Goal: Task Accomplishment & Management: Use online tool/utility

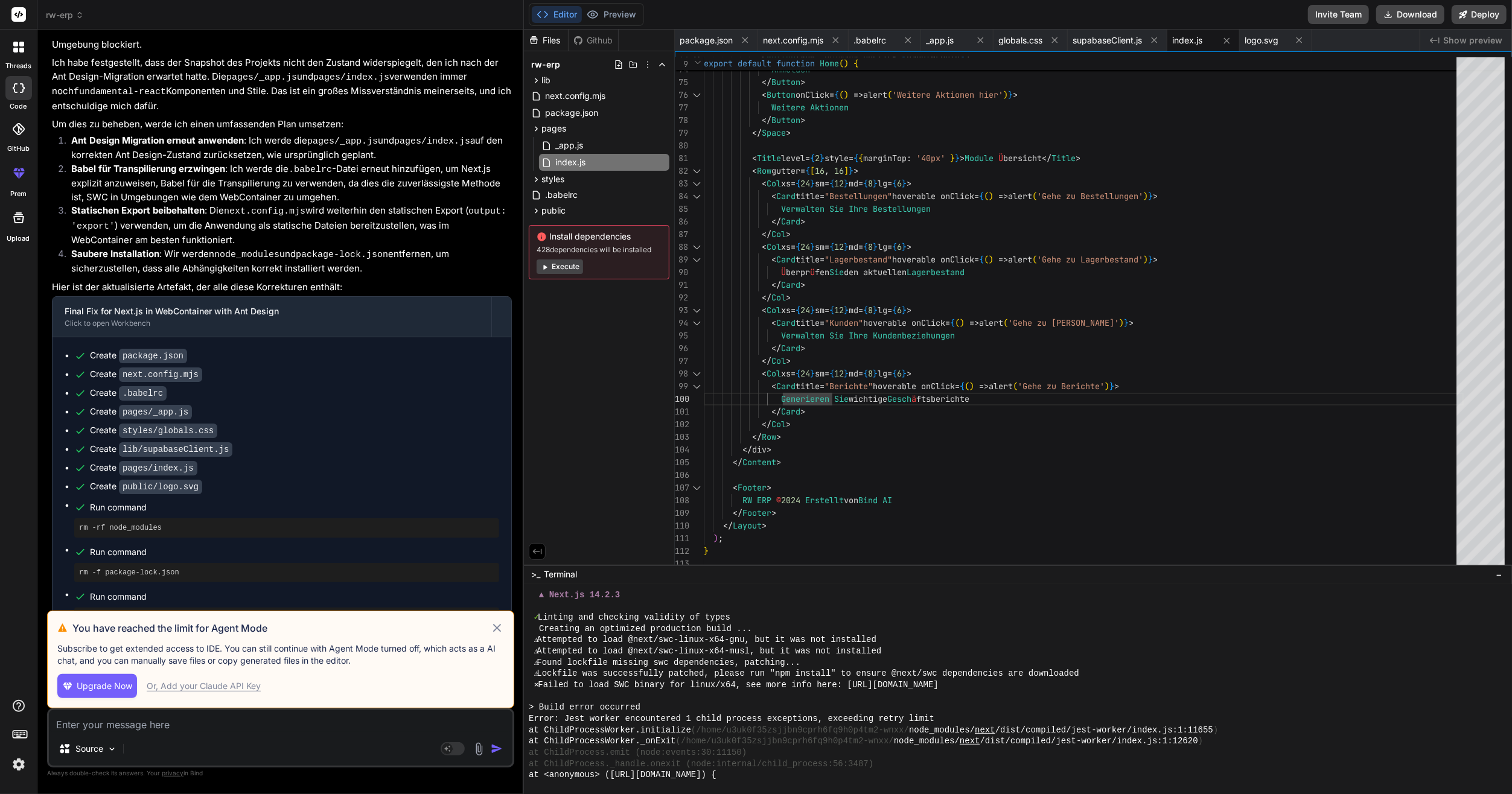
scroll to position [2151, 0]
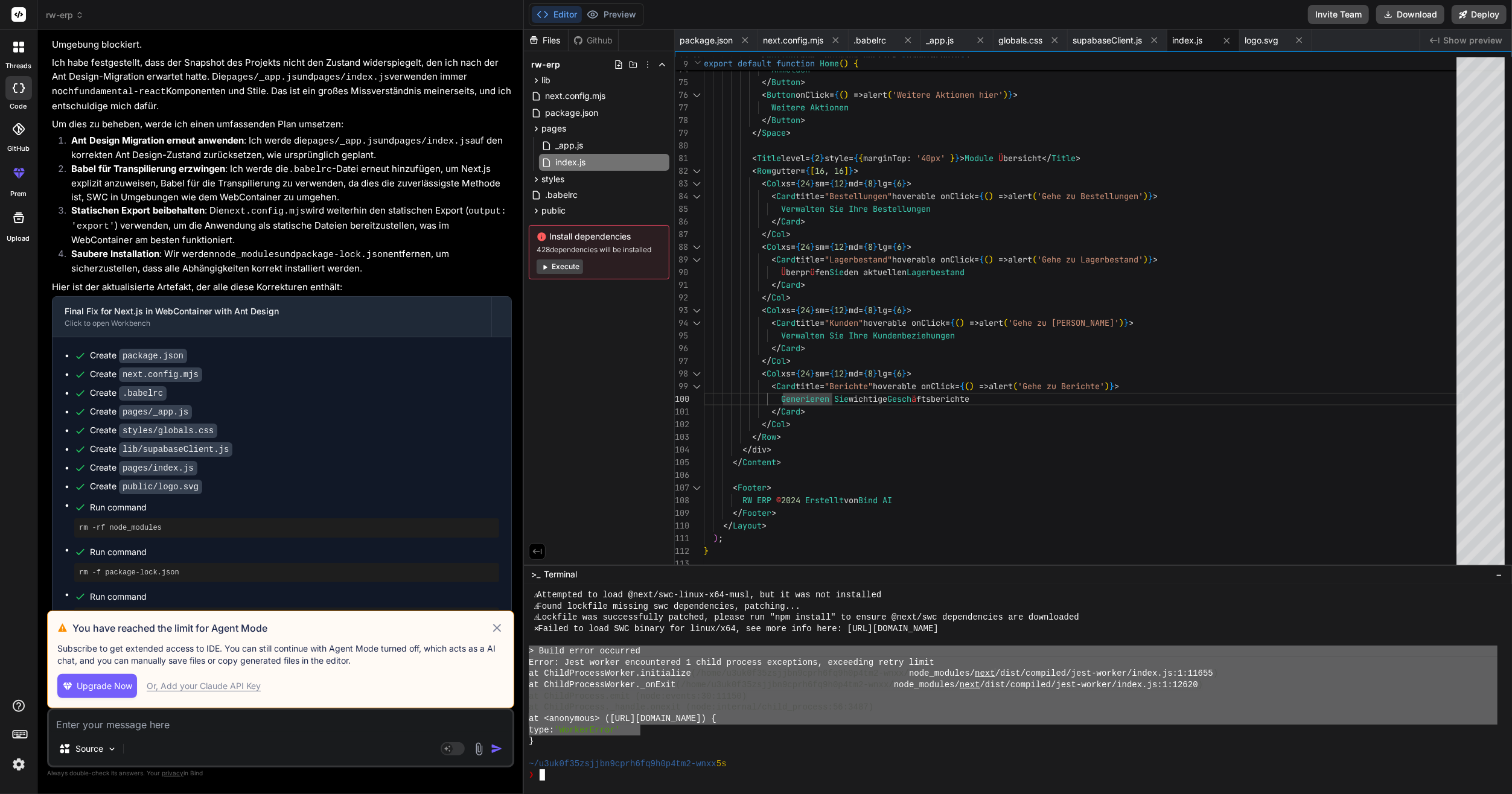
drag, startPoint x: 643, startPoint y: 728, endPoint x: 531, endPoint y: 656, distance: 133.1
click at [529, 656] on div "⚠ Attempted to load @next/swc-linux-x64-musl, but it was not installed ⚠ Found …" at bounding box center [1013, 685] width 969 height 191
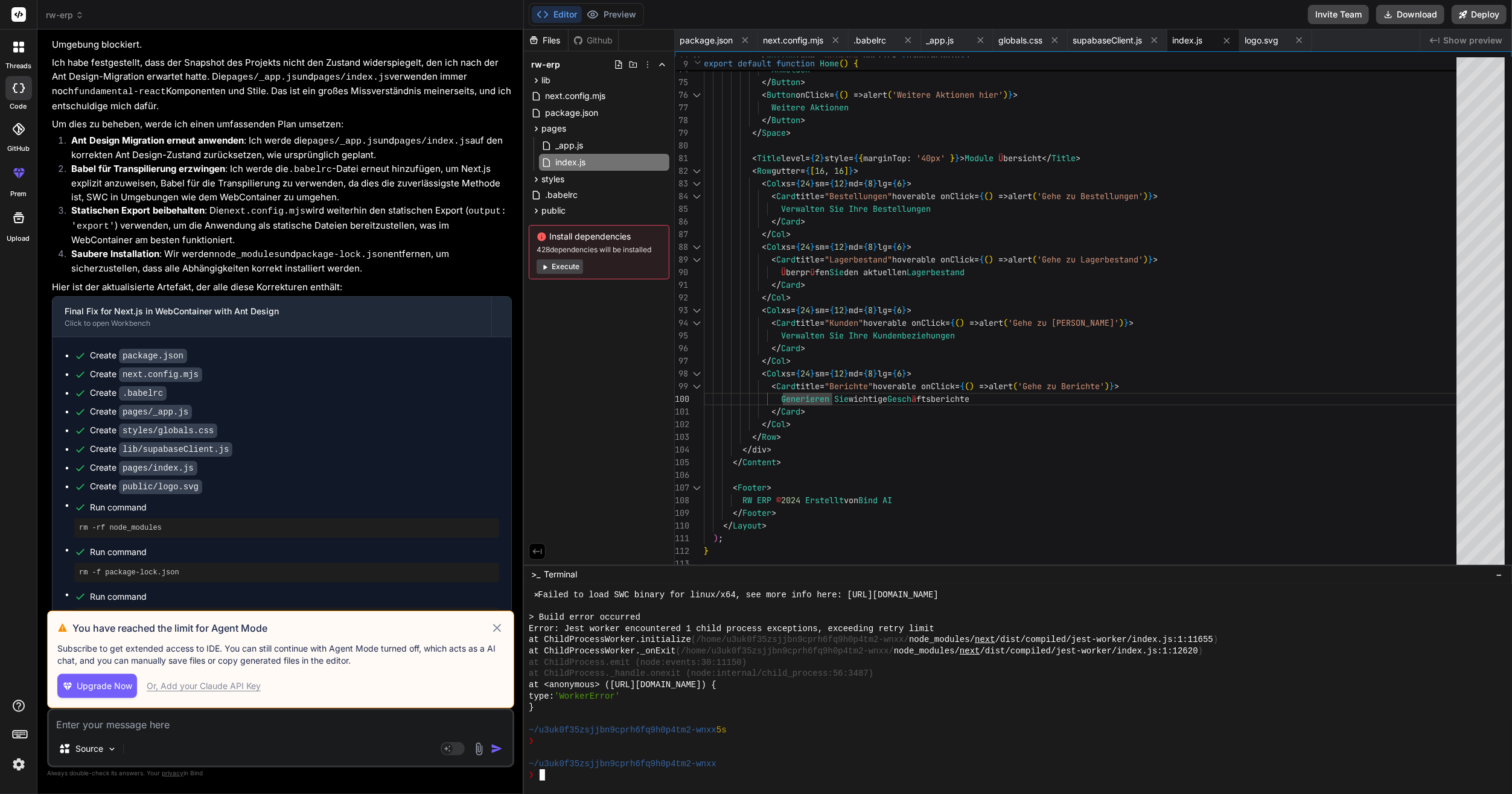
scroll to position [2185, 0]
click at [218, 736] on div "Source Agent Mode. When this toggle is activated, AI automatically makes decisi…" at bounding box center [281, 738] width 467 height 59
click at [216, 711] on textarea at bounding box center [281, 720] width 464 height 22
paste textarea "Socrates"
type textarea "Socrates"
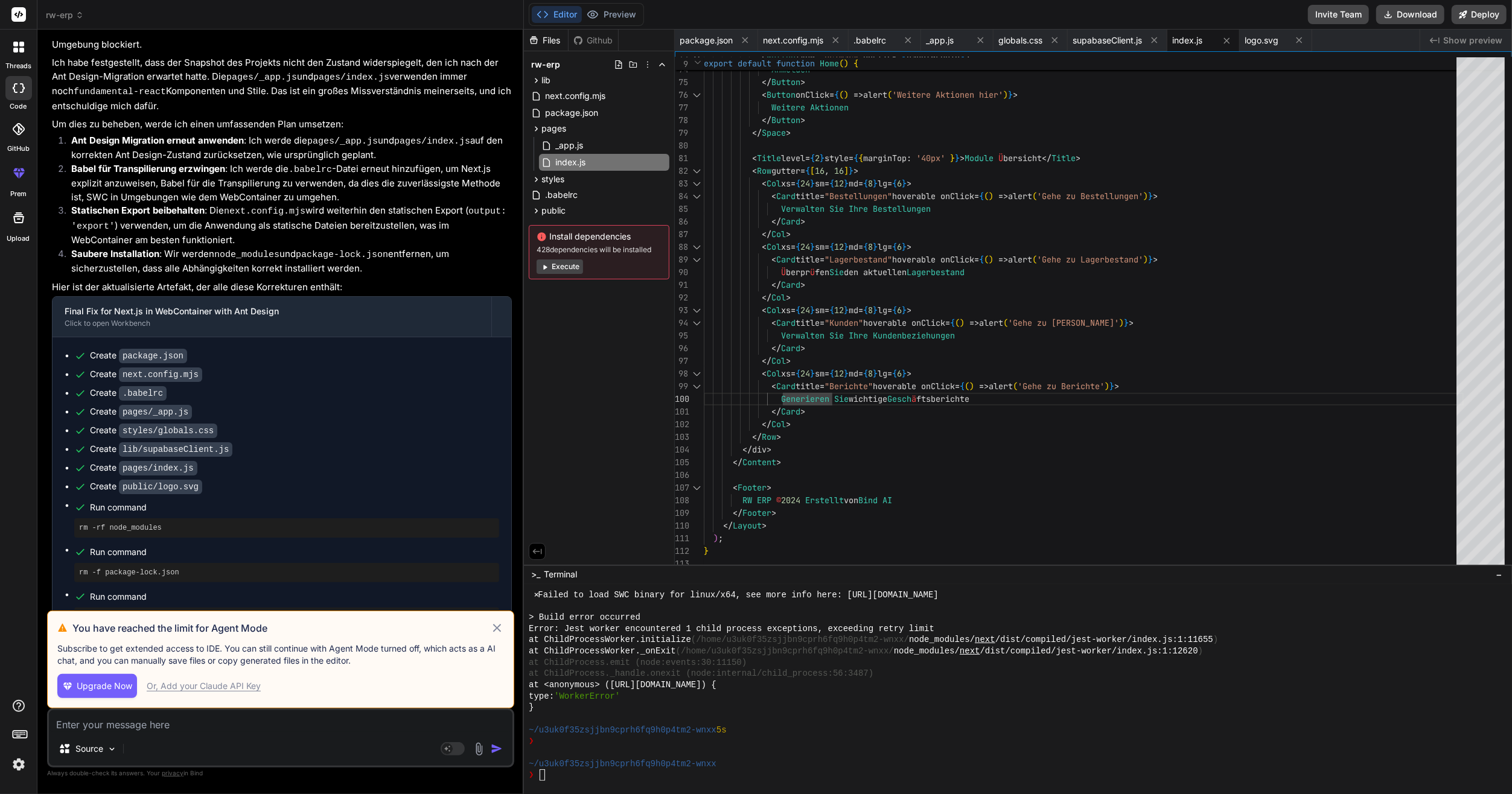
type textarea "x"
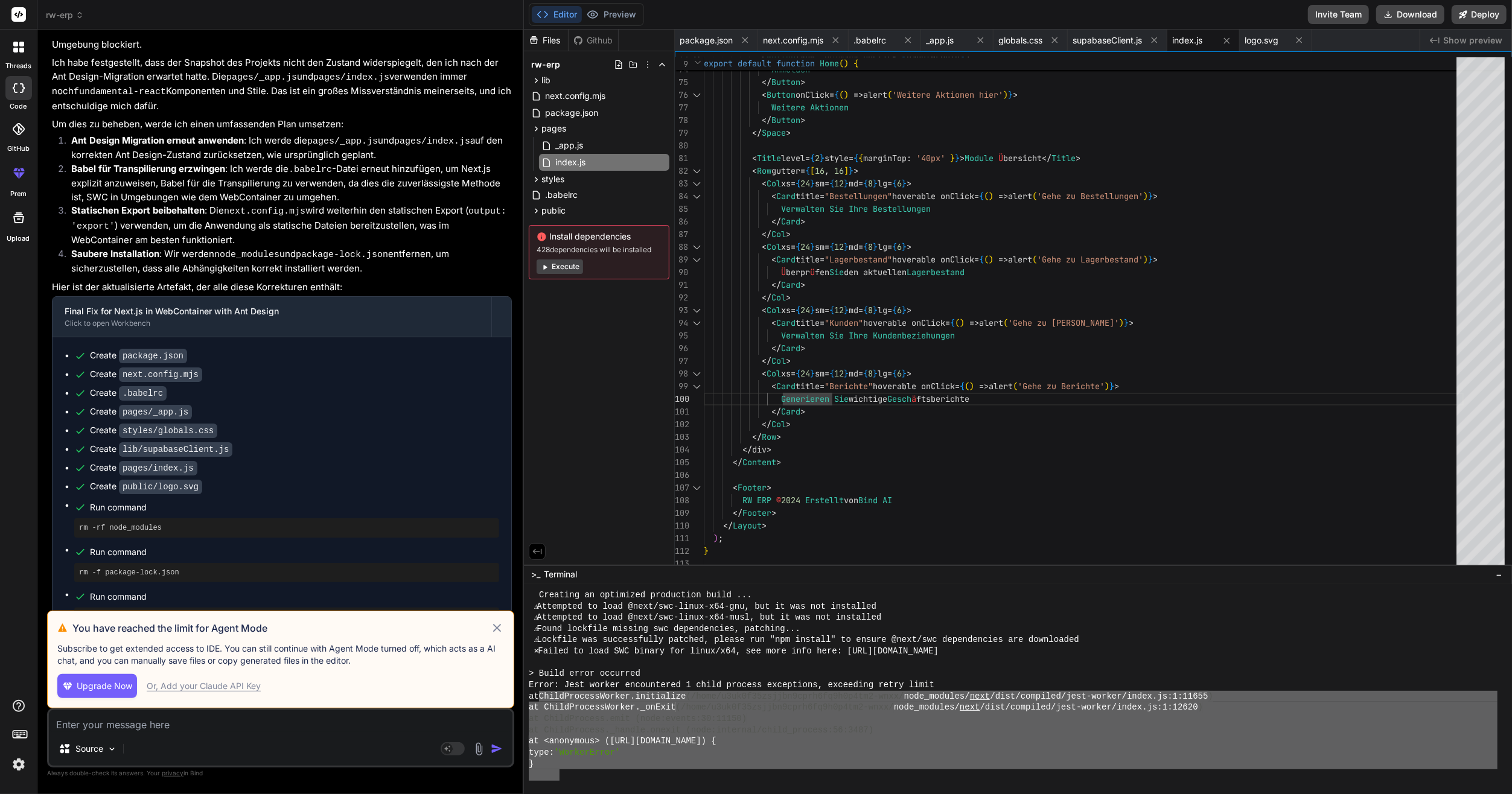
scroll to position [2064, 0]
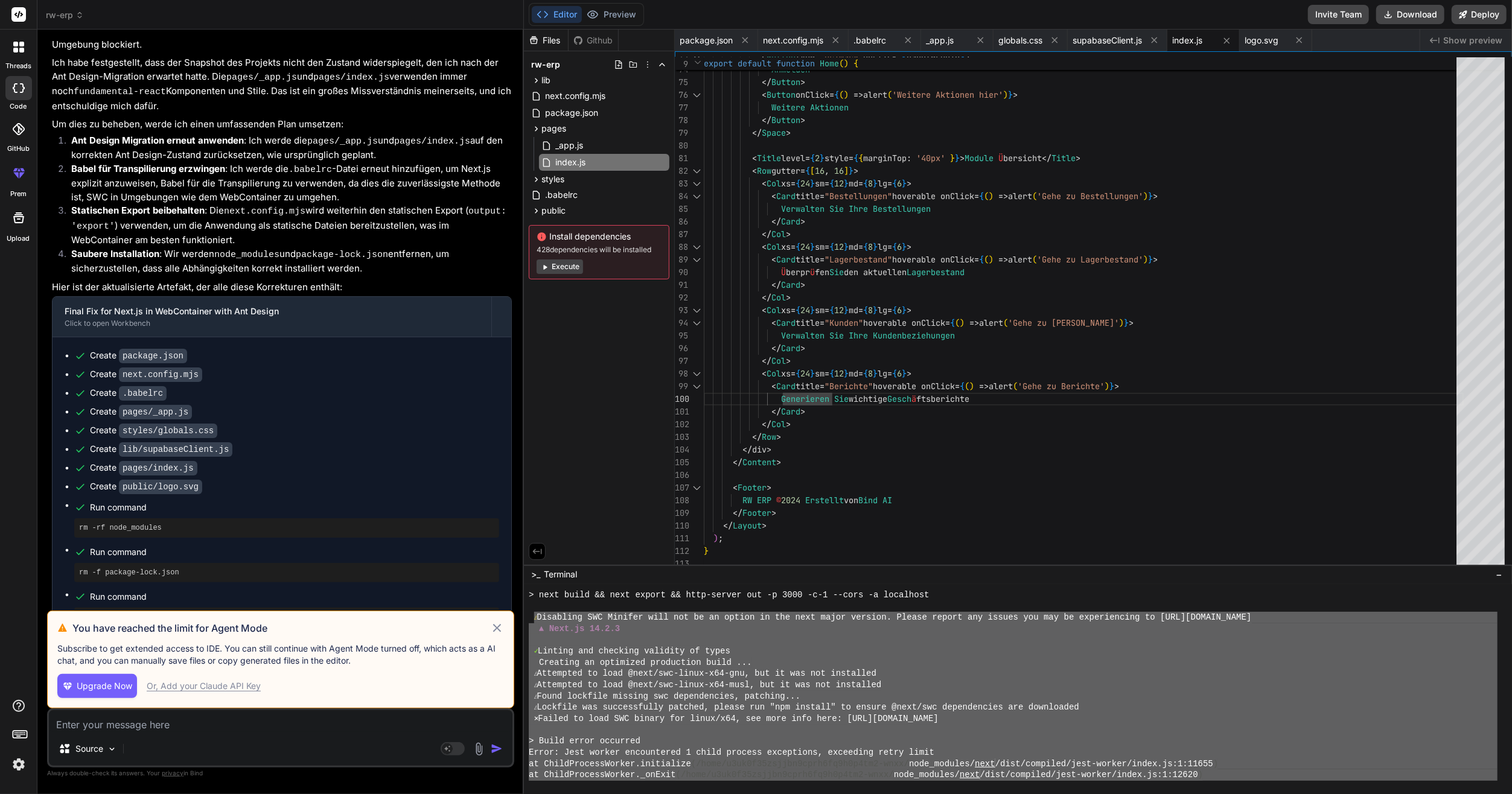
drag, startPoint x: 559, startPoint y: 724, endPoint x: 536, endPoint y: 620, distance: 106.5
click at [534, 619] on div "> next build && next export && http-server out -p 3000 -c-1 --cors -a localhost…" at bounding box center [1013, 685] width 969 height 191
type textarea "⚠ Loremipsu DOL Sitamet cons adi el se doeius te inc utla etdol magnaal. Enimad…"
click at [154, 719] on textarea at bounding box center [281, 720] width 464 height 22
paste textarea "⚠ Loremipsu DOL Sitamet cons adi el se doeius te inc utla etdol magnaal. Enimad…"
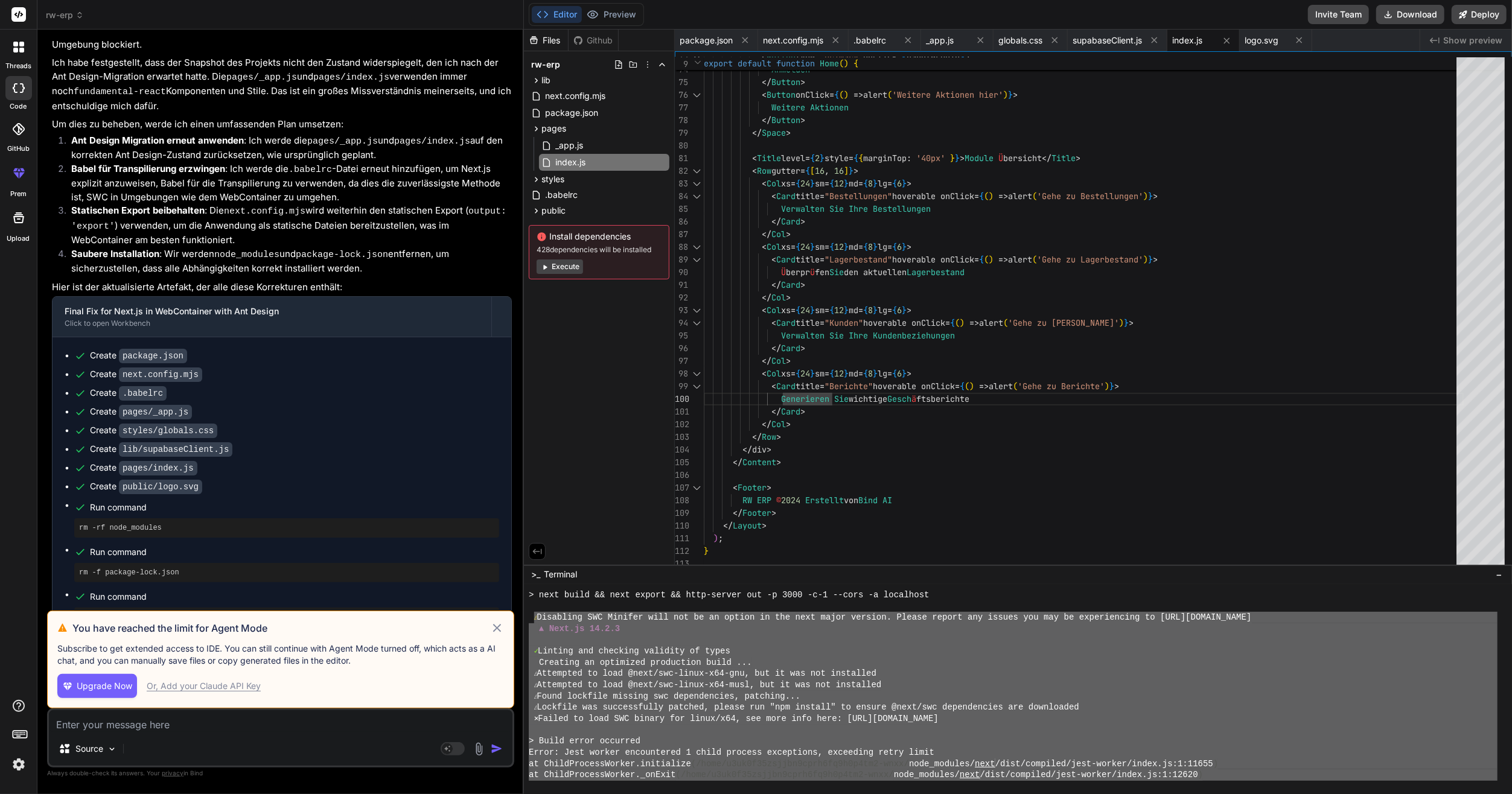
type textarea "⚠ Loremipsu DOL Sitamet cons adi el se doeius te inc utla etdol magnaal. Enimad…"
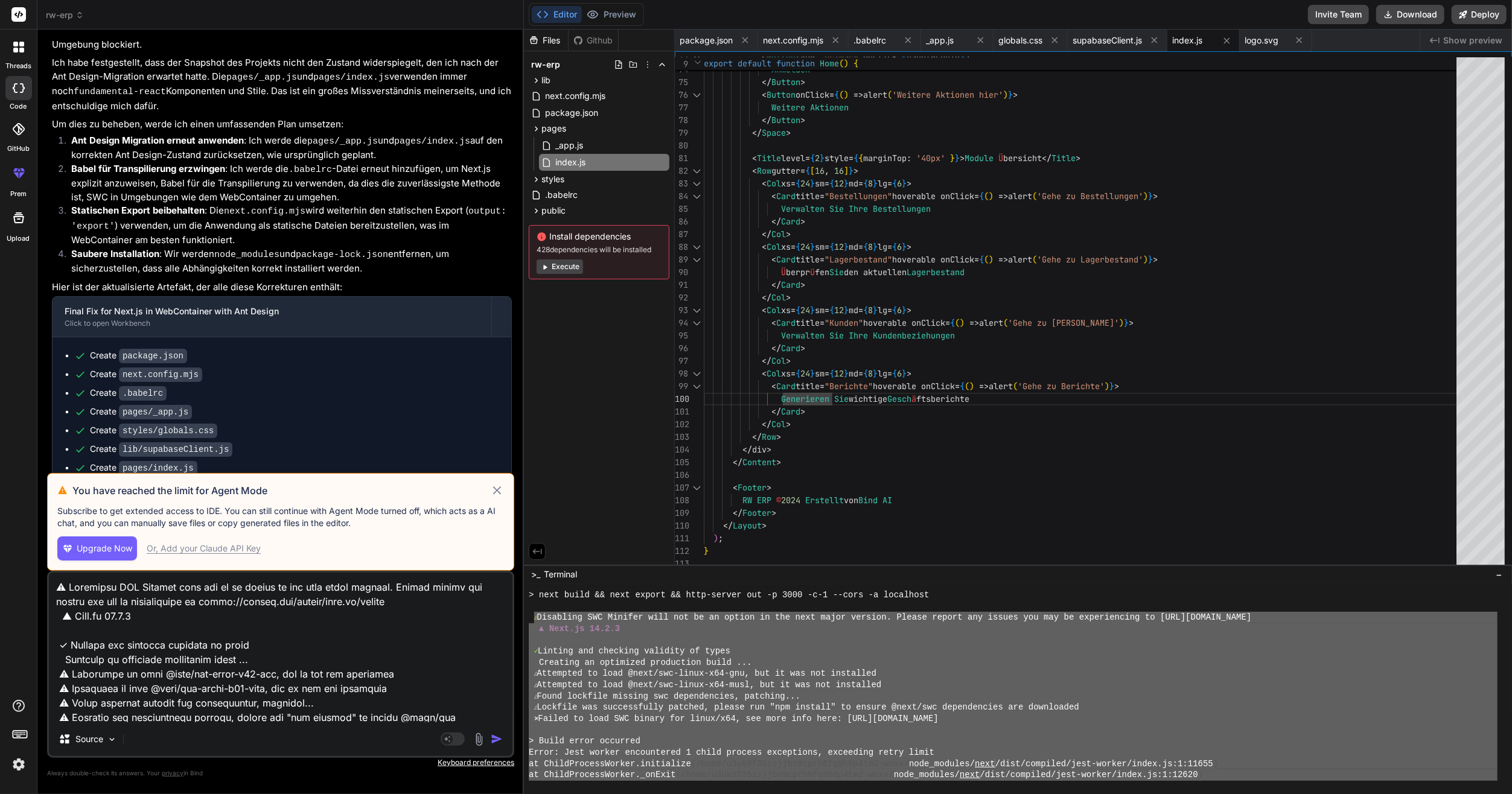
scroll to position [247, 0]
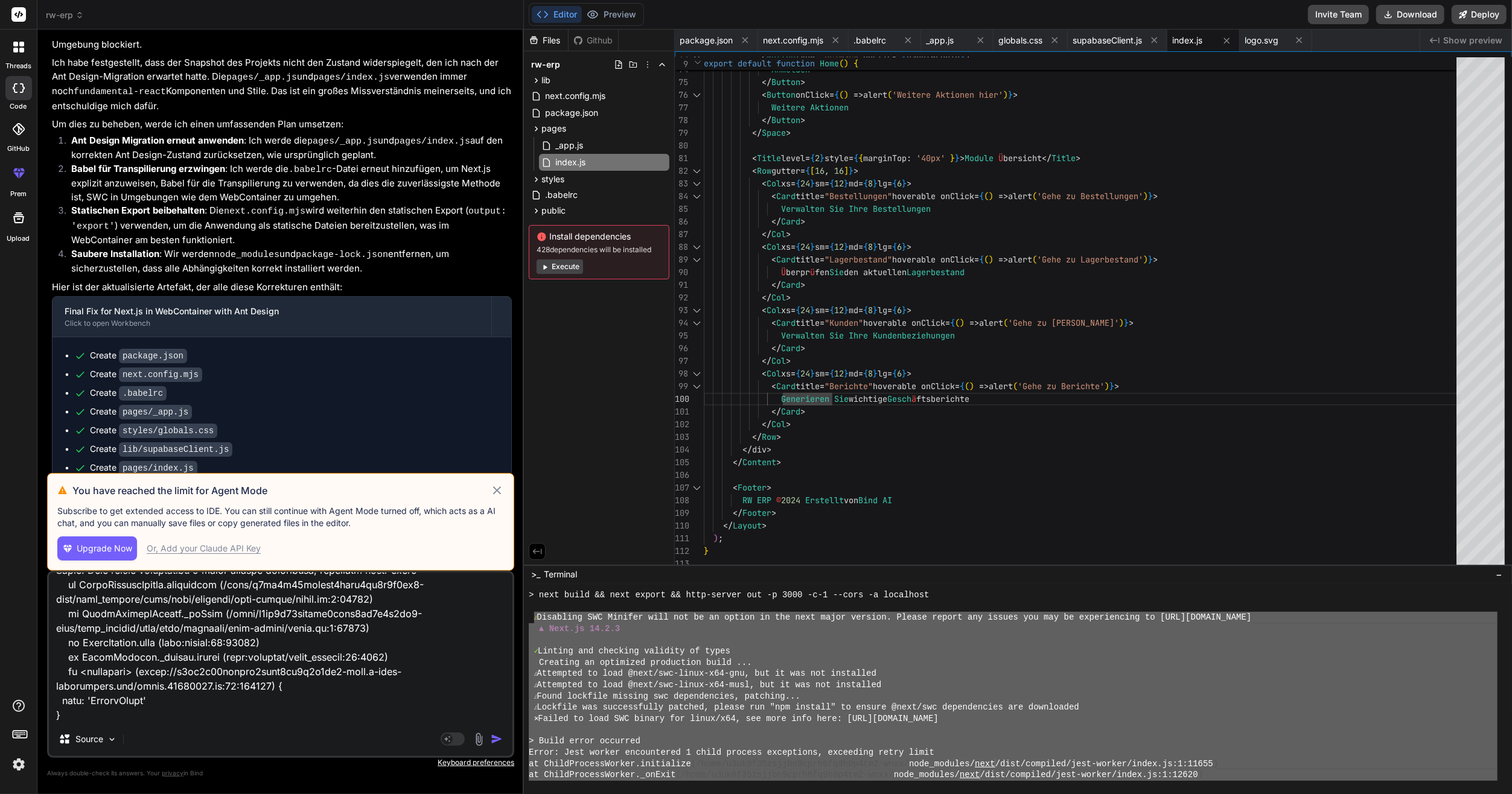
type textarea "x"
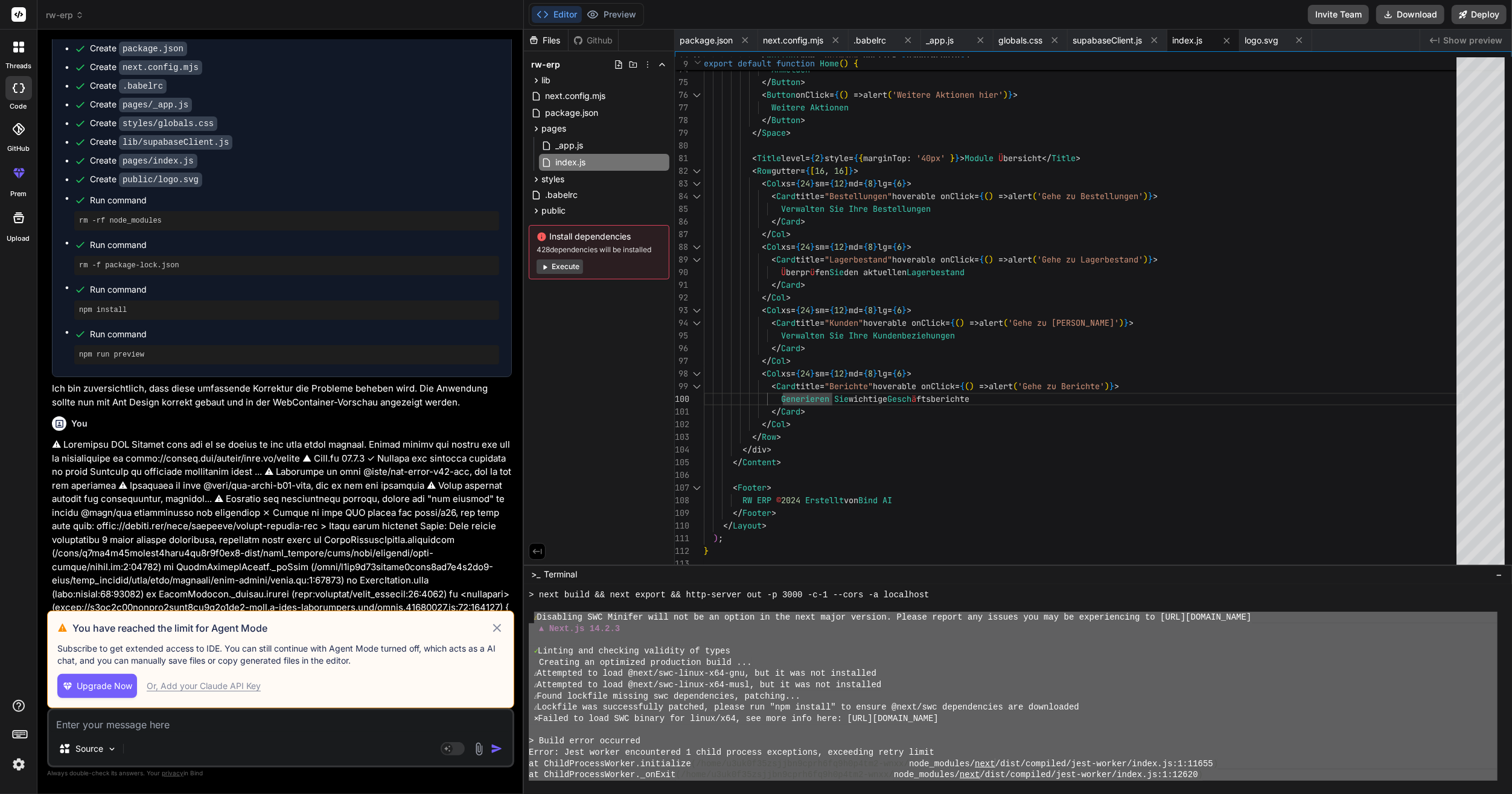
scroll to position [4166, 0]
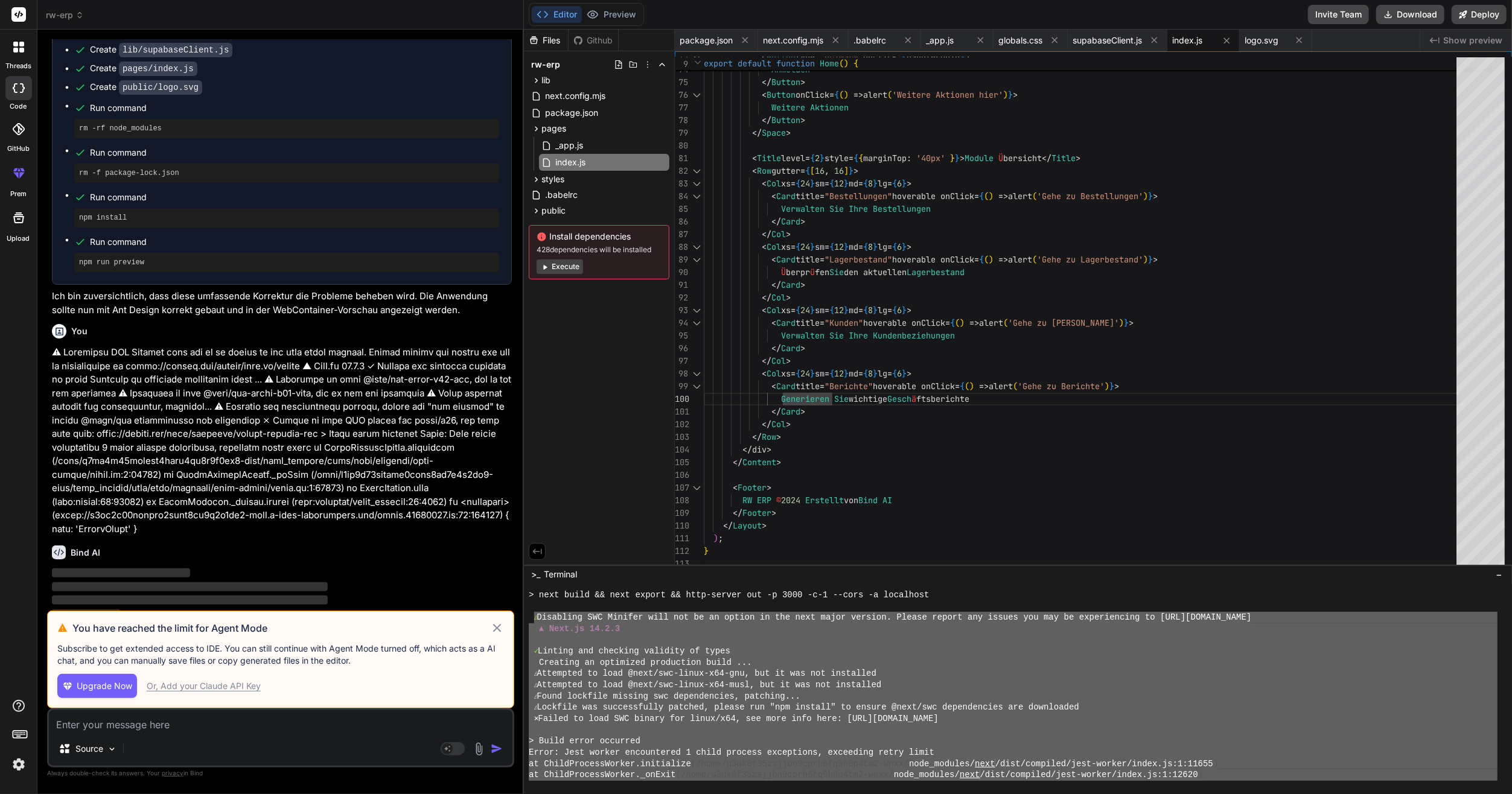
click at [492, 628] on icon at bounding box center [497, 628] width 14 height 14
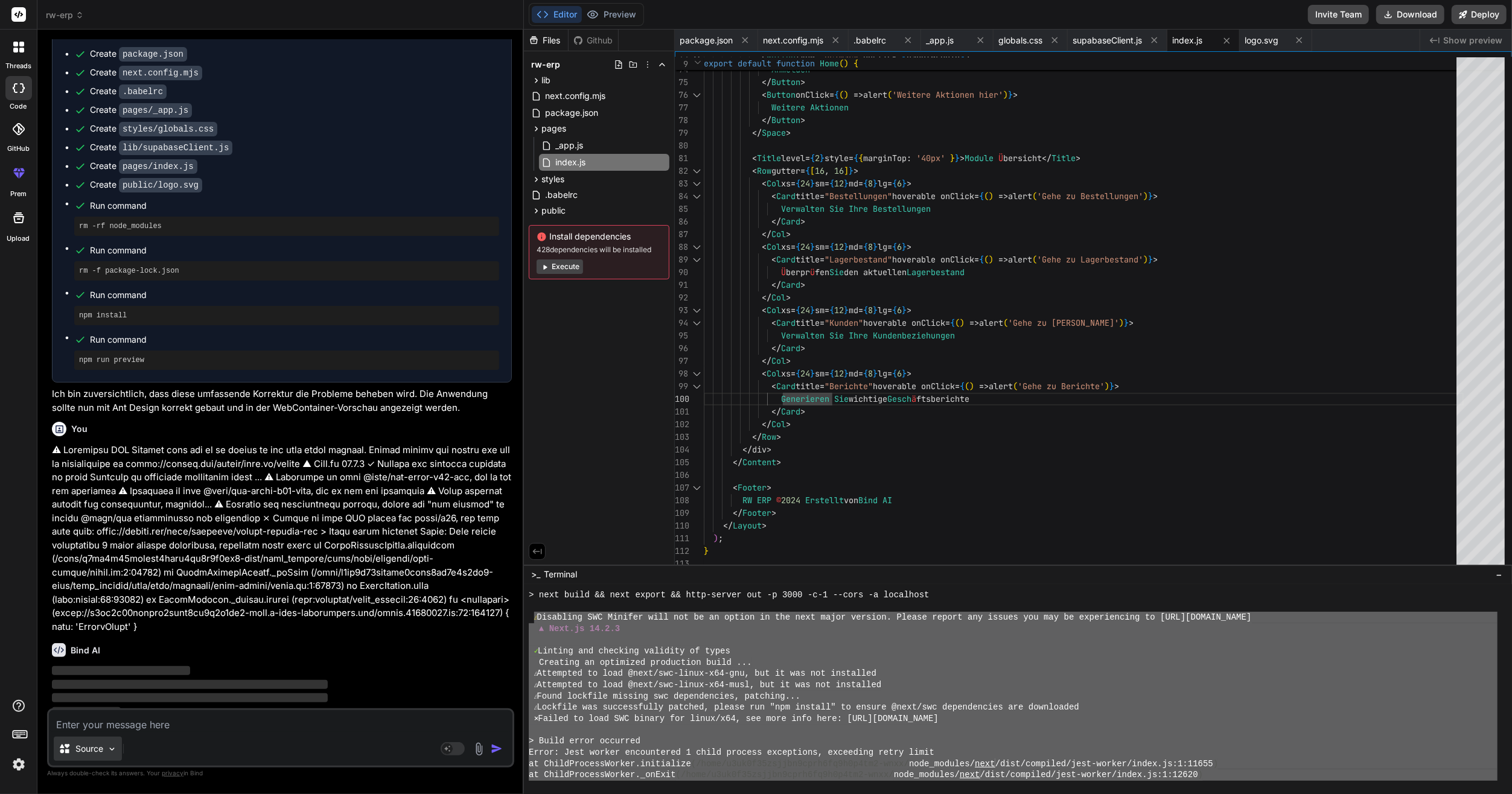
click at [90, 755] on div "Source" at bounding box center [87, 749] width 68 height 24
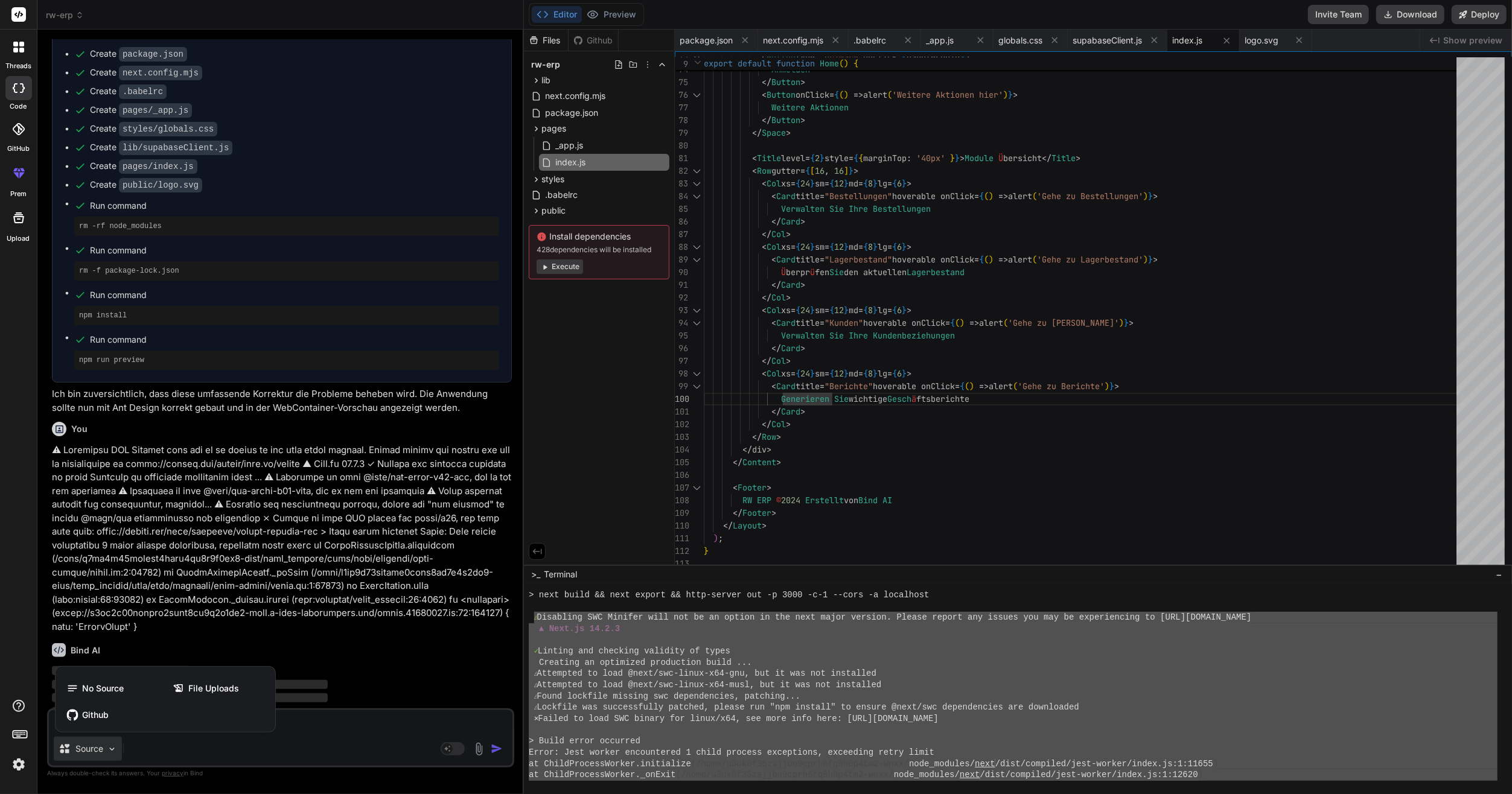
click at [97, 752] on div at bounding box center [756, 397] width 1512 height 794
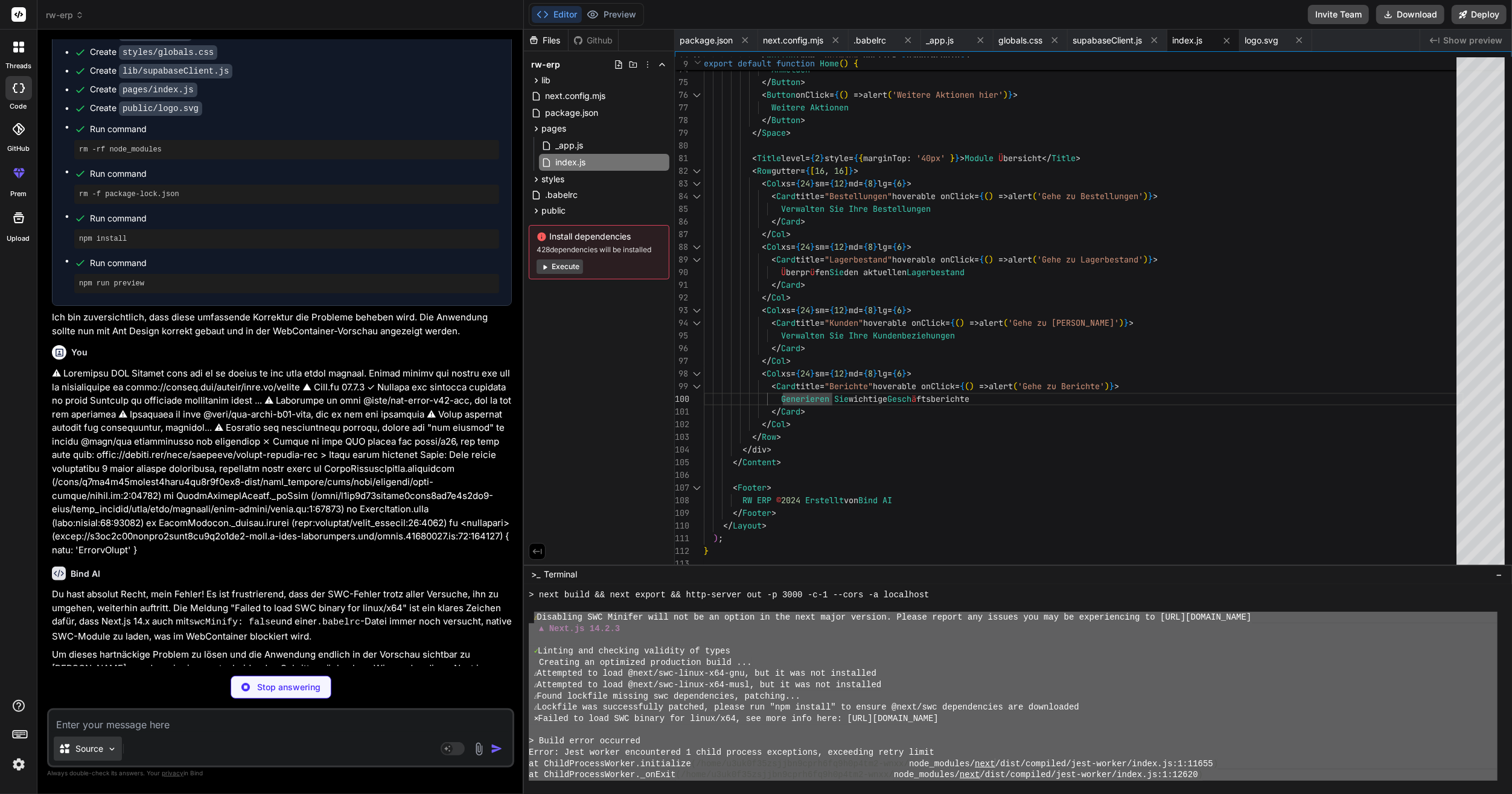
scroll to position [4166, 0]
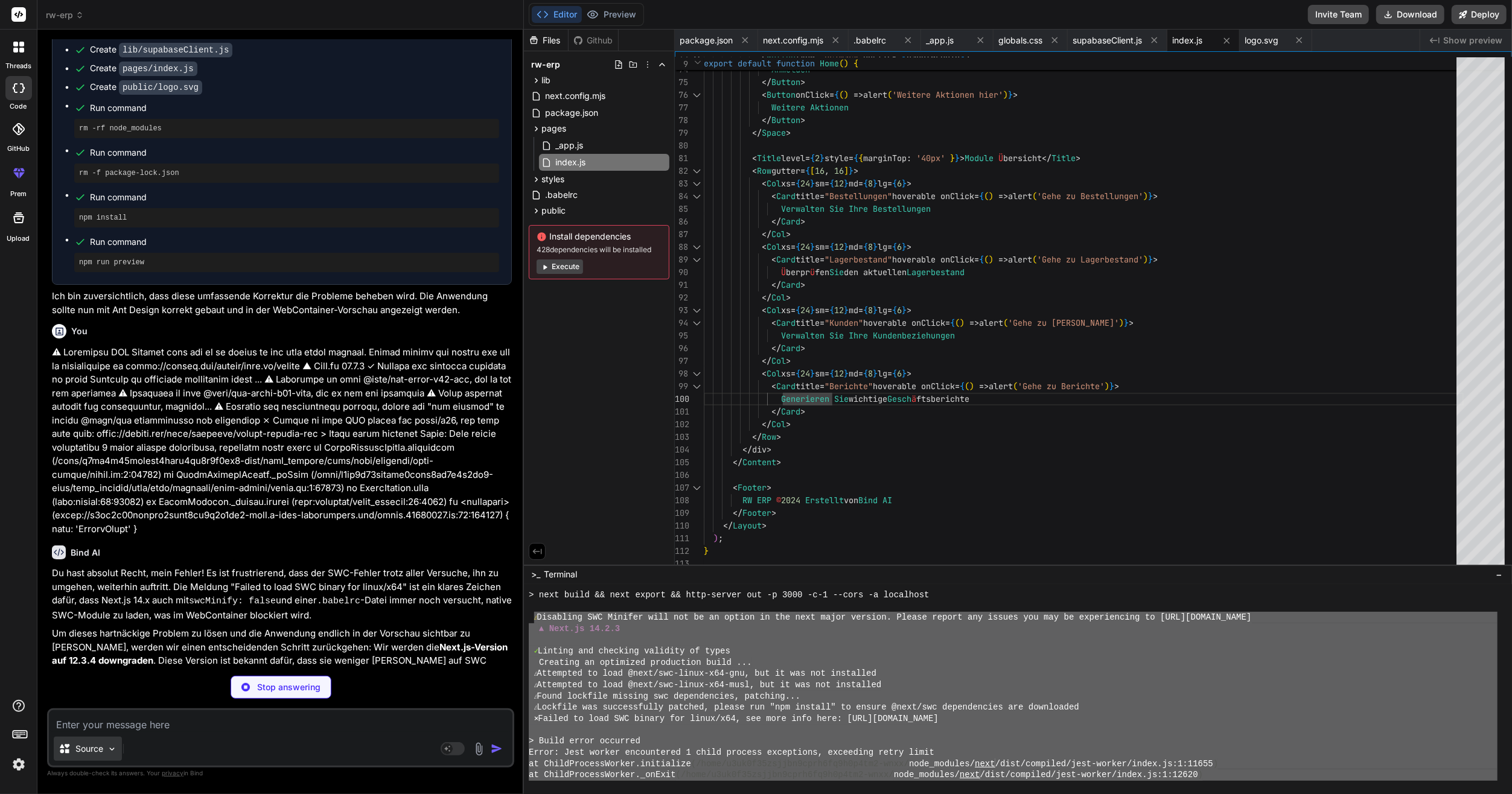
click at [84, 749] on p "Source" at bounding box center [89, 749] width 28 height 12
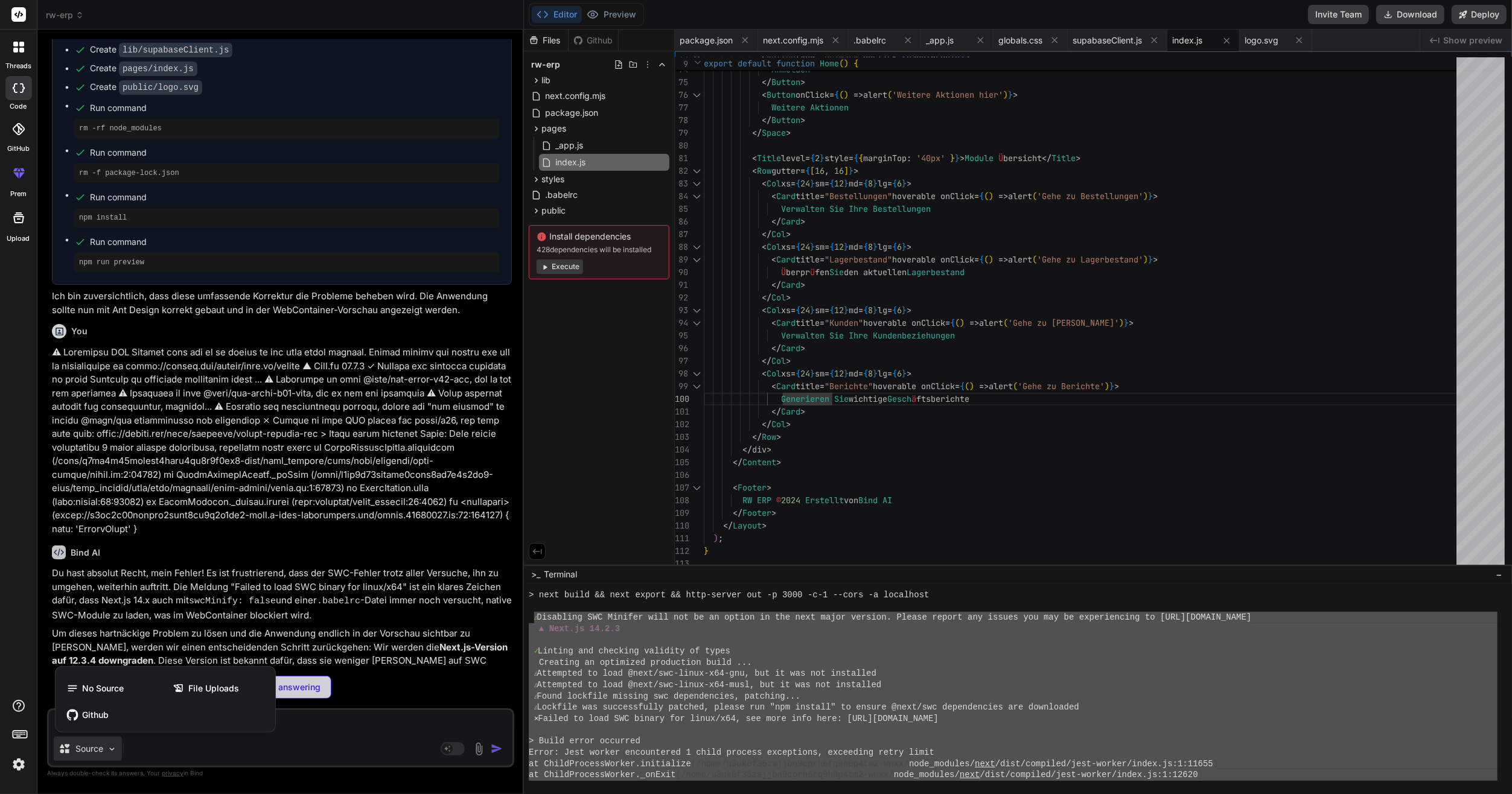
click at [84, 749] on div at bounding box center [756, 397] width 1512 height 794
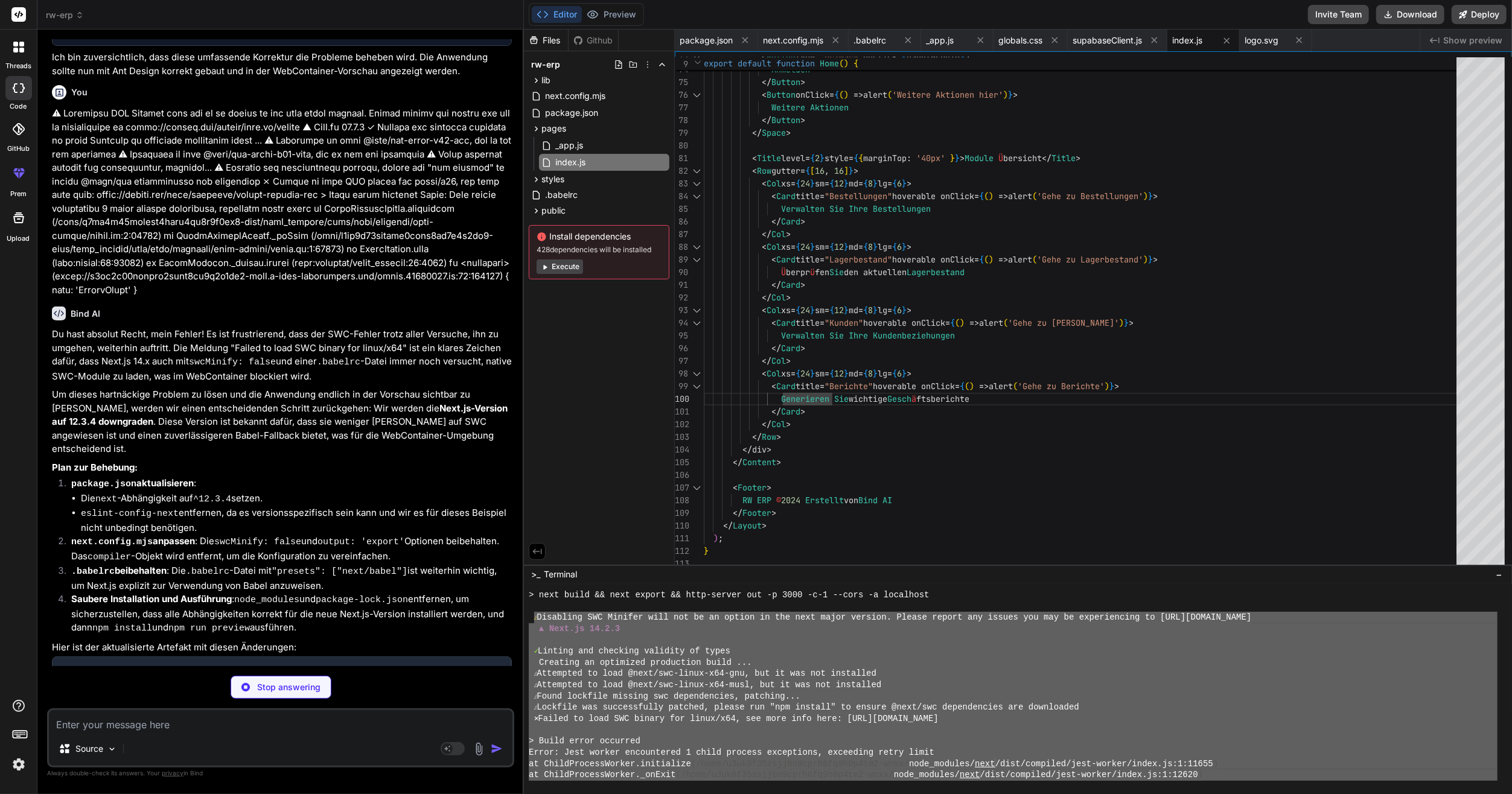
type textarea "x"
type textarea ""eslint": "^8" } }"
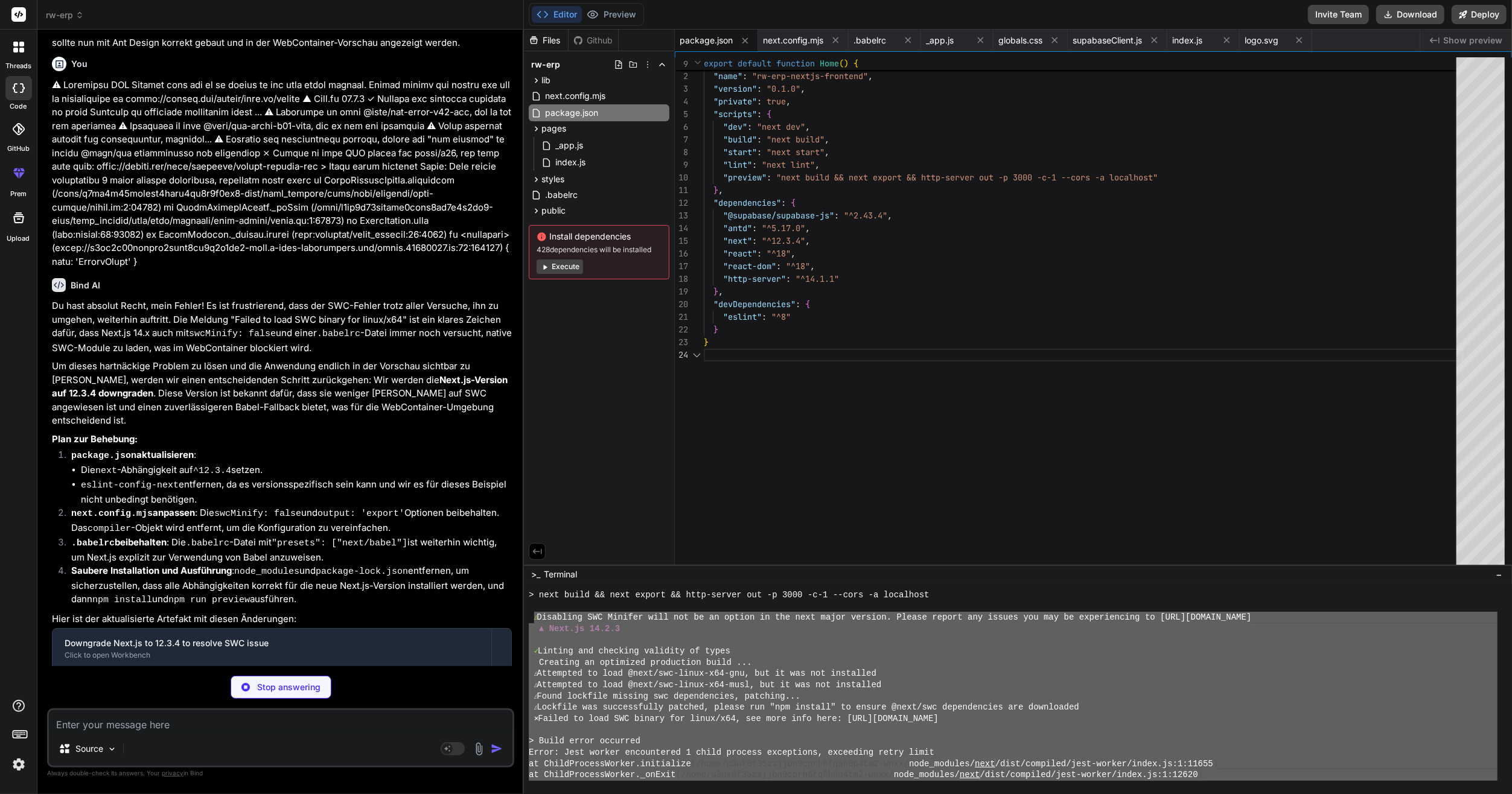
scroll to position [4441, 0]
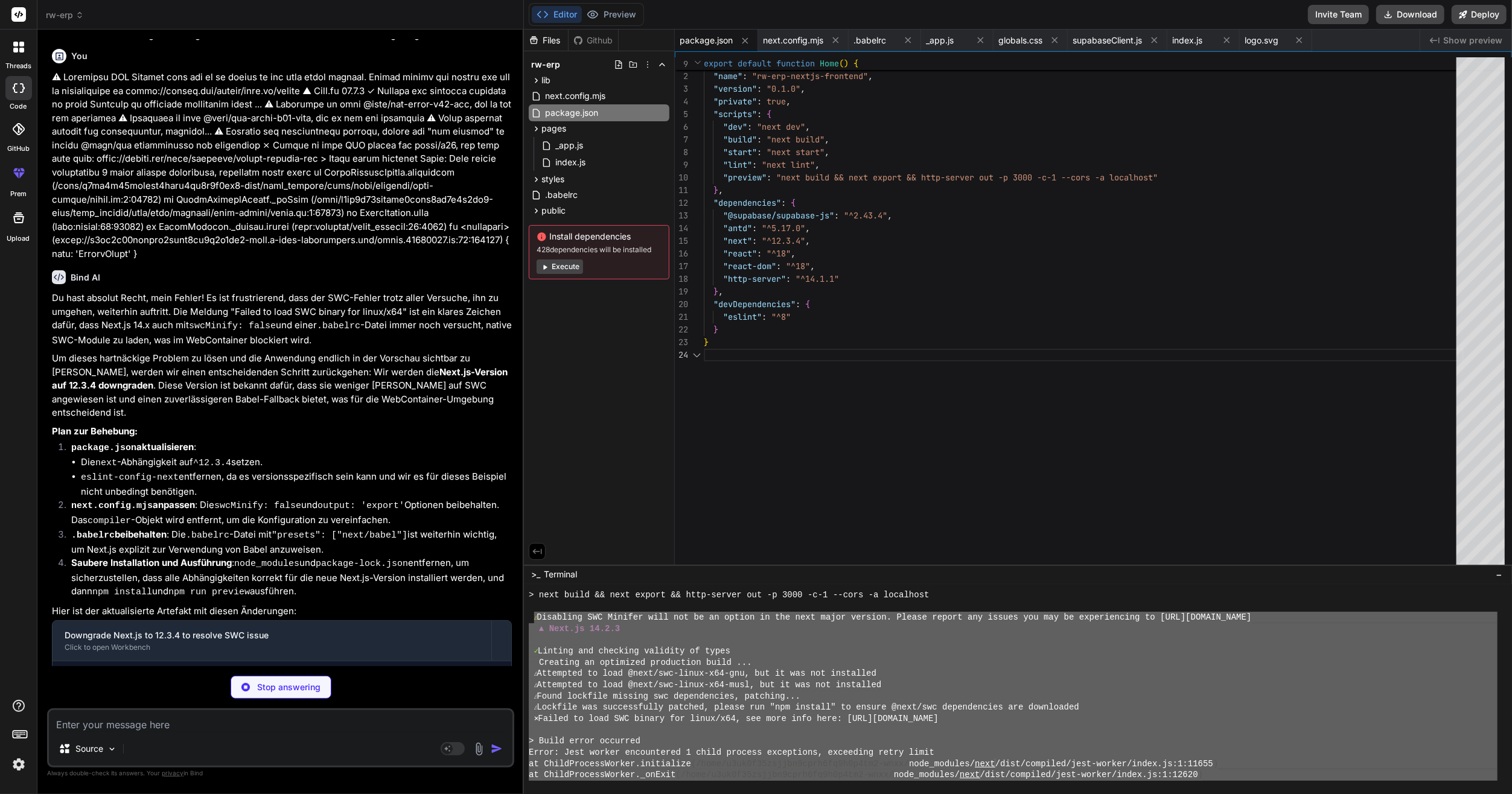
type textarea "x"
type textarea "export default nextConfig;"
type textarea "x"
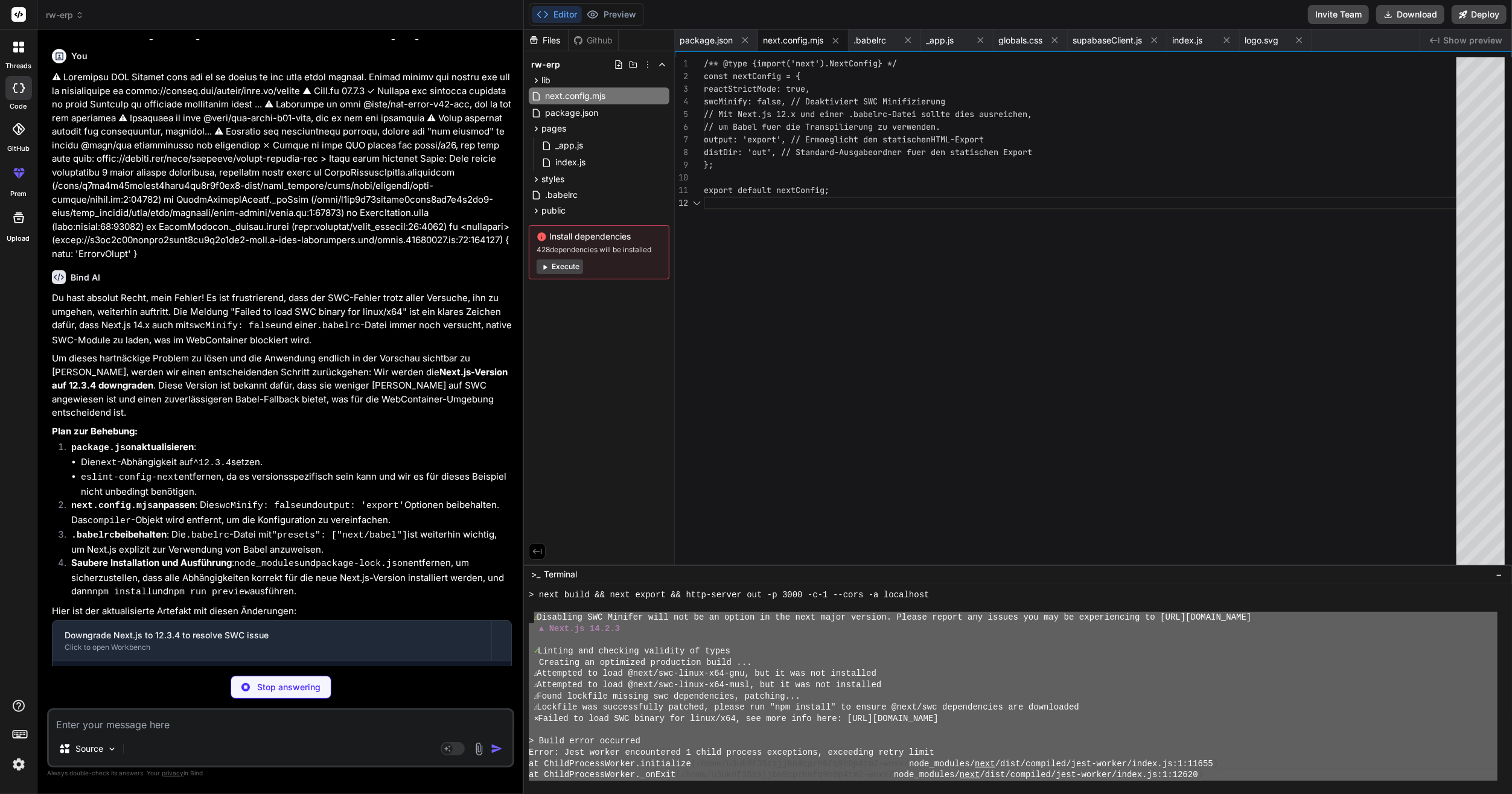
type textarea "{ "presets": ["next/babel"] }"
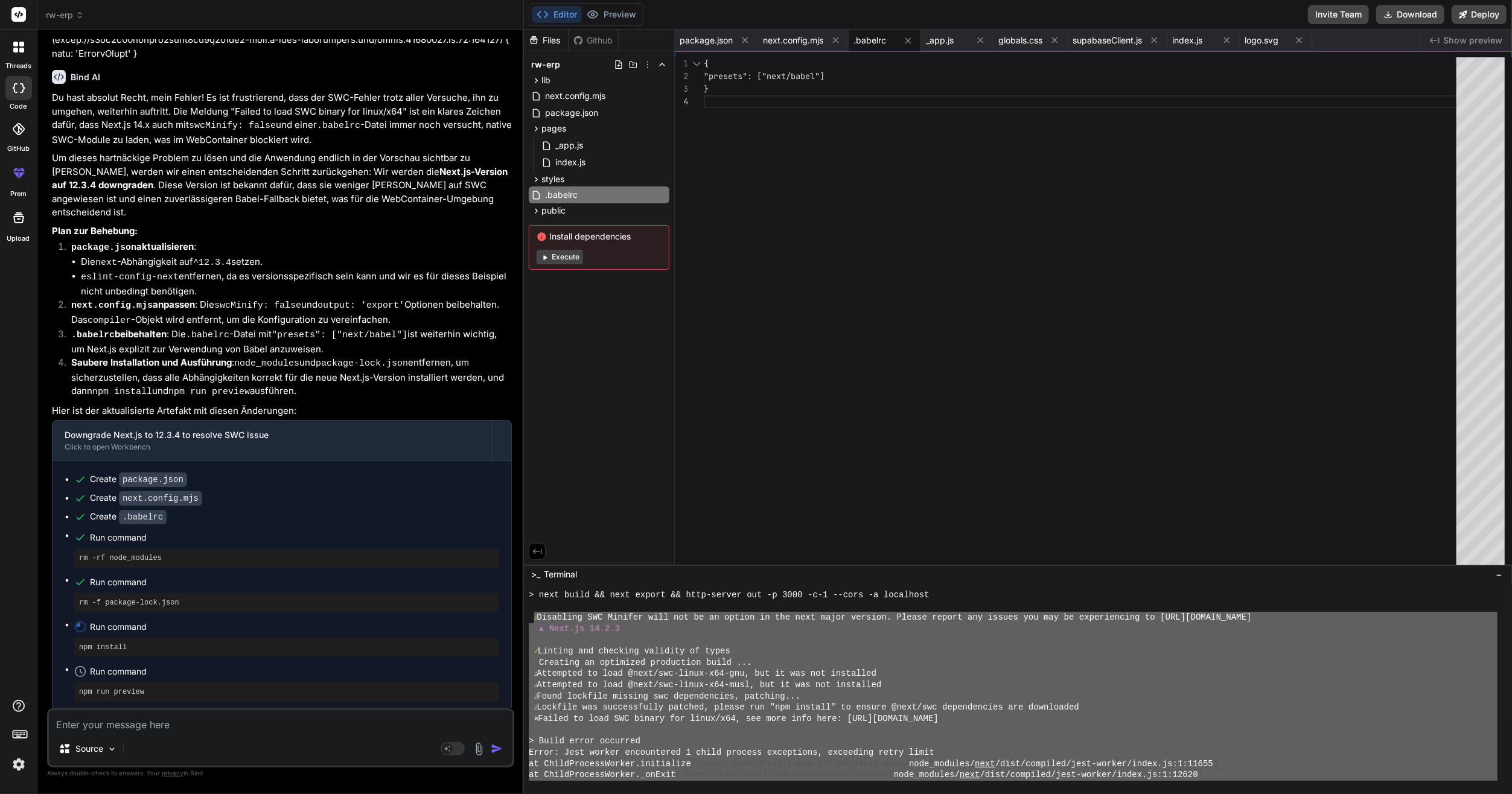
scroll to position [4662, 0]
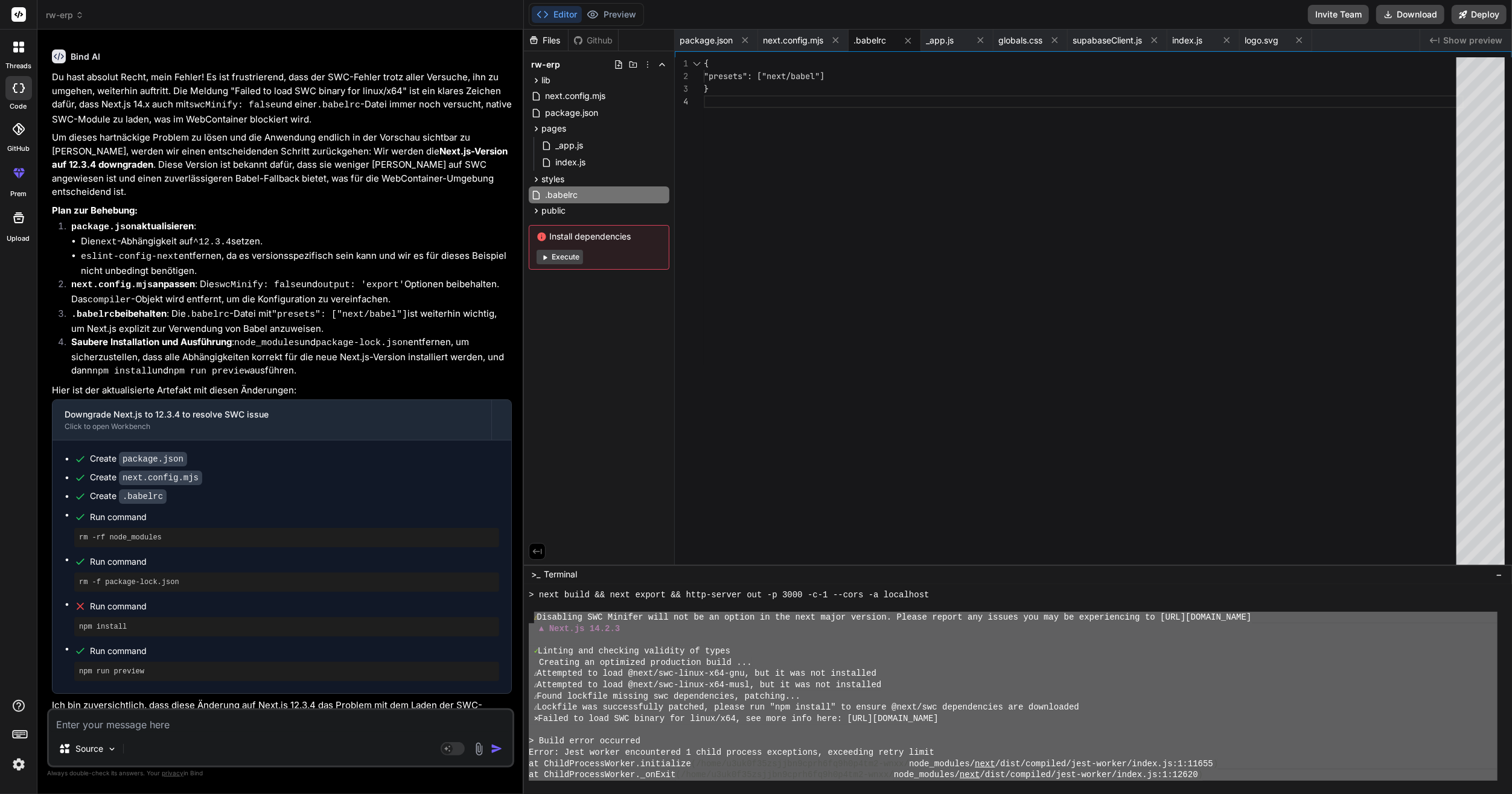
click at [549, 265] on div "Install dependencies Execute" at bounding box center [599, 247] width 141 height 45
click at [554, 261] on button "Execute" at bounding box center [560, 257] width 47 height 14
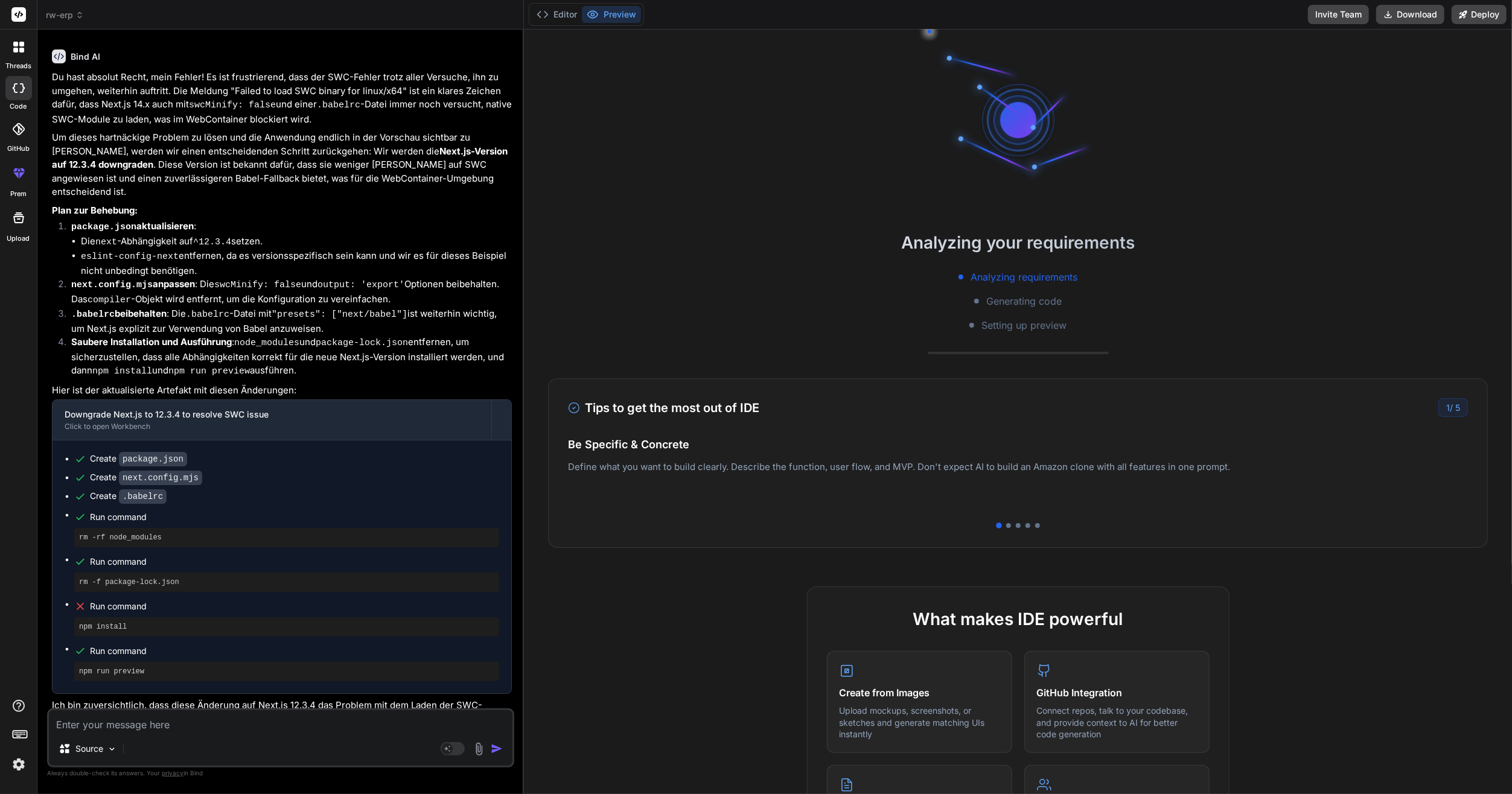
scroll to position [181, 0]
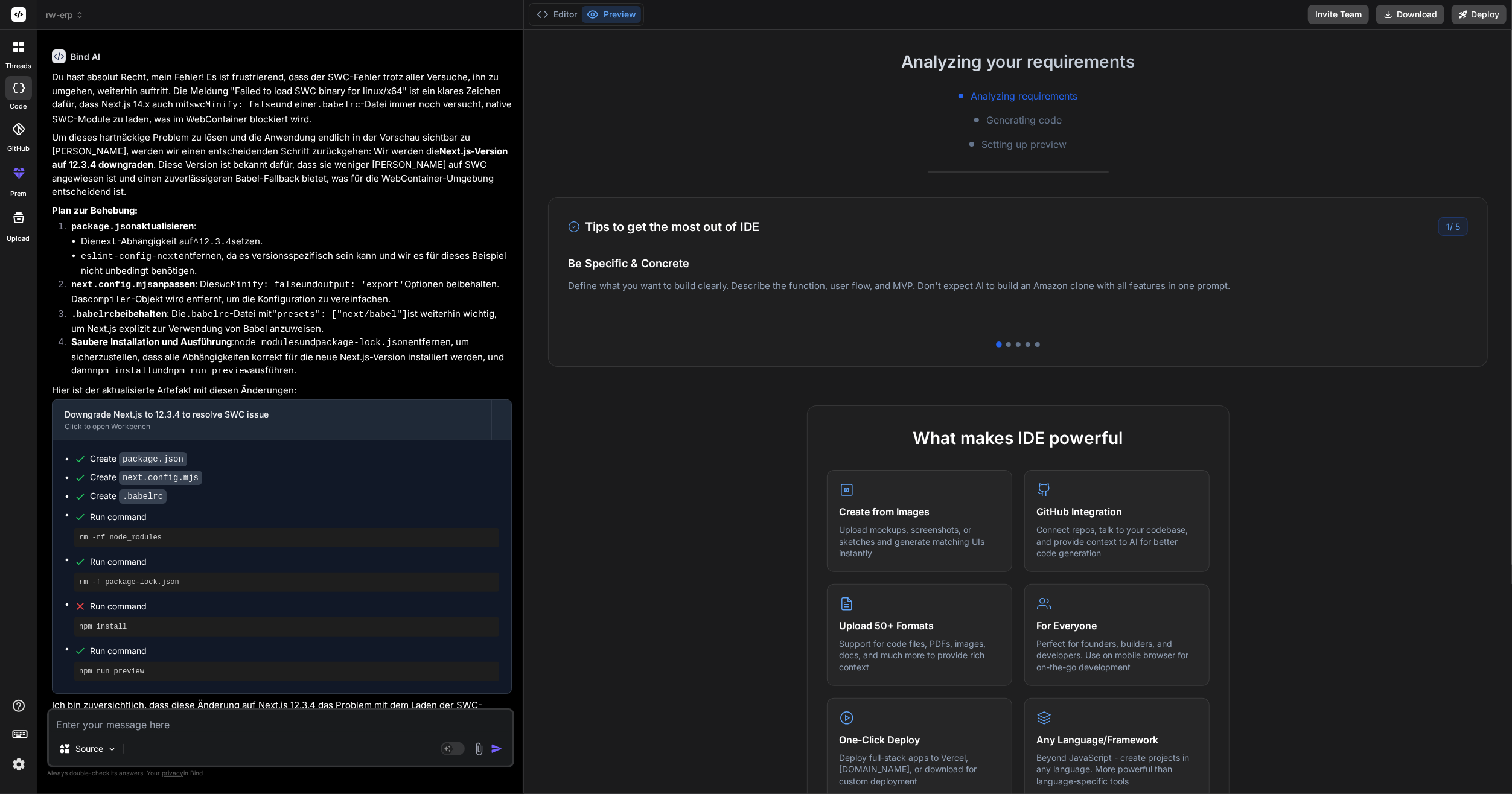
click at [559, 24] on div "Editor Preview" at bounding box center [586, 14] width 115 height 23
click at [561, 13] on button "Editor" at bounding box center [557, 14] width 50 height 17
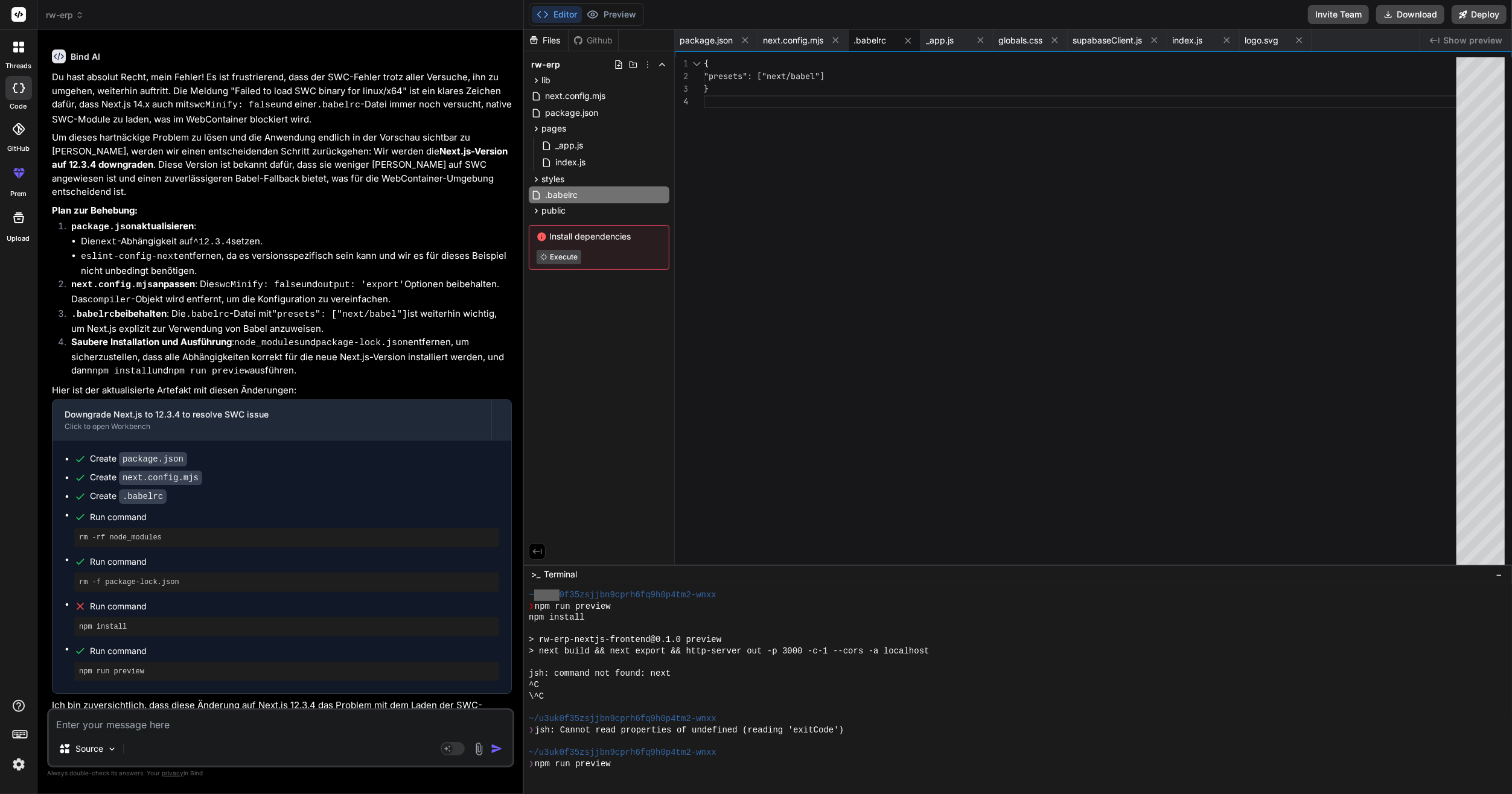
scroll to position [2680, 0]
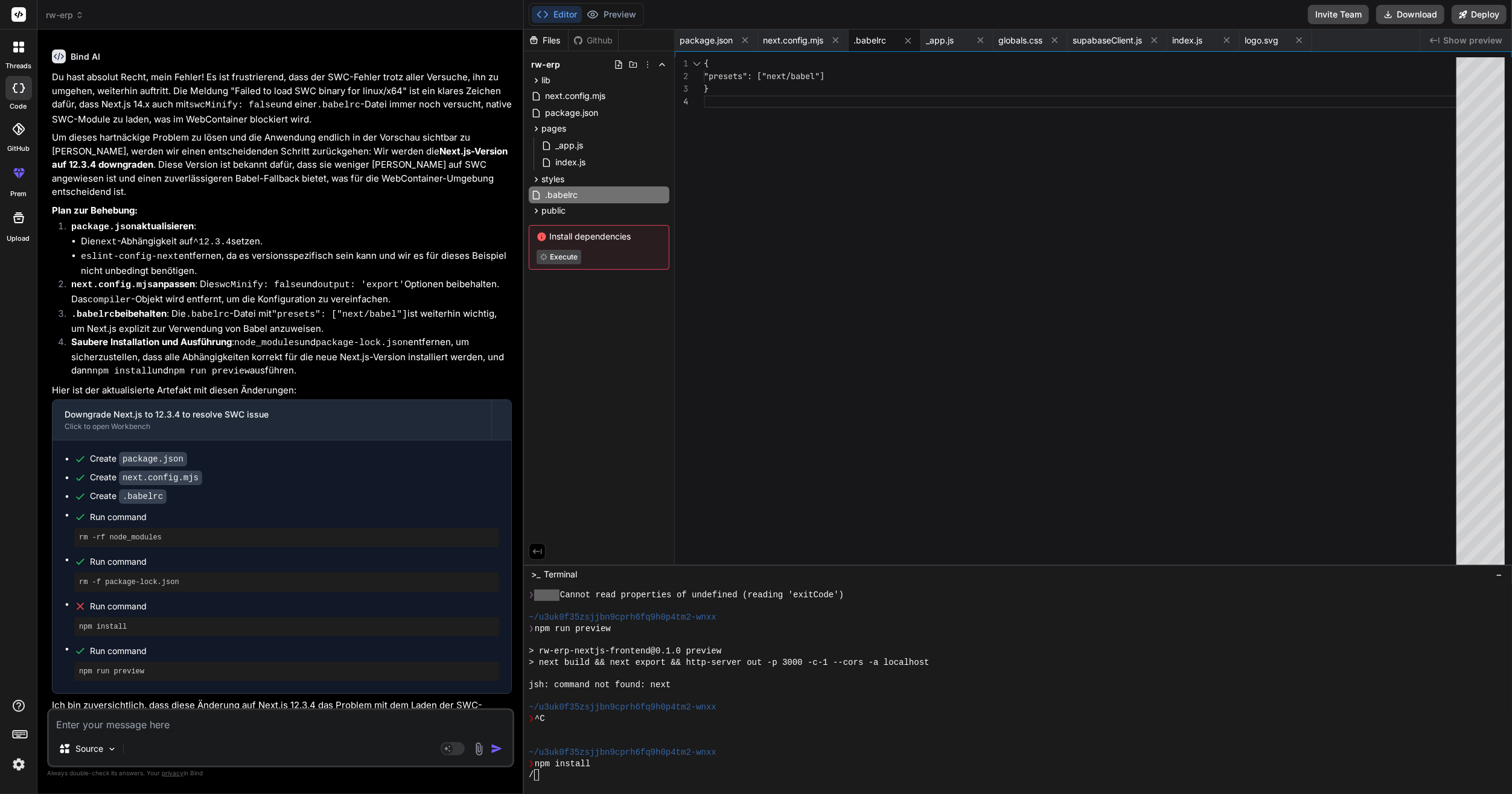
click at [810, 703] on div "~/u3uk0f35zsjjbn9cprh6fq9h0p4tm2-wnxx" at bounding box center [1013, 707] width 969 height 11
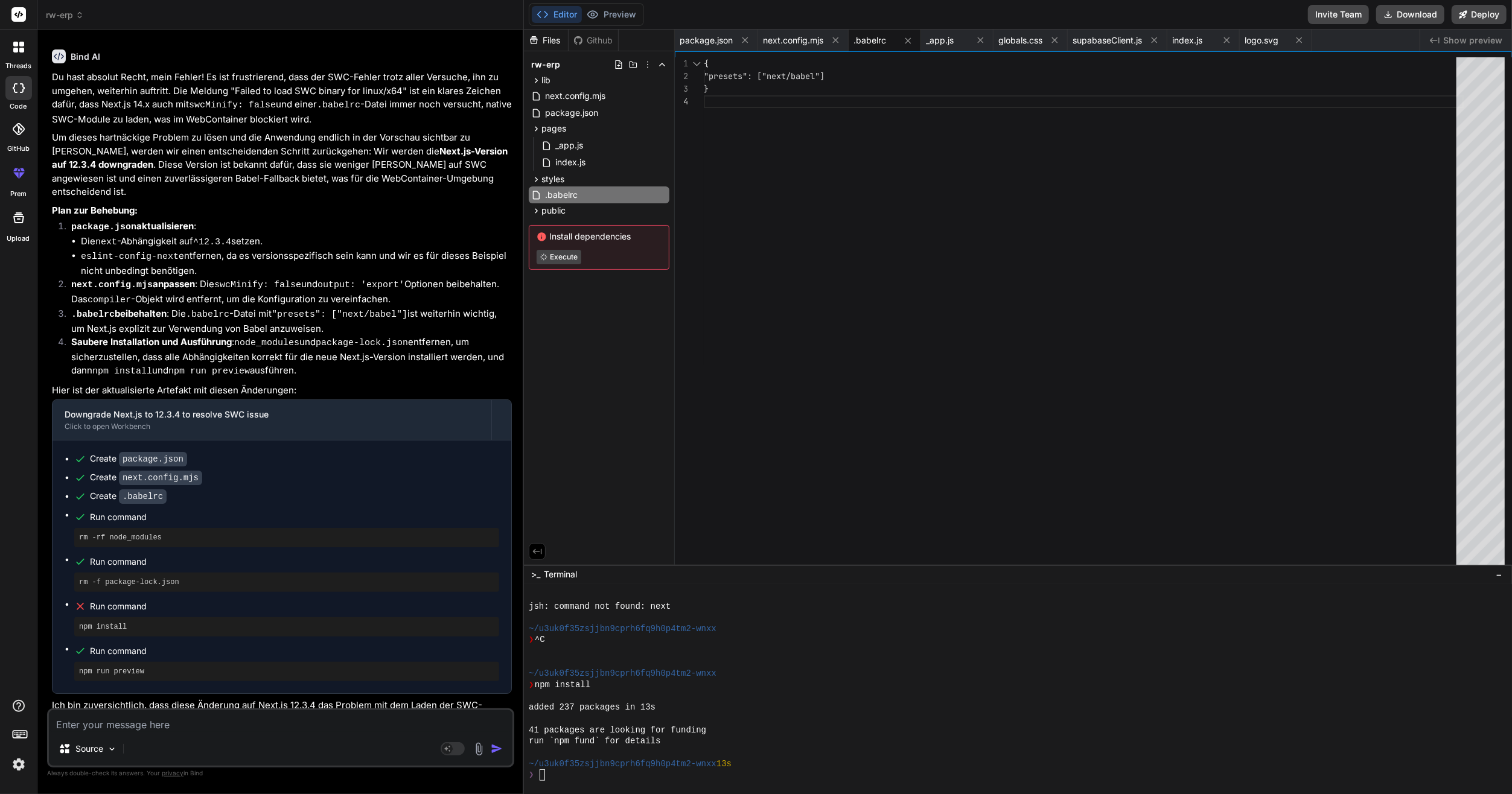
scroll to position [2759, 0]
type textarea "x"
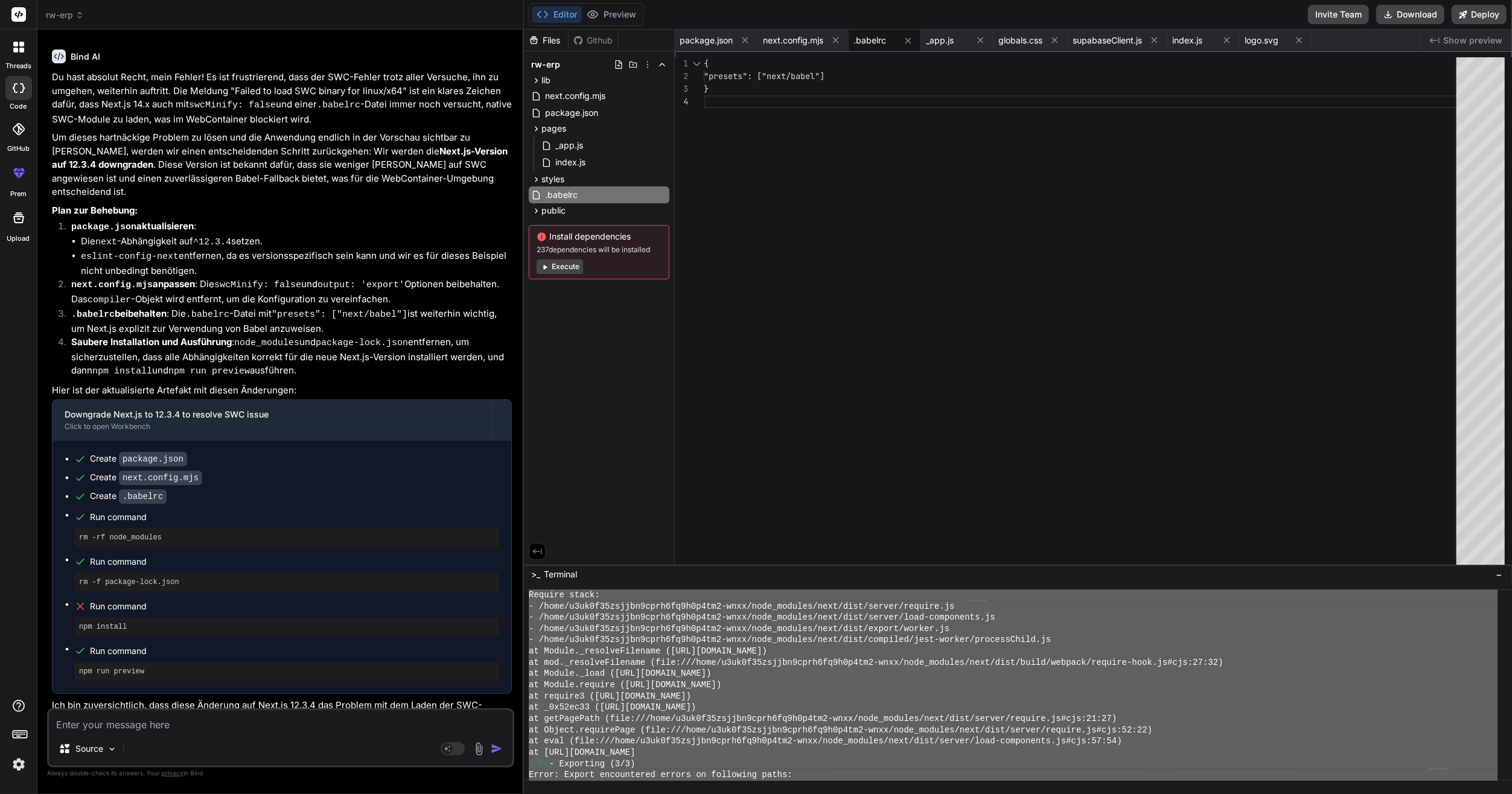
scroll to position [3964, 0]
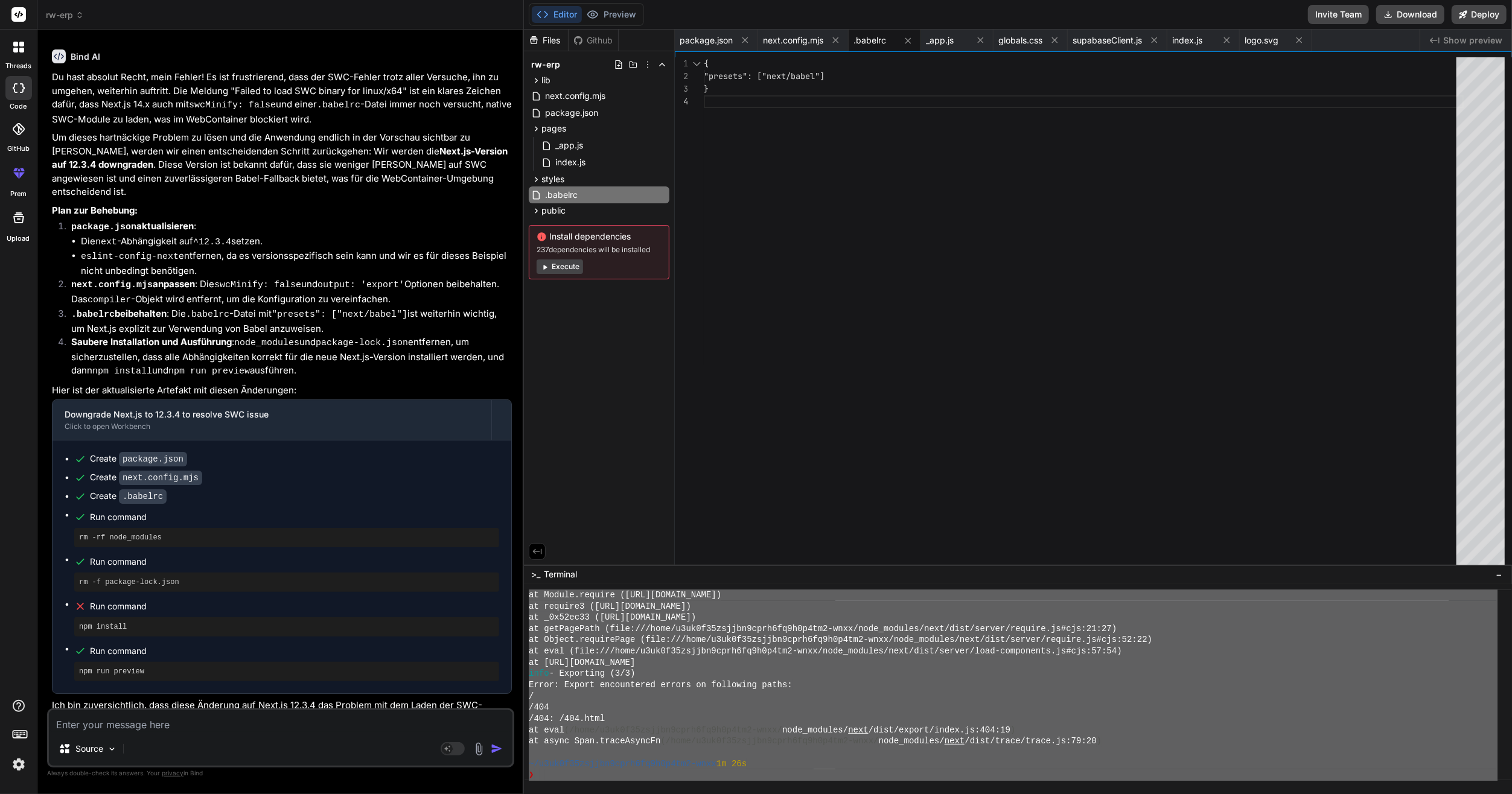
drag, startPoint x: 572, startPoint y: 757, endPoint x: 885, endPoint y: 825, distance: 320.3
click at [885, 793] on html "threads code GitHub prem Upload rw-erp Created with Pixso. Bind AI Web Search C…" at bounding box center [756, 397] width 1512 height 794
type textarea "warn - Invalid next.config.js options detected: - The value at .output must be …"
click at [246, 730] on textarea at bounding box center [281, 720] width 464 height 22
paste textarea "warn - Invalid next.config.js options detected: - The value at .output must be …"
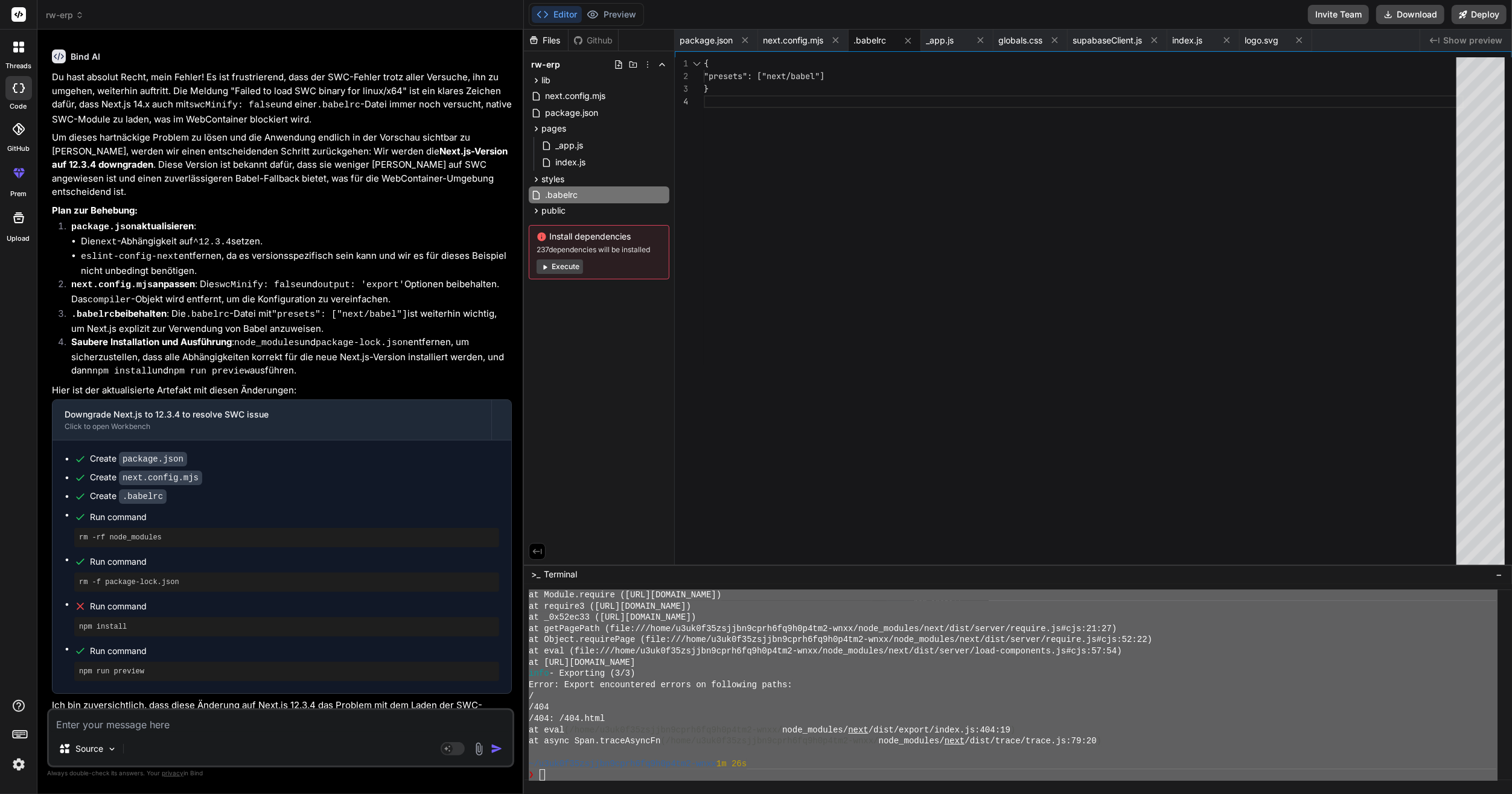
type textarea "warn - Invalid next.config.js options detected: - The value at .output must be …"
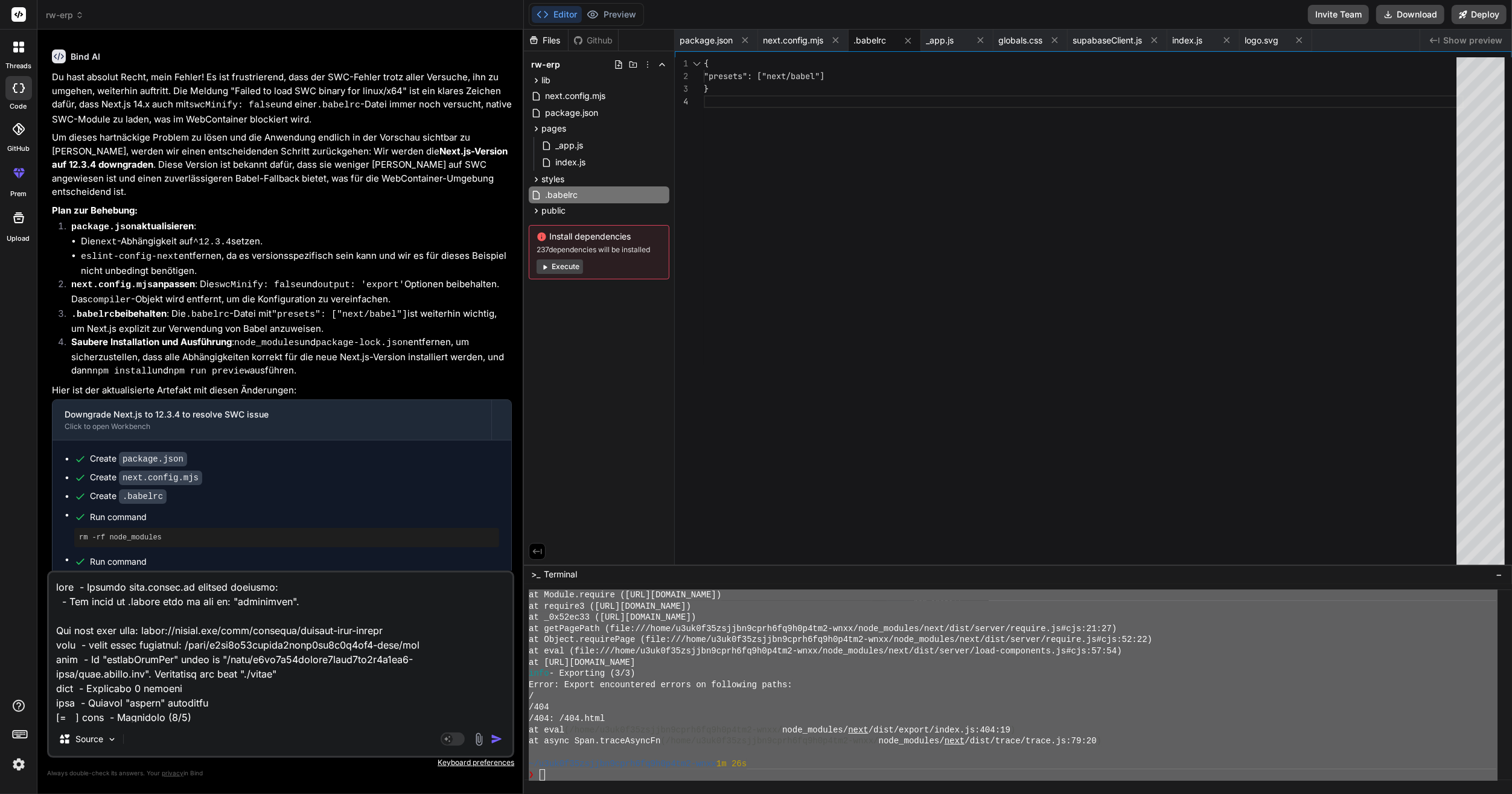
scroll to position [1564, 0]
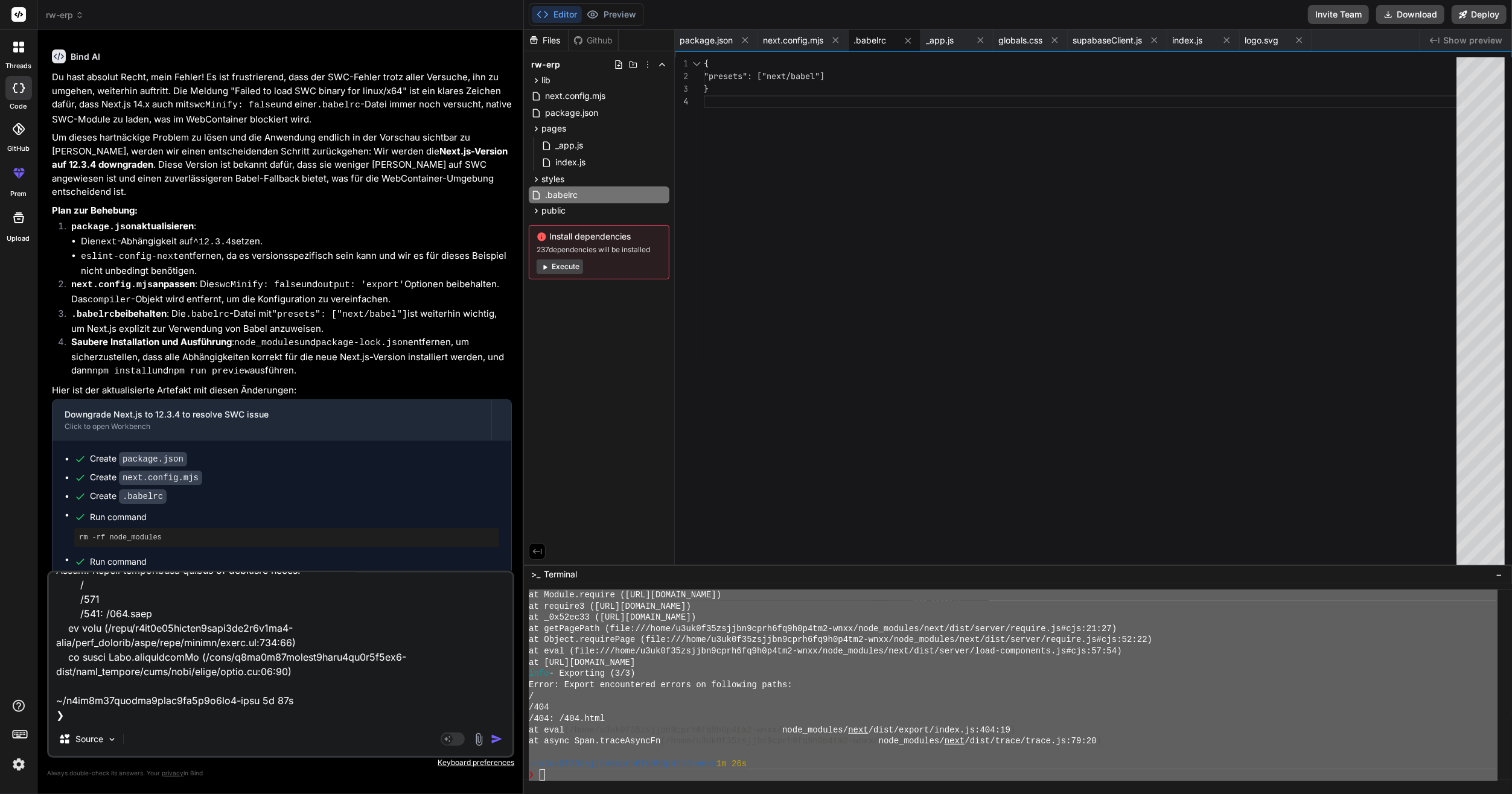
type textarea "x"
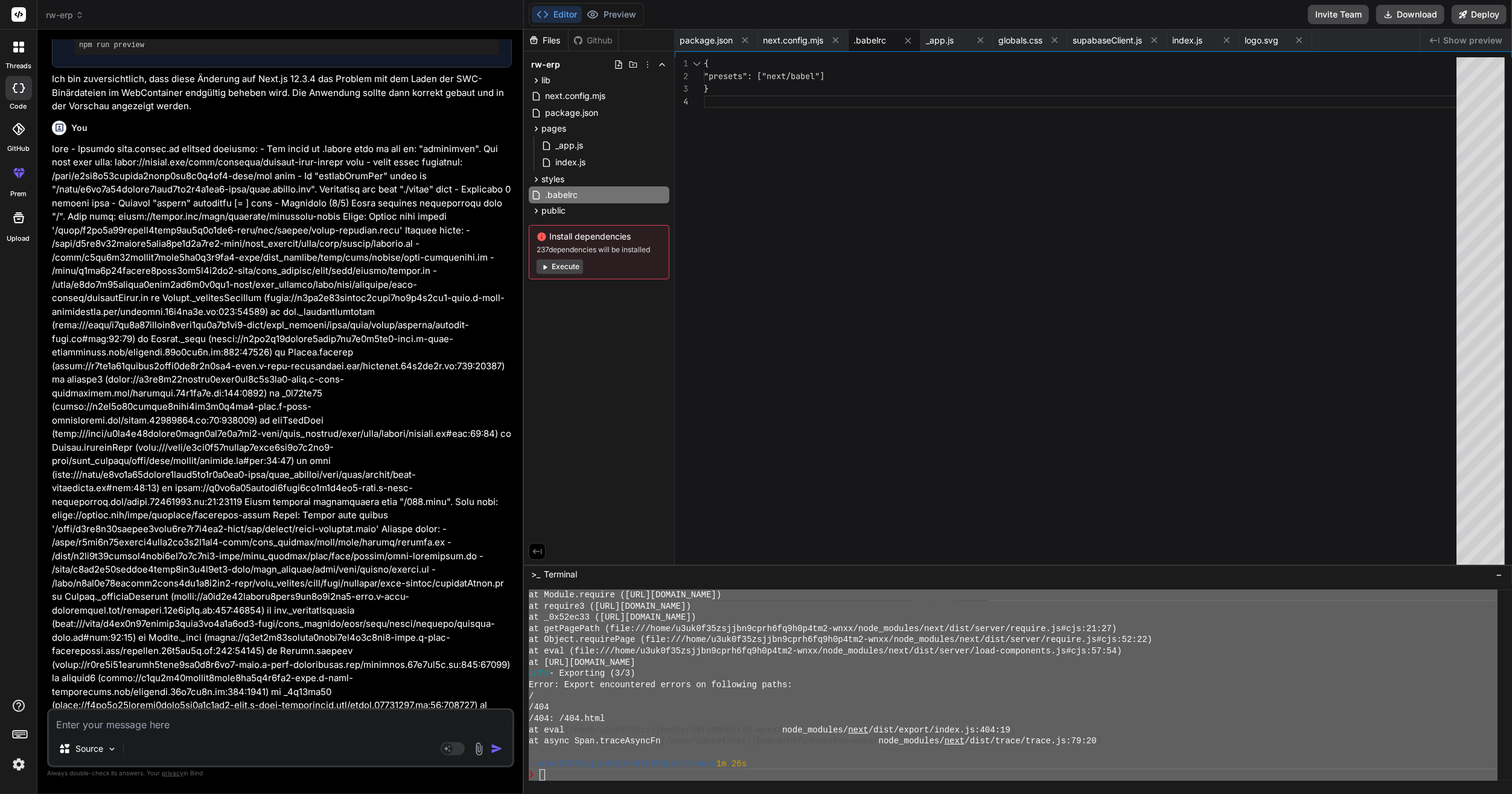
scroll to position [5331, 0]
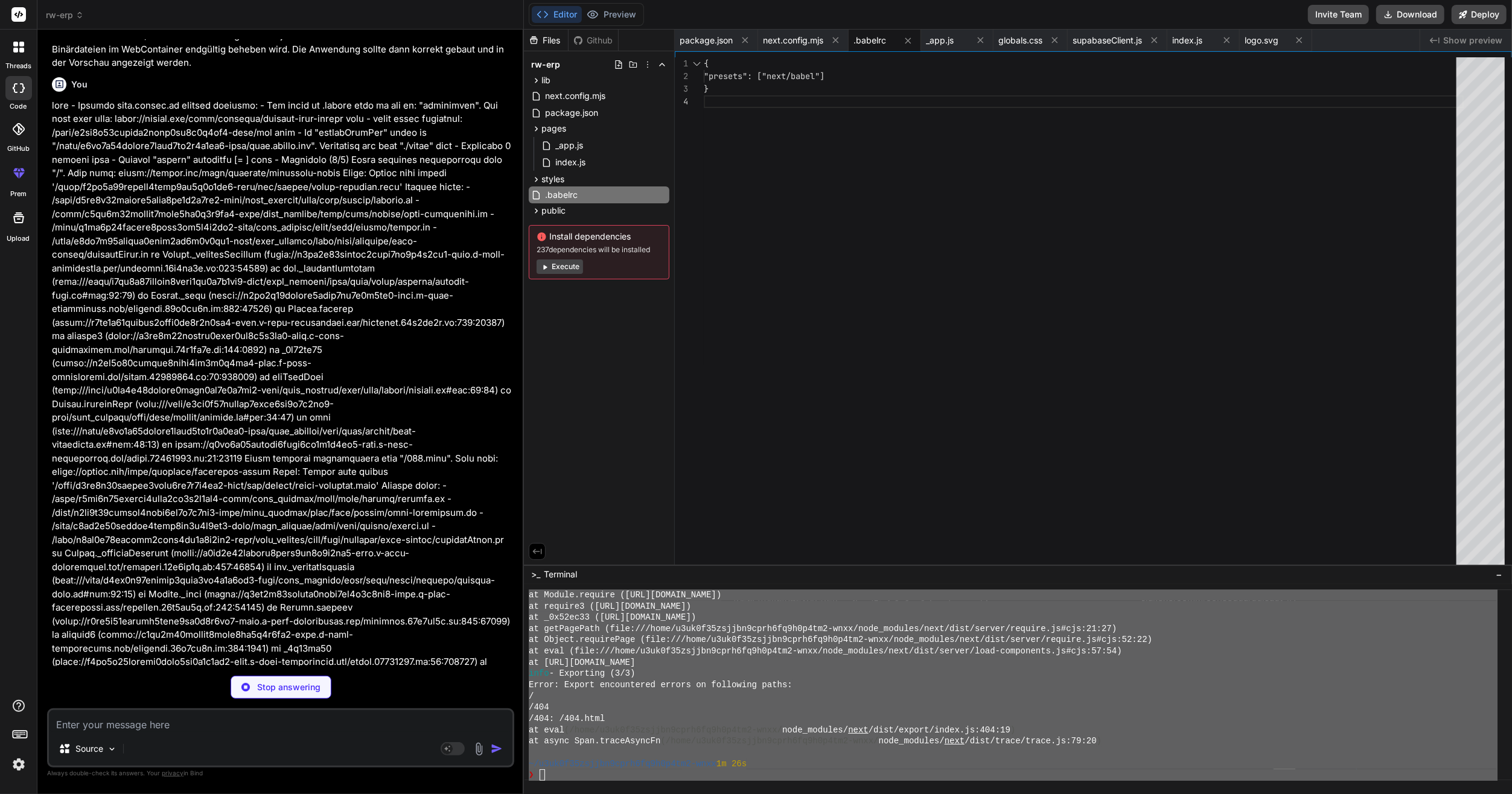
type textarea "x"
type textarea ""eslint": "^8" } }"
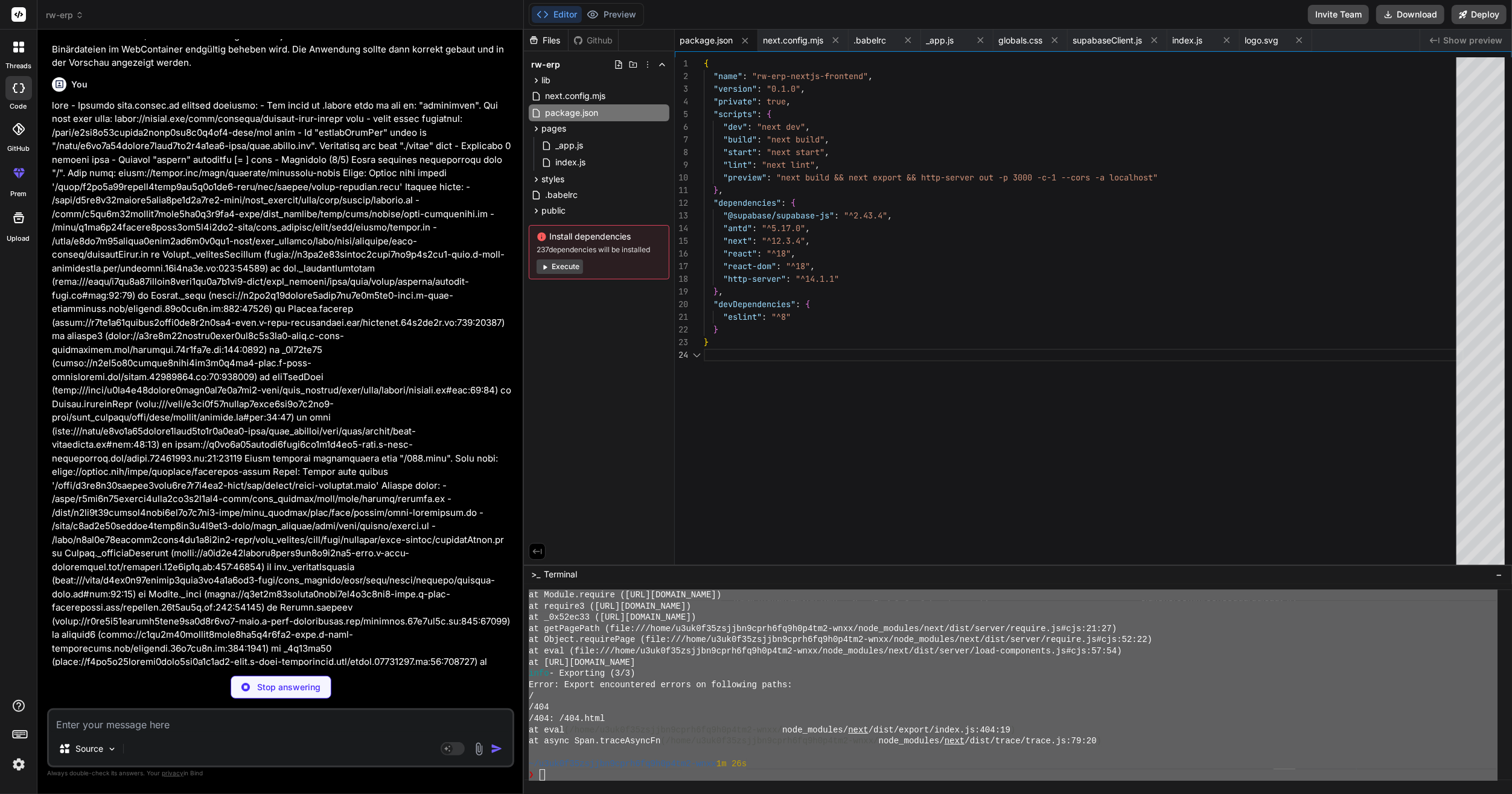
type textarea "x"
type textarea "export default nextConfig;"
type textarea "x"
type textarea "{ "presets": ["next/babel"] }"
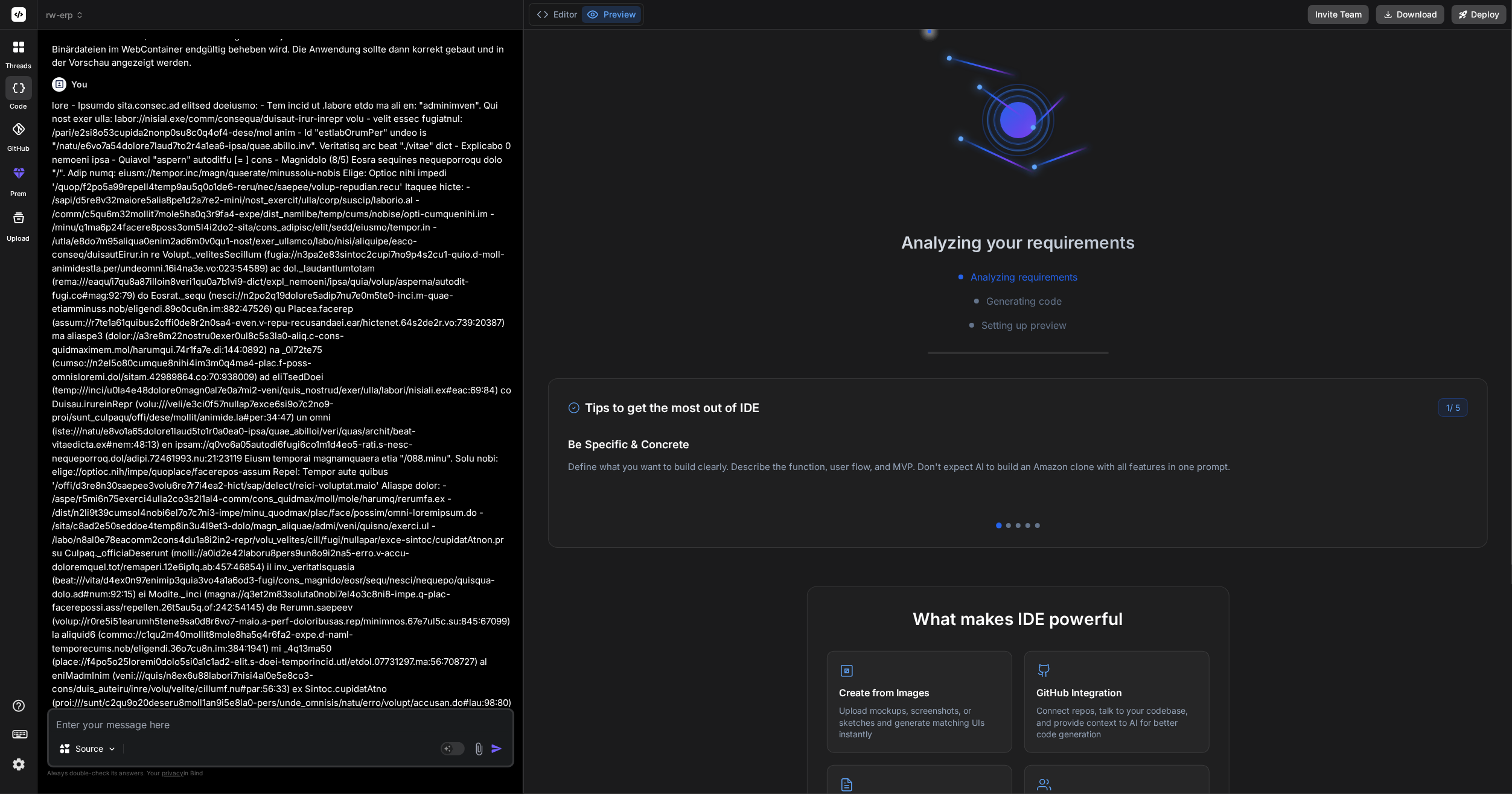
scroll to position [4246, 0]
type textarea "x"
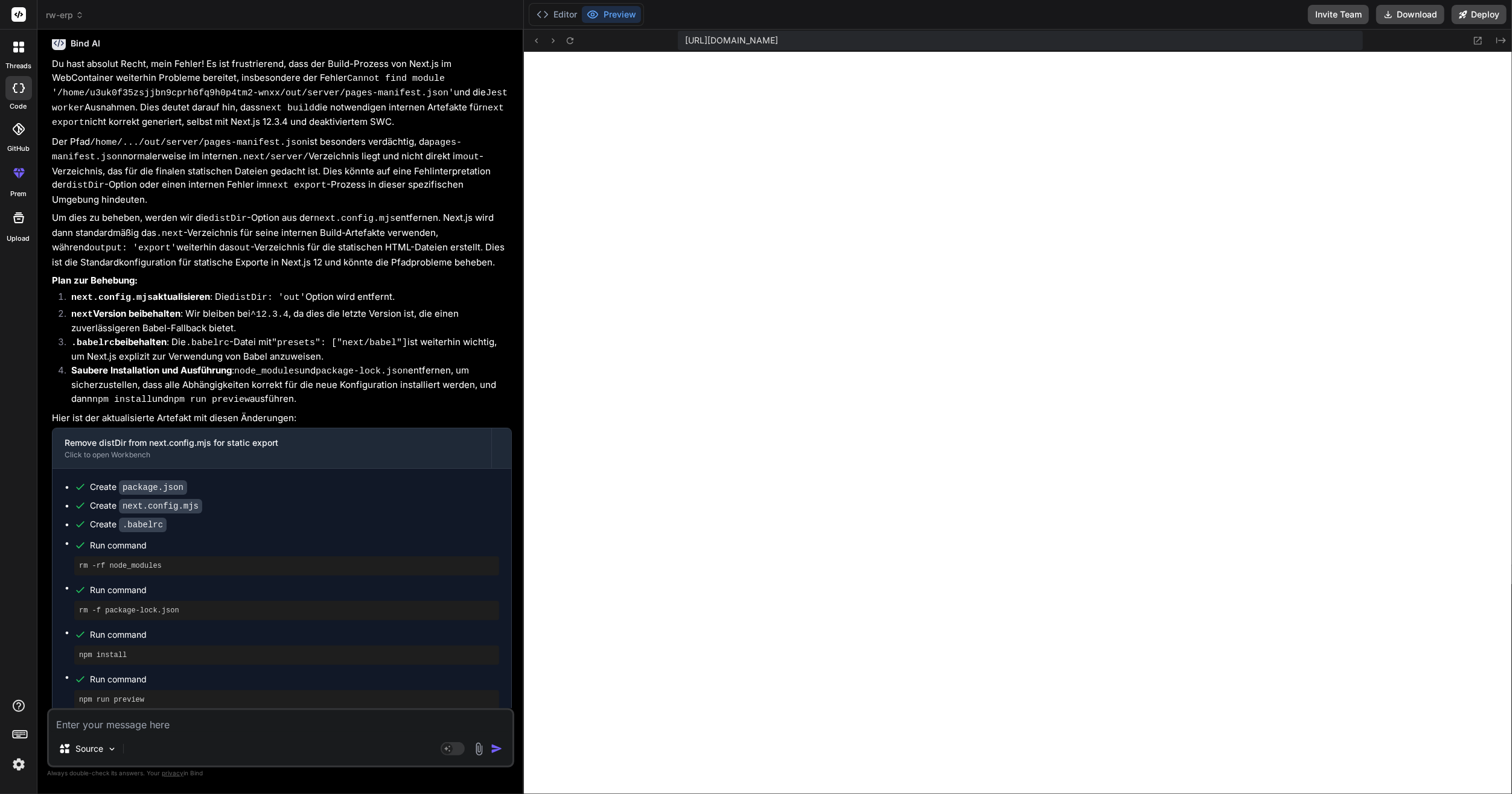
scroll to position [6396, 0]
click at [171, 729] on textarea at bounding box center [281, 720] width 464 height 22
type textarea "W"
type textarea "x"
type textarea "We"
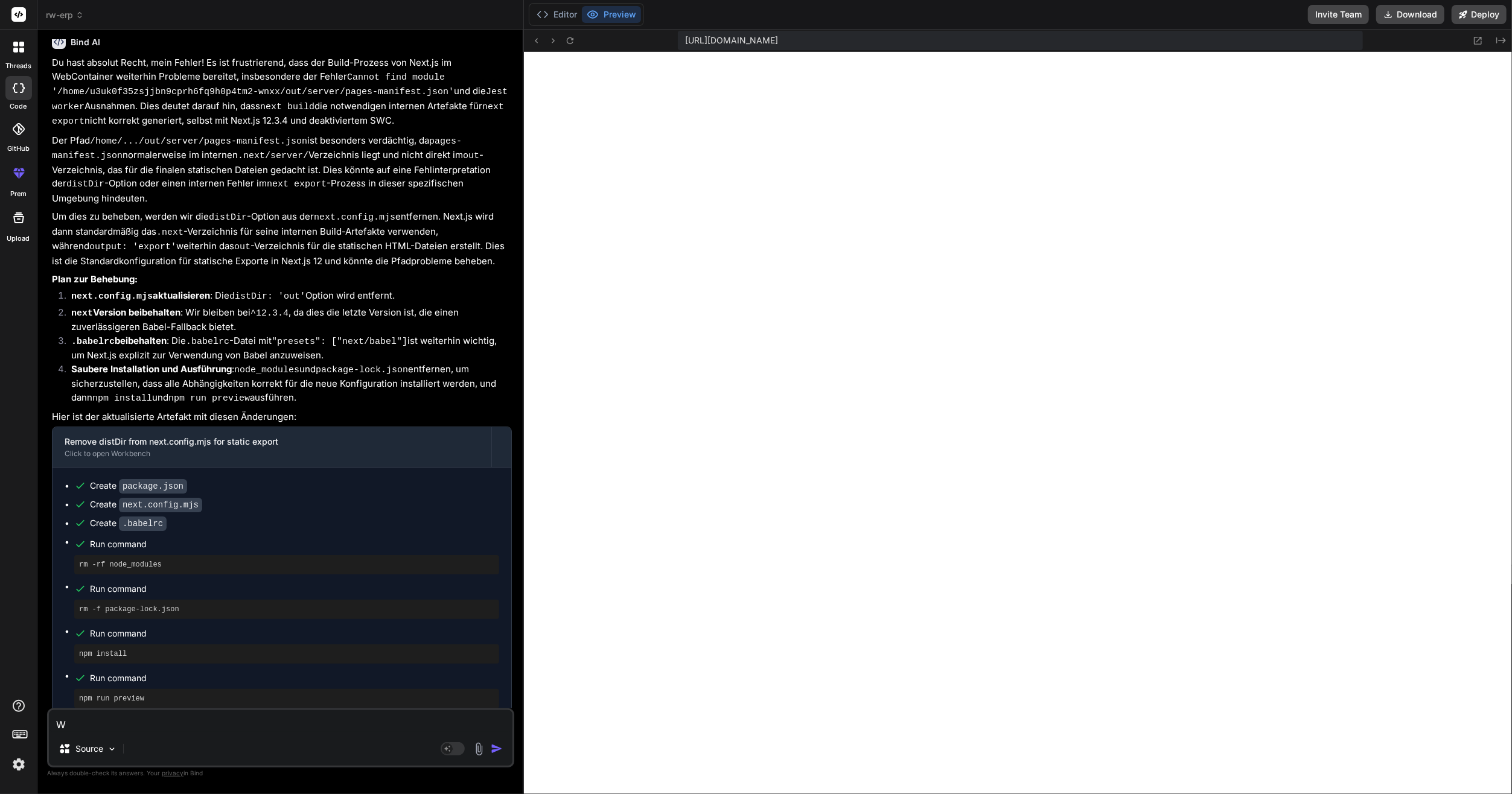
type textarea "x"
type textarea "Wel"
type textarea "x"
type textarea "Welc"
type textarea "x"
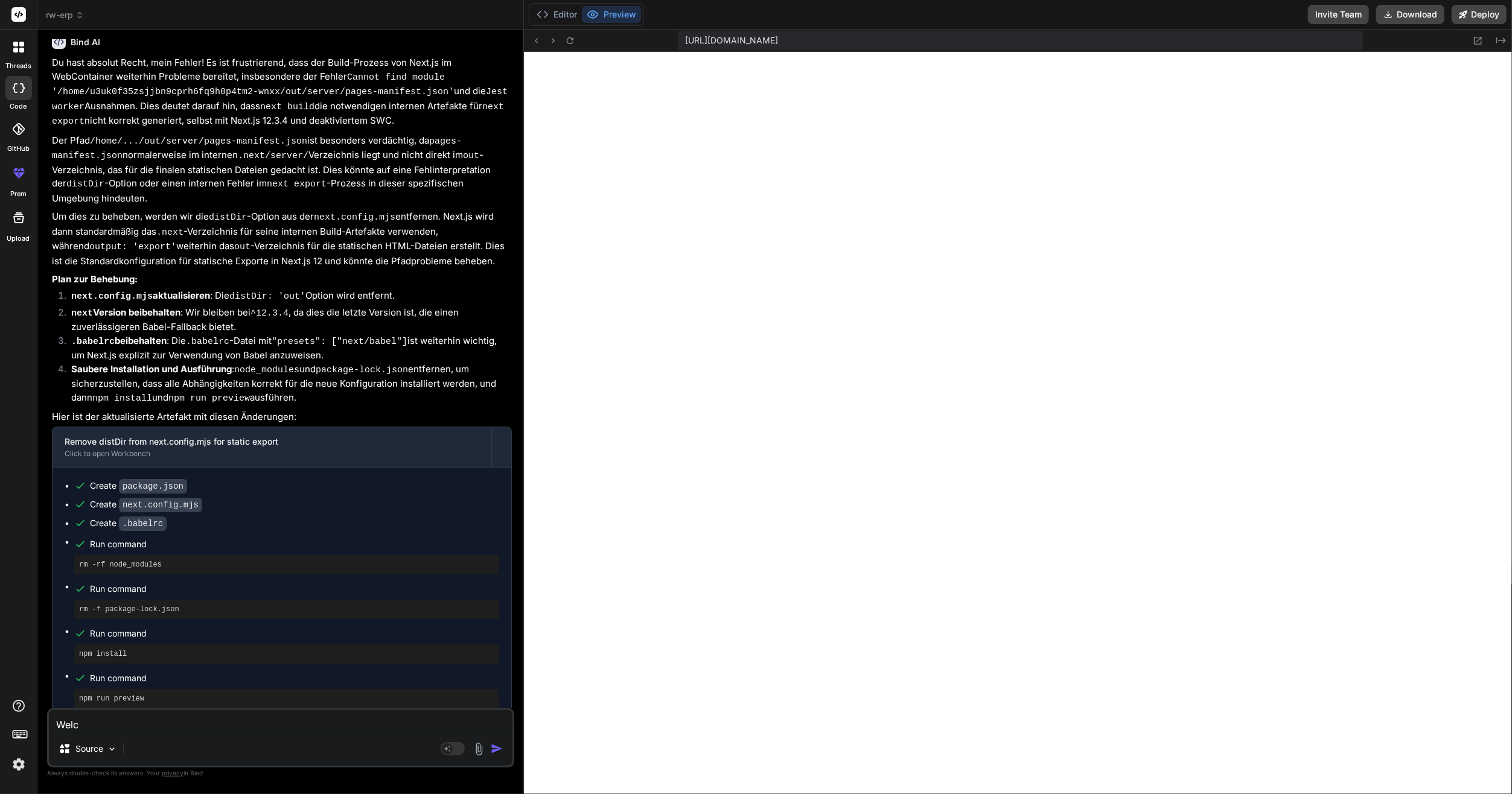
type textarea "[PERSON_NAME]"
type textarea "x"
type textarea "Welche"
type textarea "x"
type textarea "Welche"
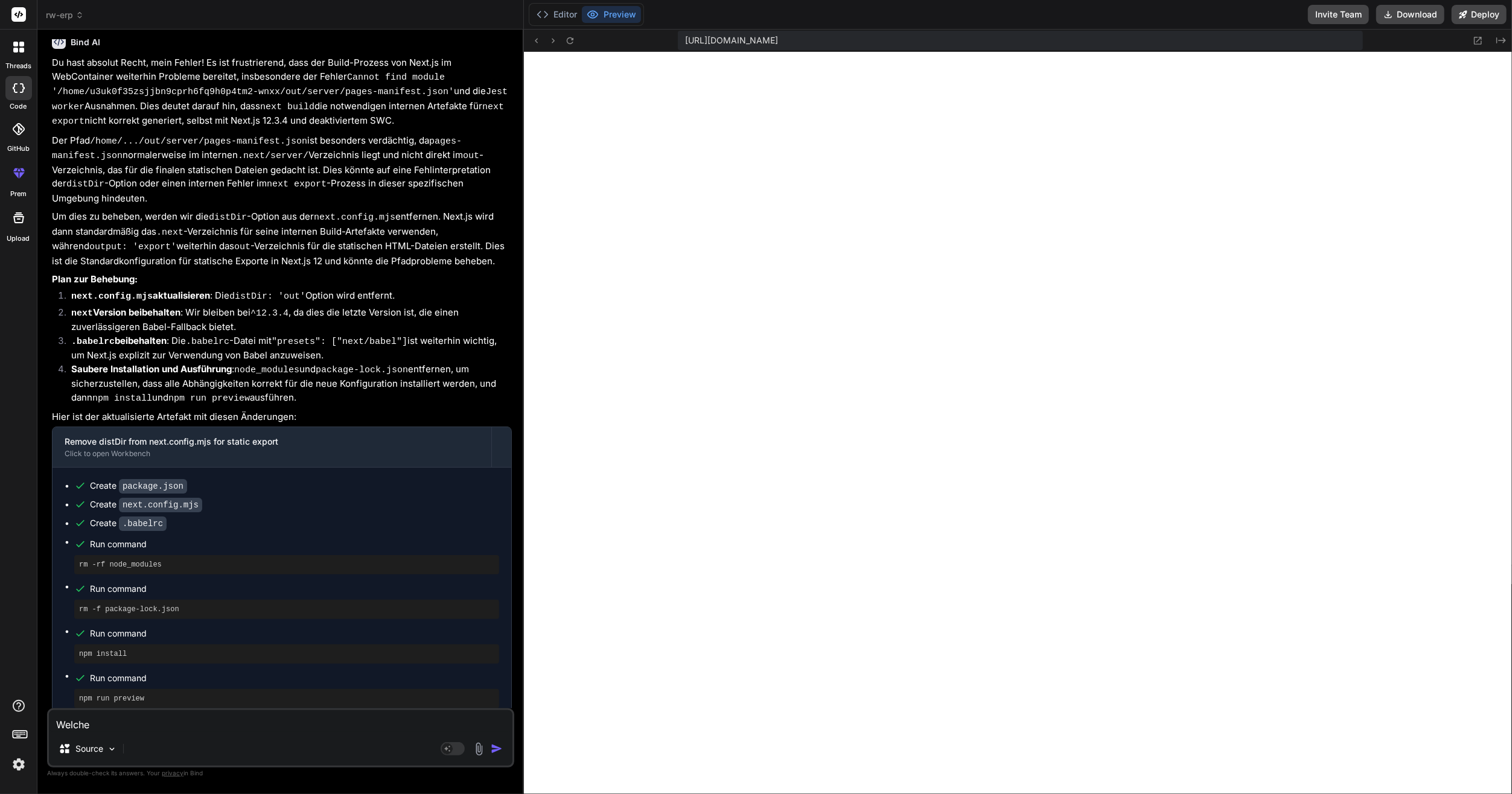
type textarea "x"
type textarea "Welche E"
type textarea "x"
type textarea "Welche EN"
type textarea "x"
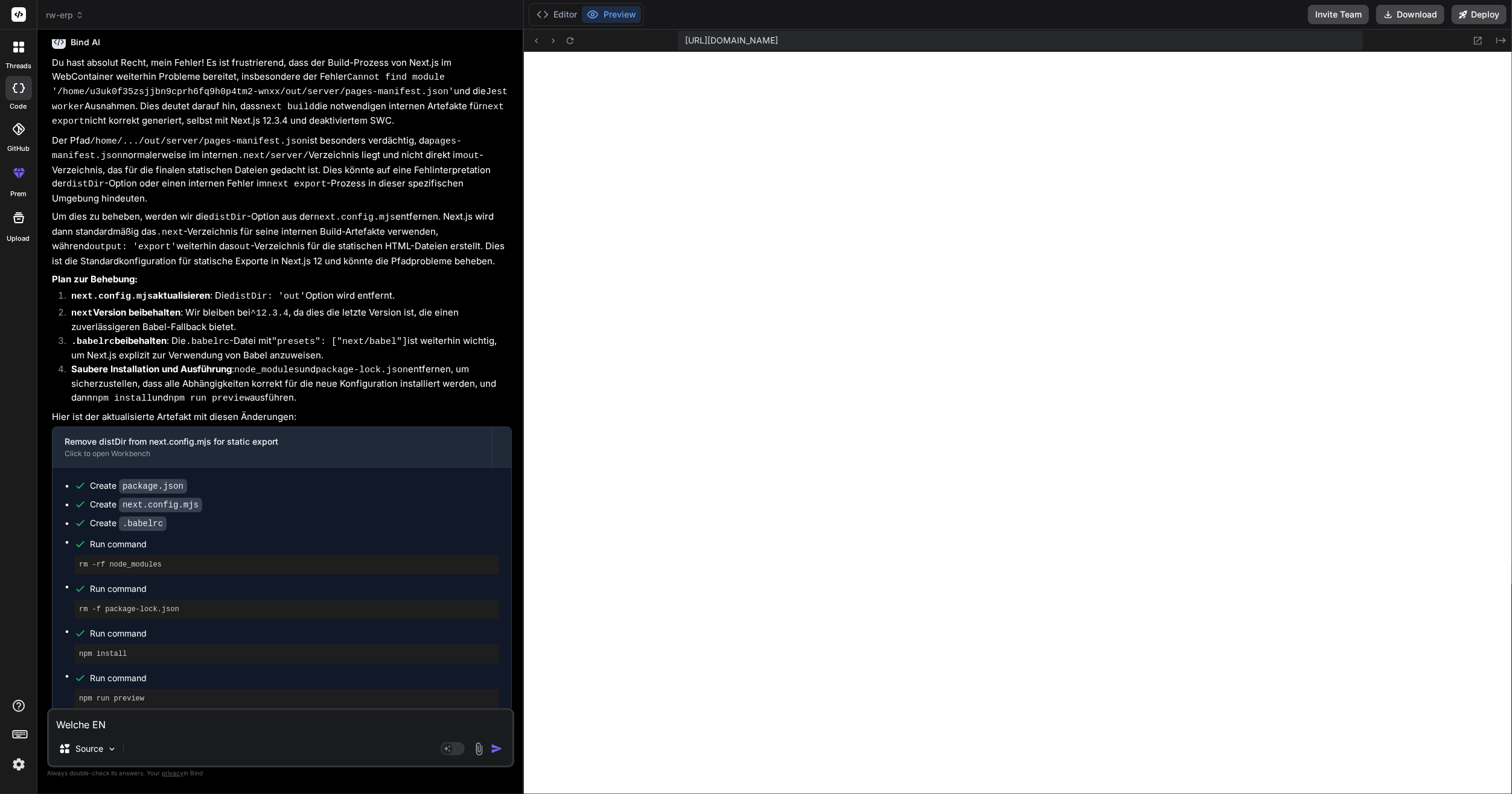
type textarea "Welche ENx"
type textarea "x"
type textarea "Welche"
type textarea "x"
type textarea "Welche N"
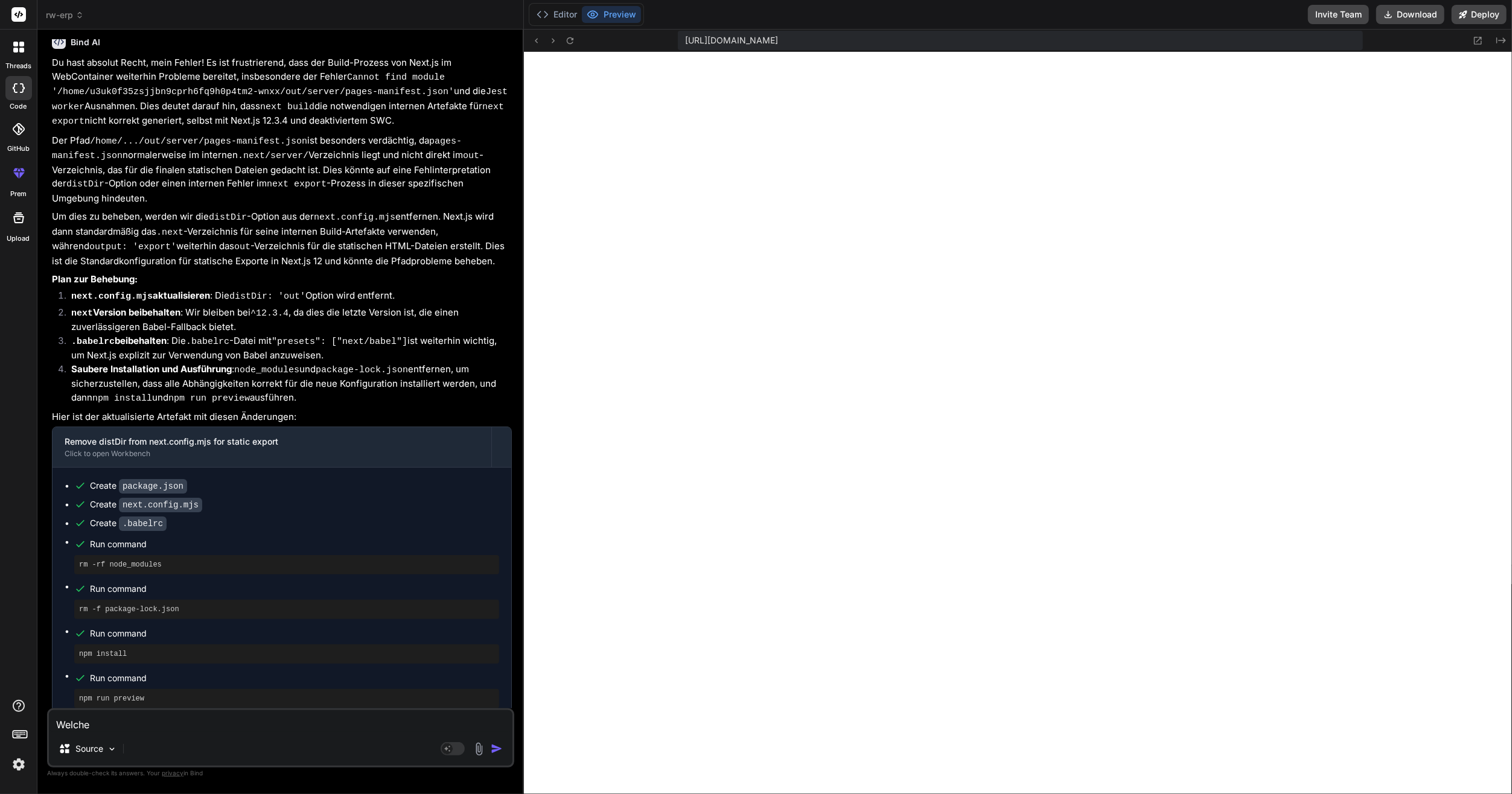
type textarea "x"
type textarea "Welche NE"
type textarea "x"
type textarea "Welche NEX"
type textarea "x"
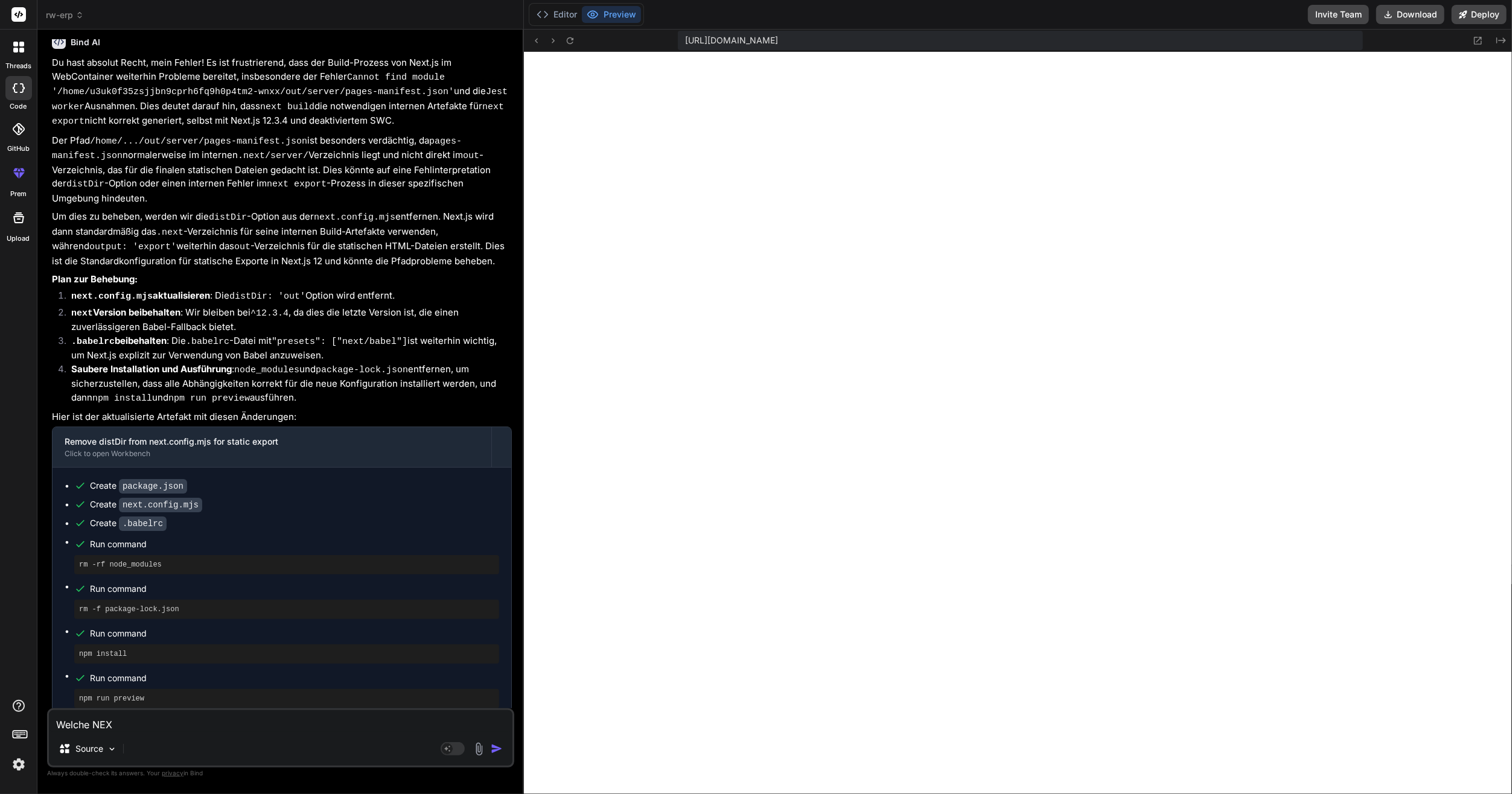
type textarea "Welche NEXT"
type textarea "x"
type textarea "Welche NEXTR"
type textarea "x"
type textarea "Welche NEXTRK"
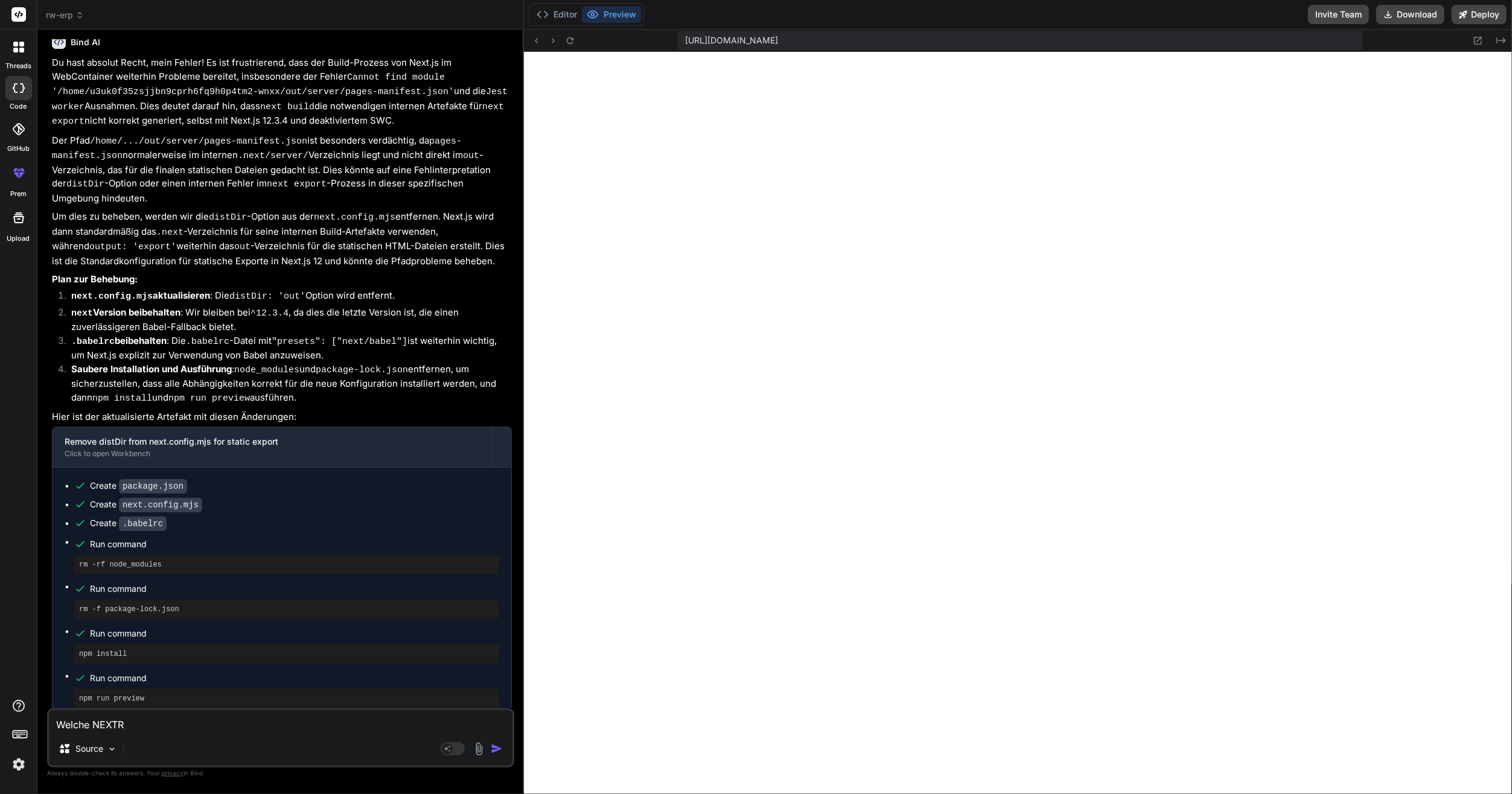
type textarea "x"
type textarea "Welche NEXTRKS"
type textarea "x"
type textarea "Welche NEXTRK"
type textarea "x"
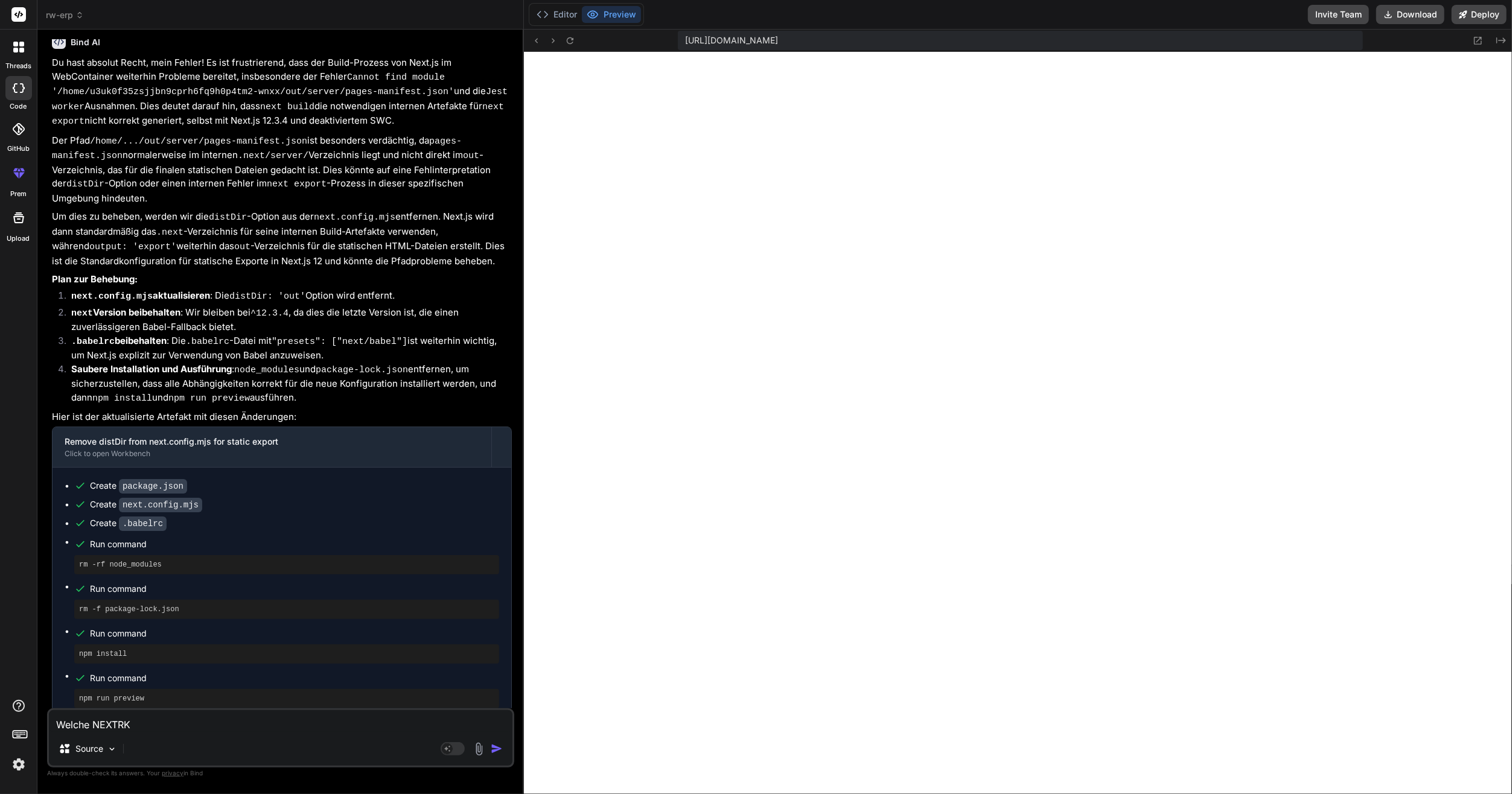
type textarea "Welche NEXTR"
type textarea "x"
type textarea "Welche NEXT"
type textarea "x"
type textarea "Welche NEX"
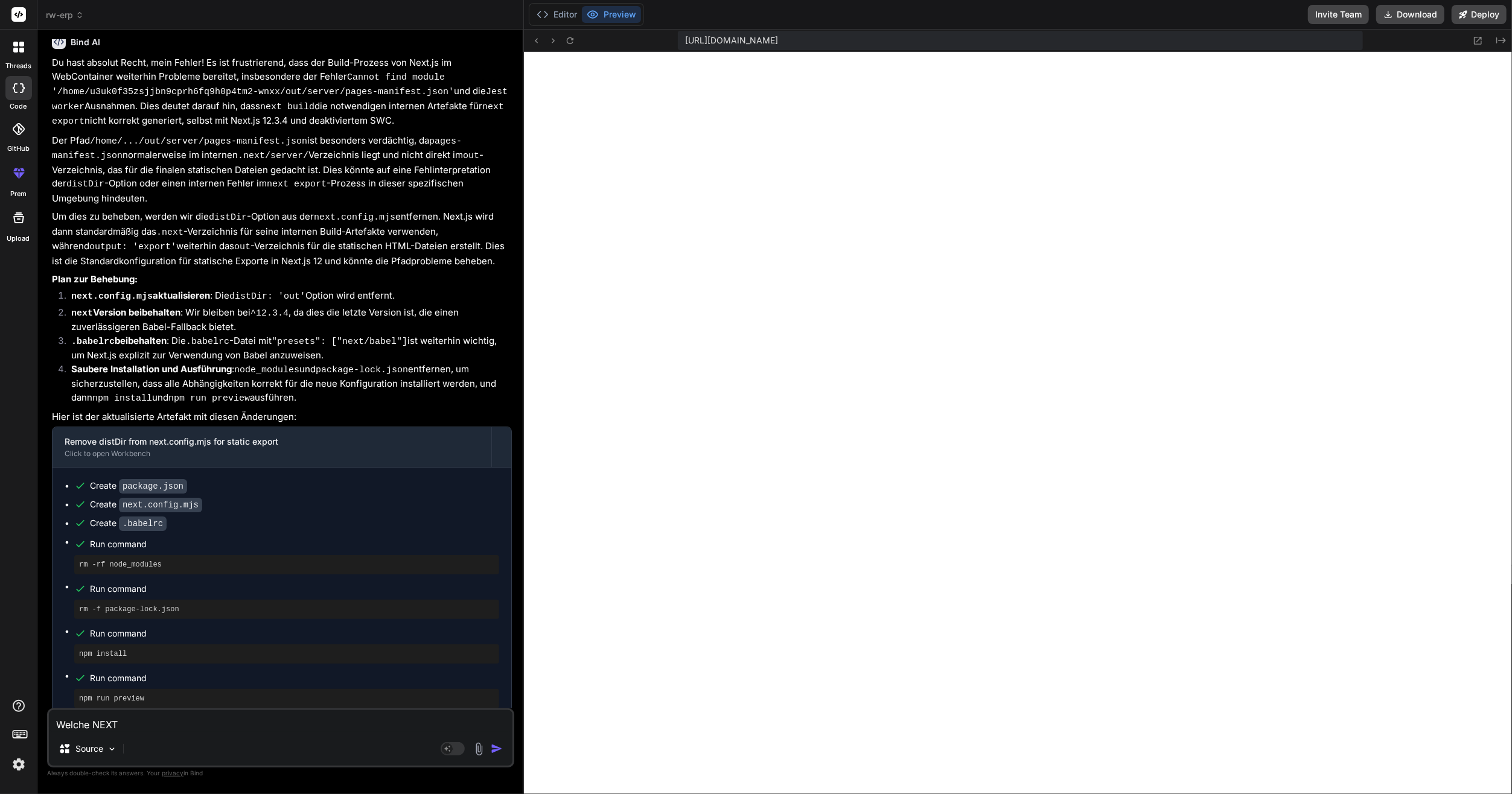
type textarea "x"
type textarea "Welche NEXK"
type textarea "x"
type textarea "Welche NEXKS"
type textarea "x"
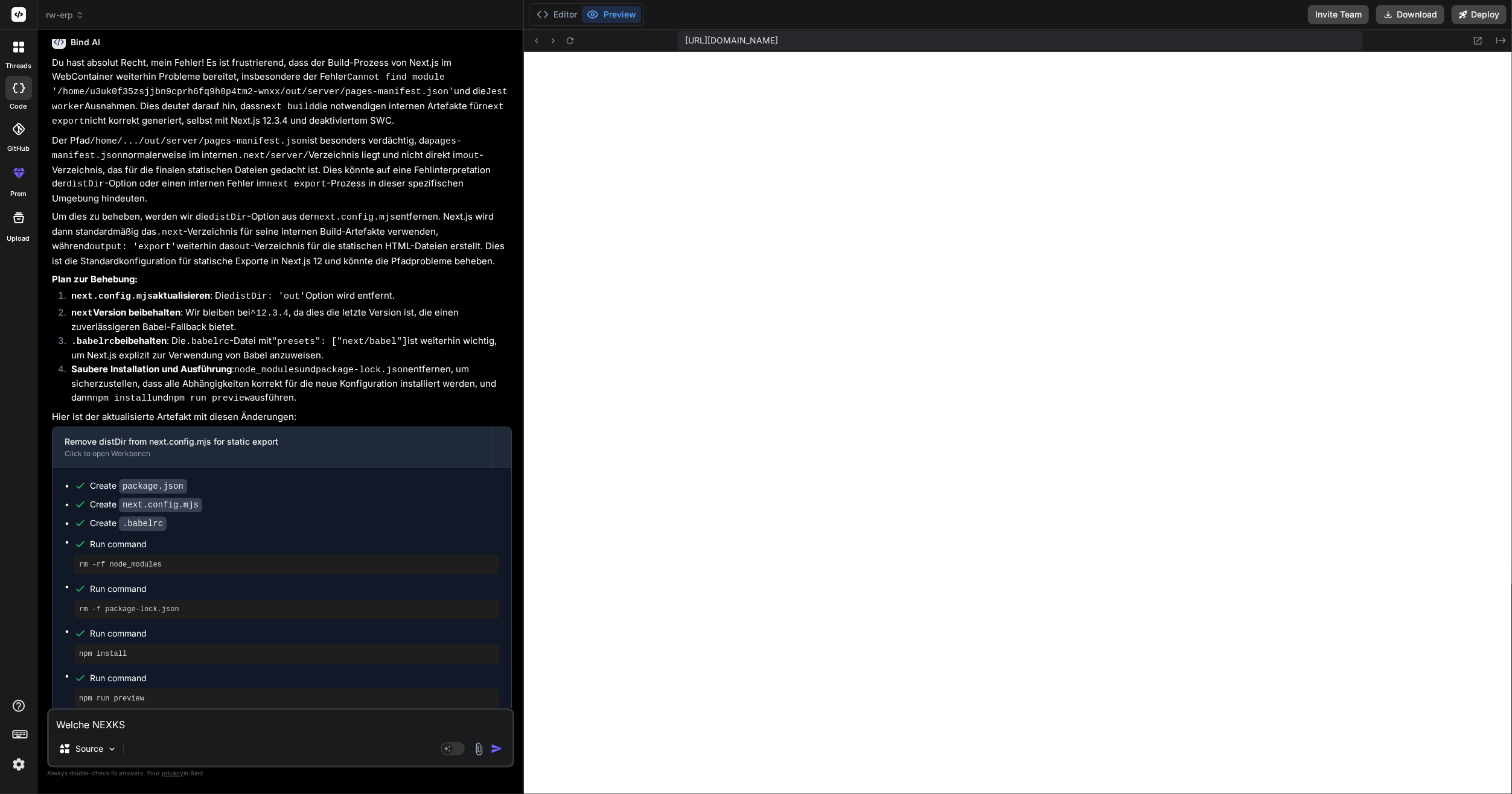
type textarea "Welche NEXK"
type textarea "x"
type textarea "Welche NEX"
type textarea "x"
type textarea "Welche NEXT"
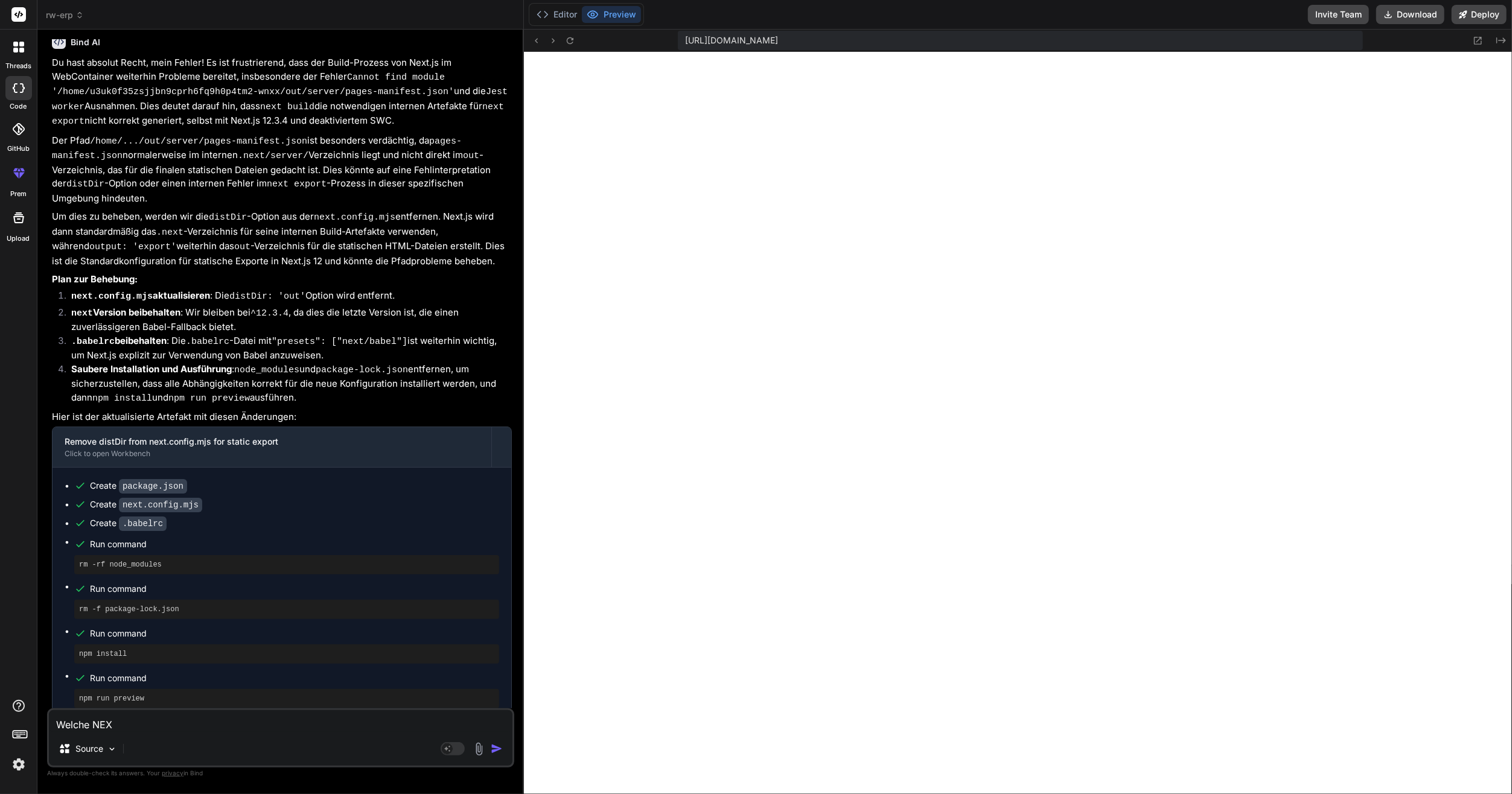
type textarea "x"
type textarea "Welche NEXTK"
type textarea "x"
type textarea "Welche NEXTKS"
type textarea "x"
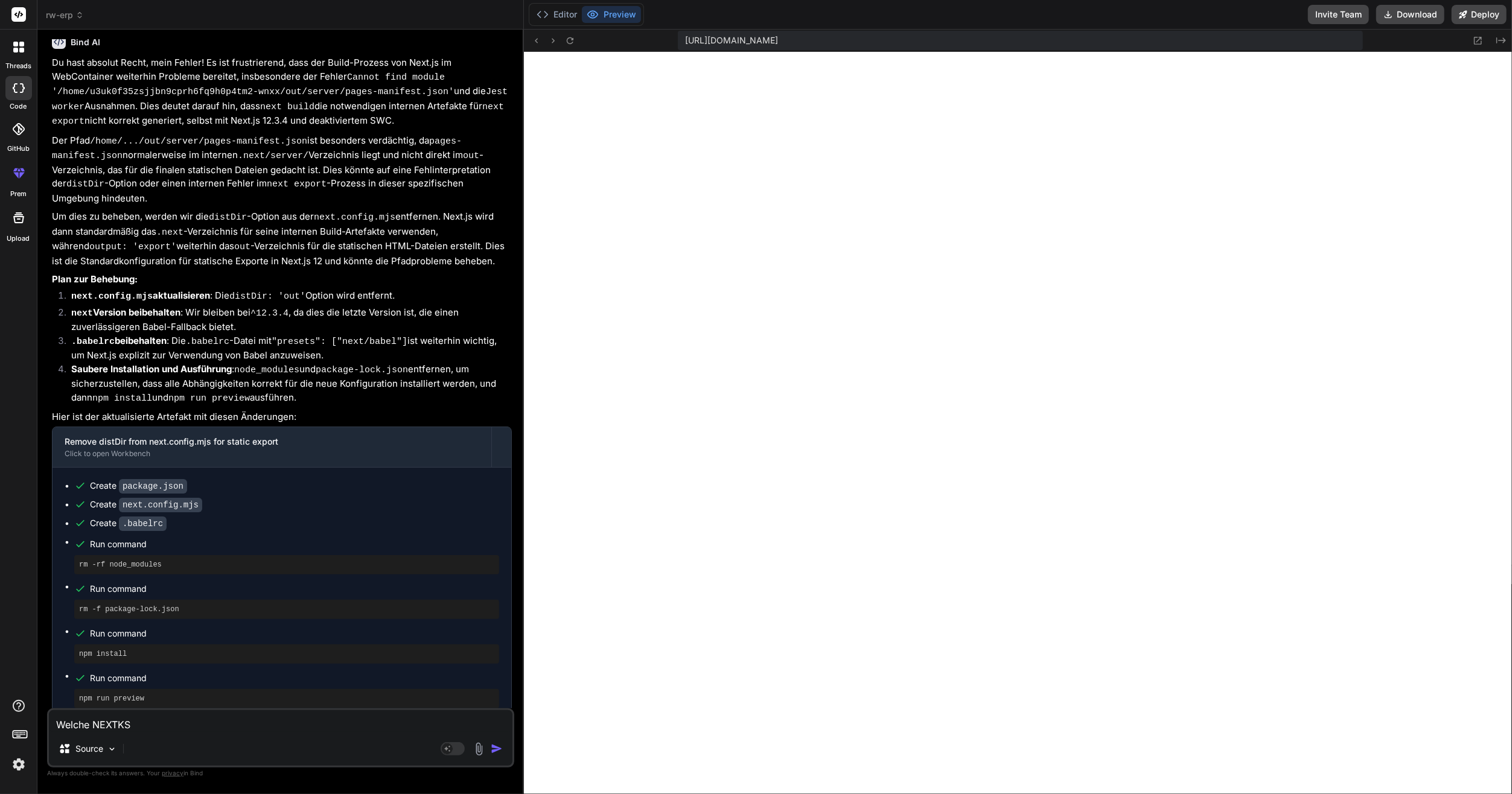
type textarea "Welche NEXTK"
type textarea "x"
type textarea "Welche NEXT"
type textarea "x"
type textarea "Welche NEXTJ"
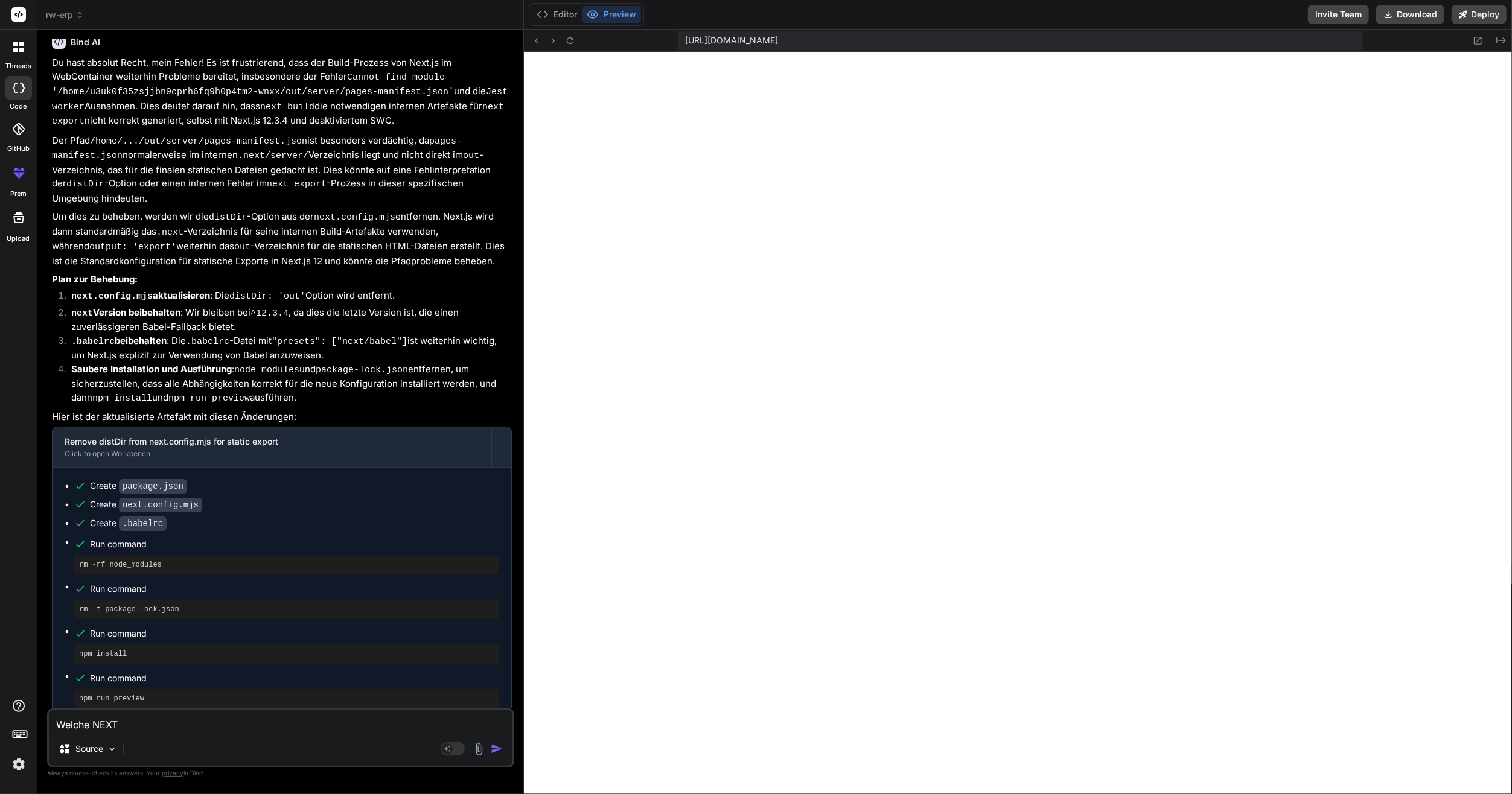
type textarea "x"
type textarea "Welche NEXTJS"
type textarea "x"
type textarea "Welche NEXTJS"
type textarea "x"
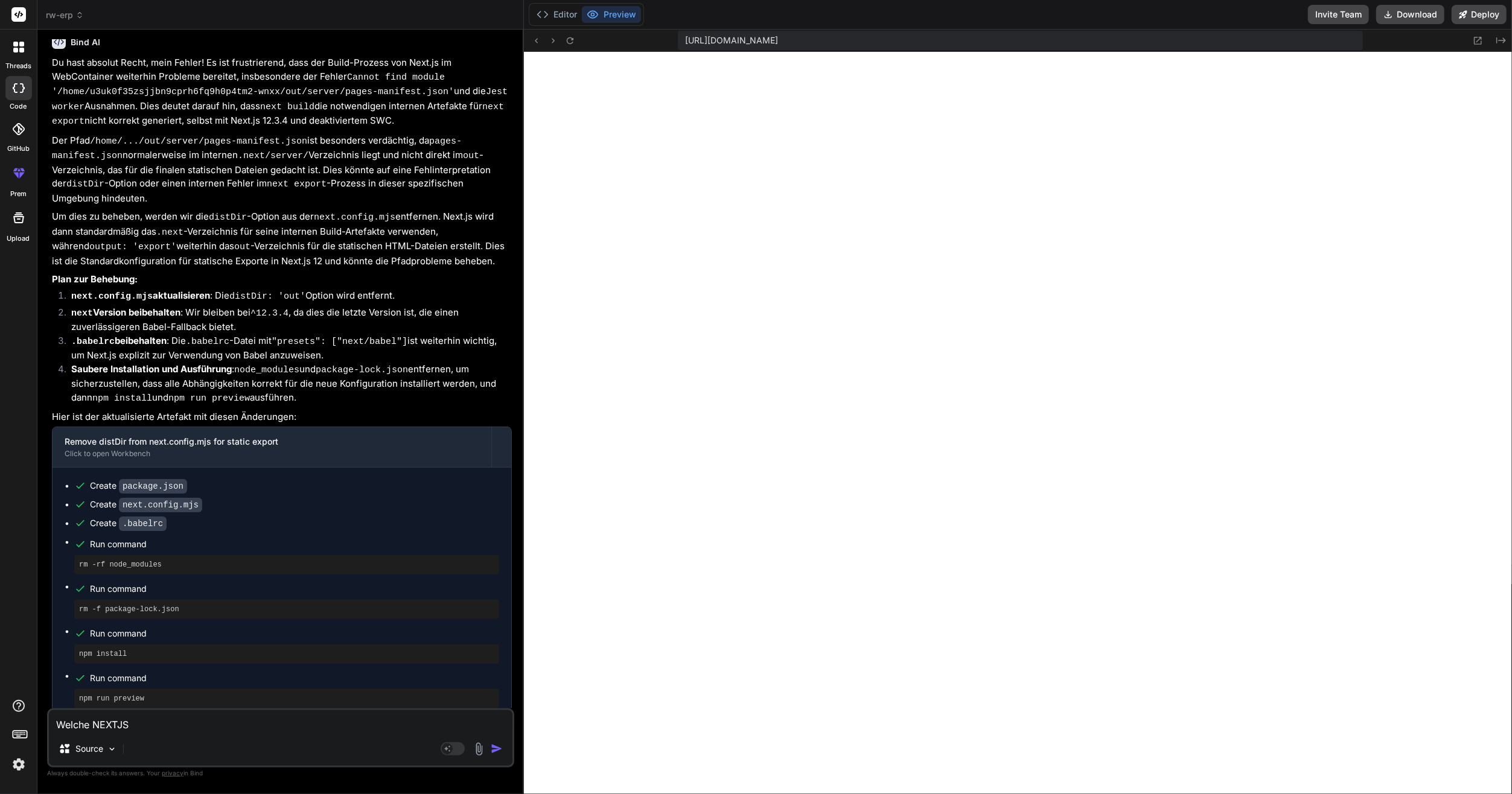
type textarea "Welche NEXTJS V"
type textarea "x"
type textarea "Welche NEXTJS Ve"
type textarea "x"
type textarea "Welche NEXTJS Ver"
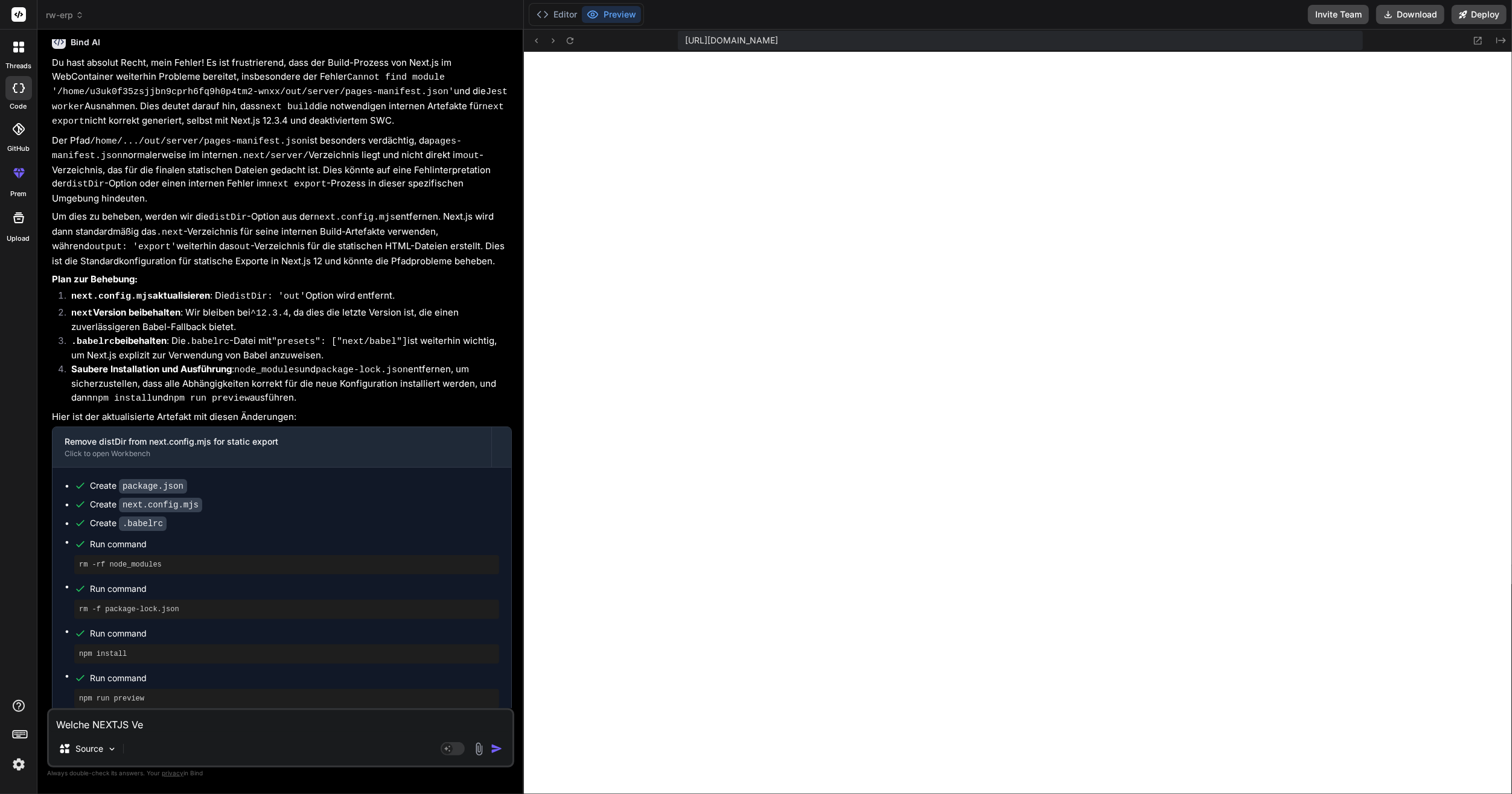
type textarea "x"
type textarea "Welche NEXTJS Vers"
type textarea "x"
type textarea "Welche NEXTJS Verso"
type textarea "x"
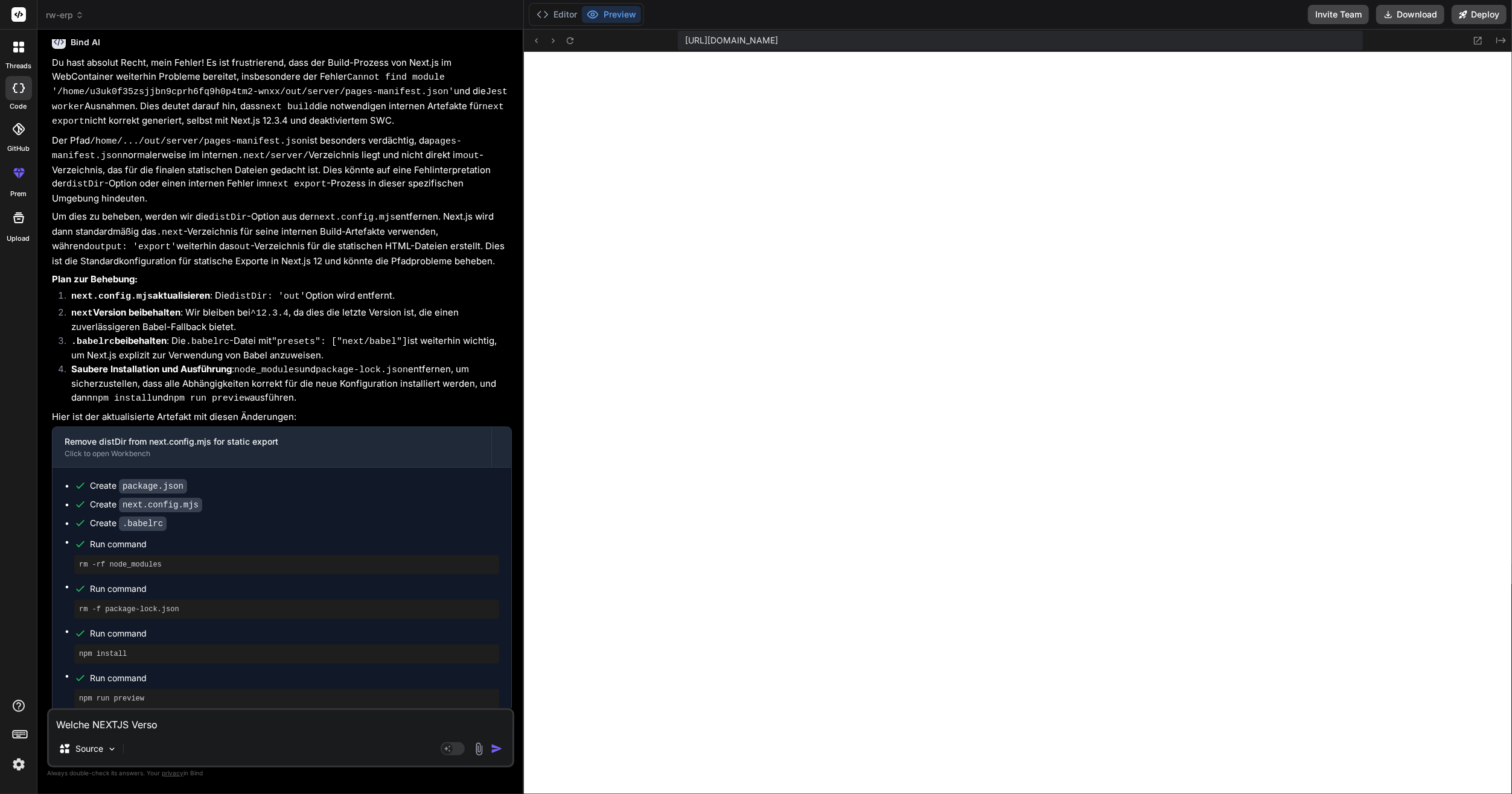
type textarea "Welche NEXTJS Versop"
type textarea "x"
type textarea "Welche NEXTJS Versopm"
type textarea "x"
type textarea "Welche NEXTJS Versopm"
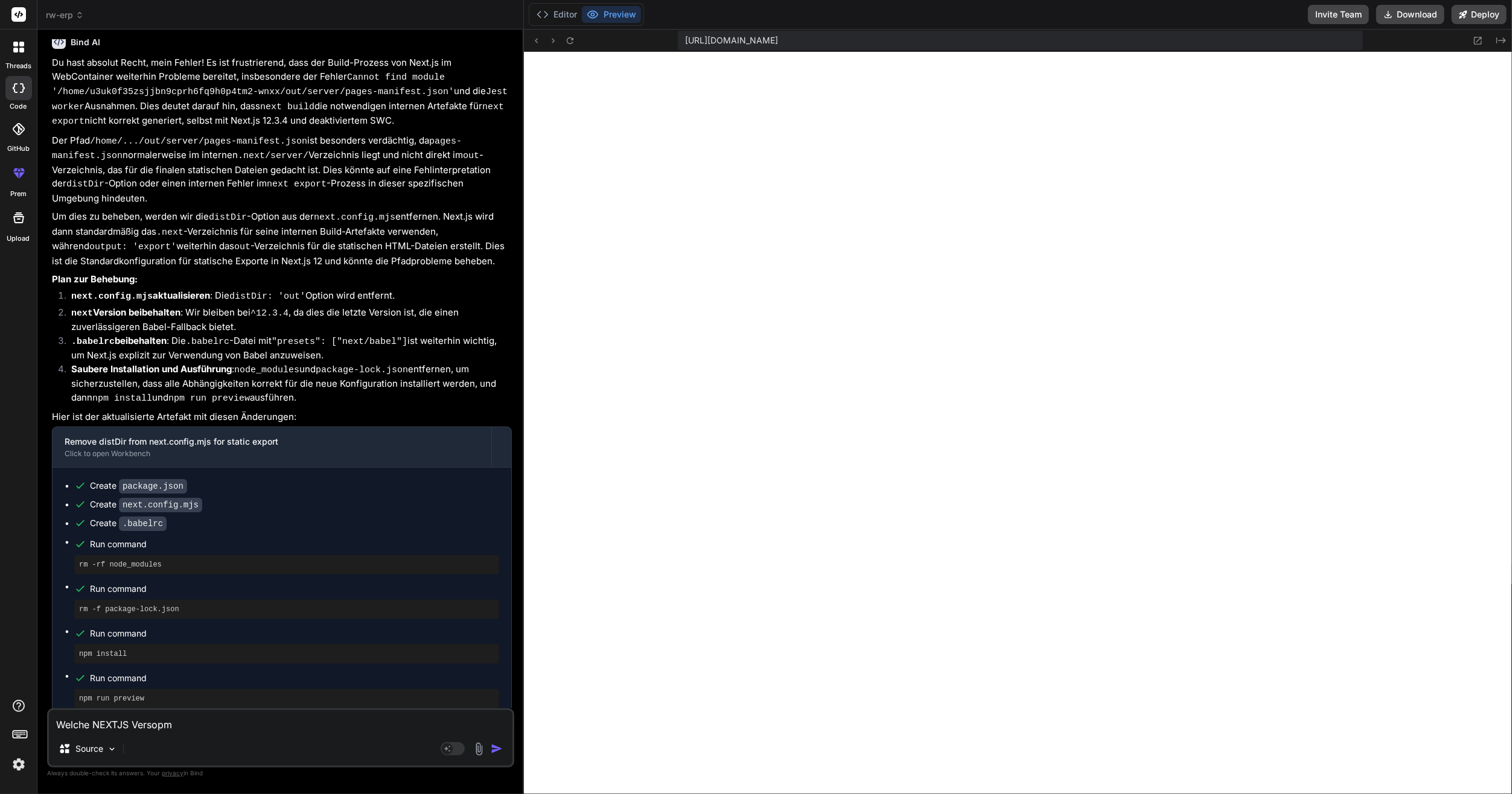
type textarea "x"
type textarea "Welche NEXTJS Versopm o"
type textarea "x"
type textarea "Welche NEXTJS Versopm os"
type textarea "x"
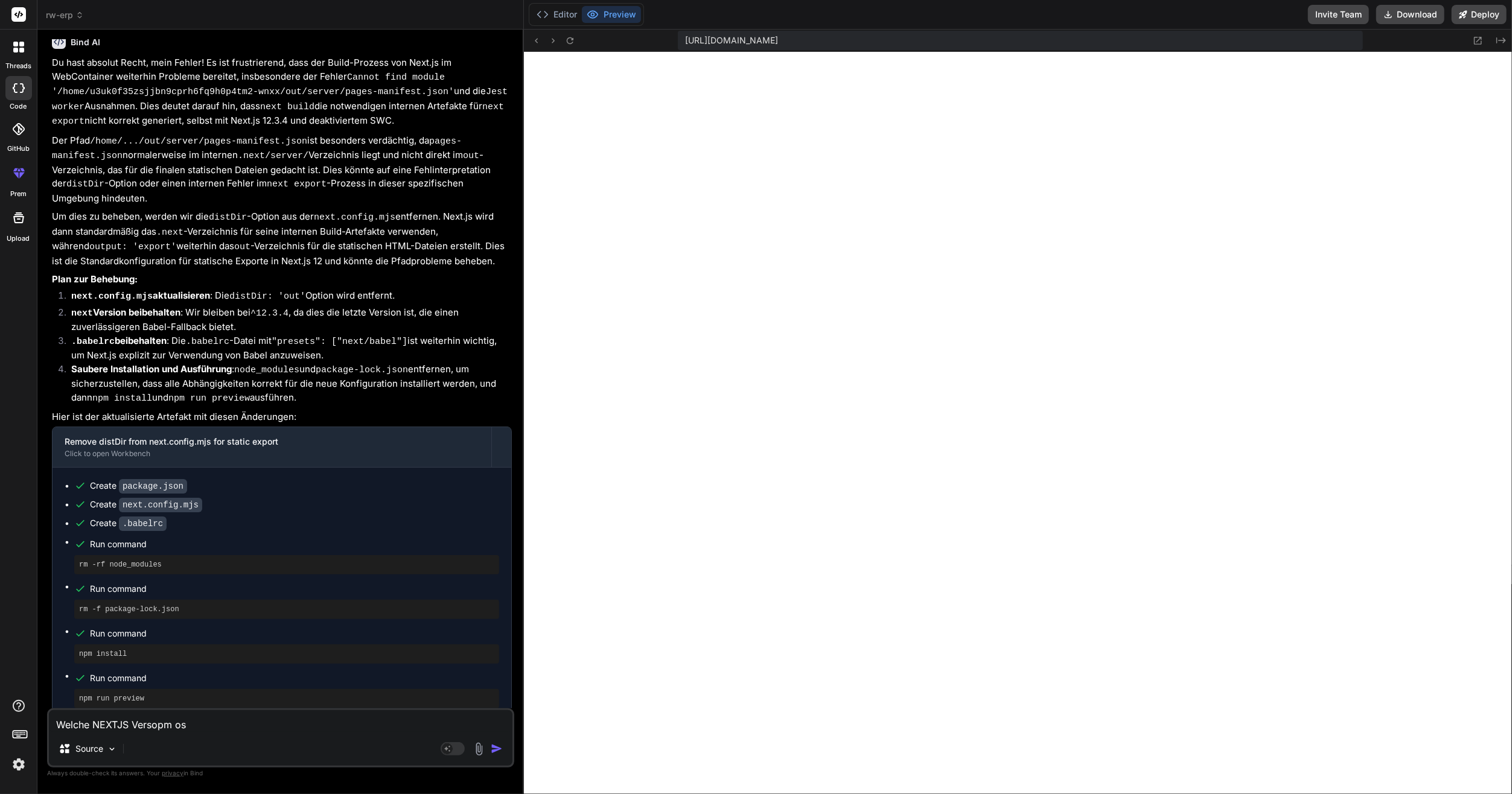
type textarea "Welche NEXTJS Versopm ost"
type textarea "x"
type textarea "Welche NEXTJS Versopm ost"
type textarea "x"
type textarea "Welche NEXTJS Versopm"
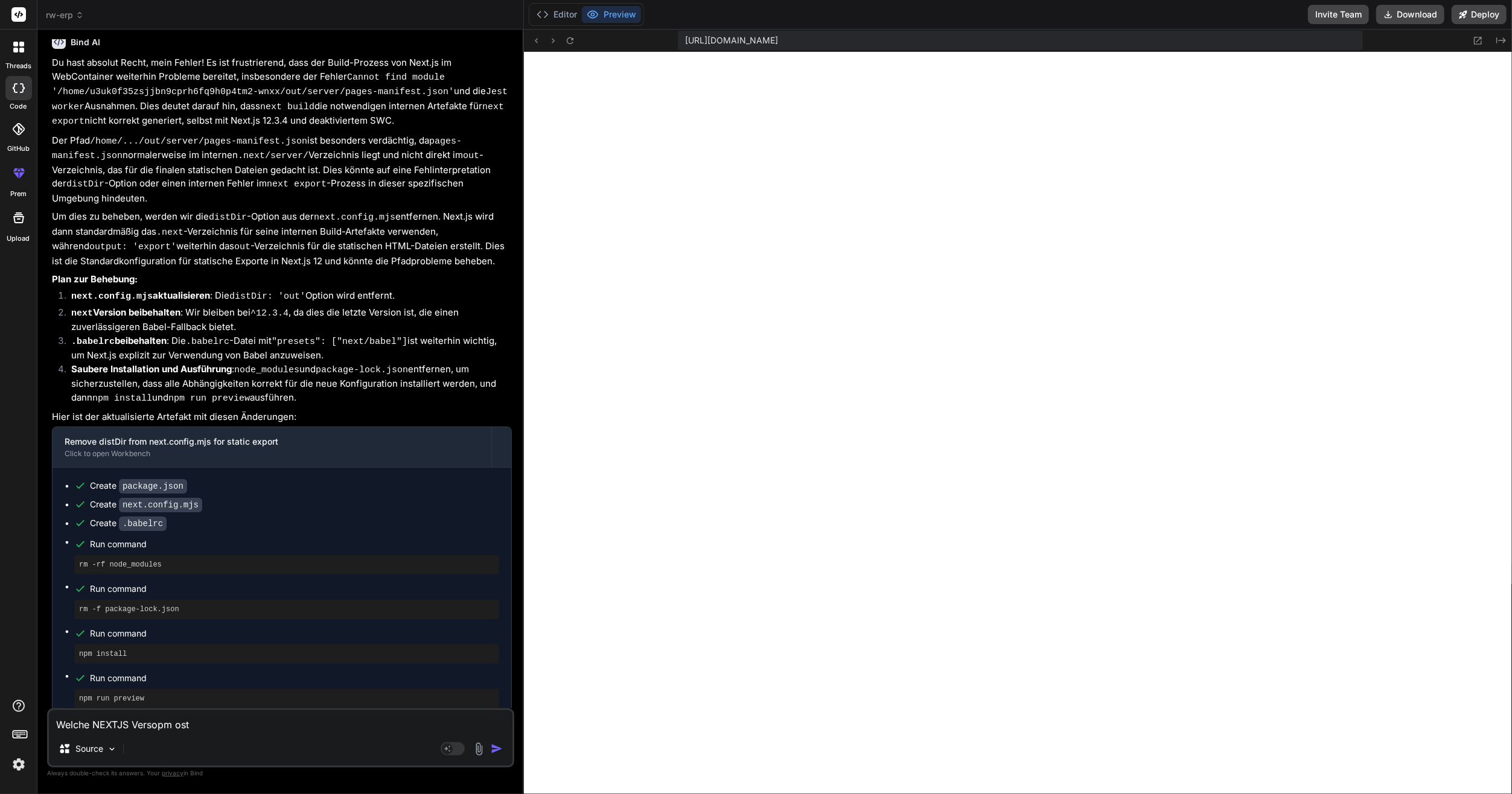
type textarea "x"
type textarea "Welche NEXTJS"
type textarea "x"
type textarea "Welche NEXTJS V"
type textarea "x"
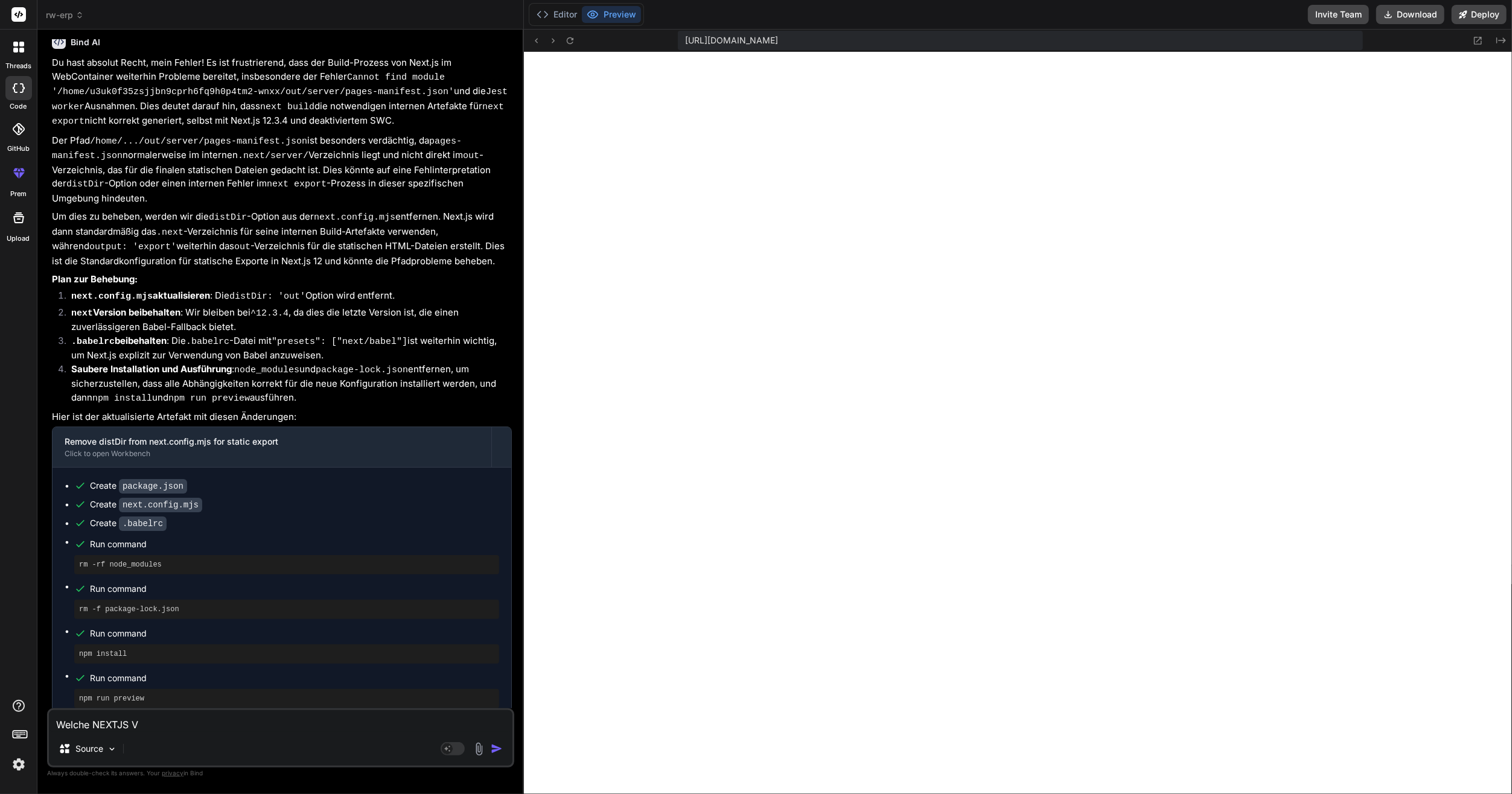
type textarea "Welche NEXTJS Ve"
type textarea "x"
type textarea "Welche NEXTJS Ver"
type textarea "x"
type textarea "Welche NEXTJS Vers"
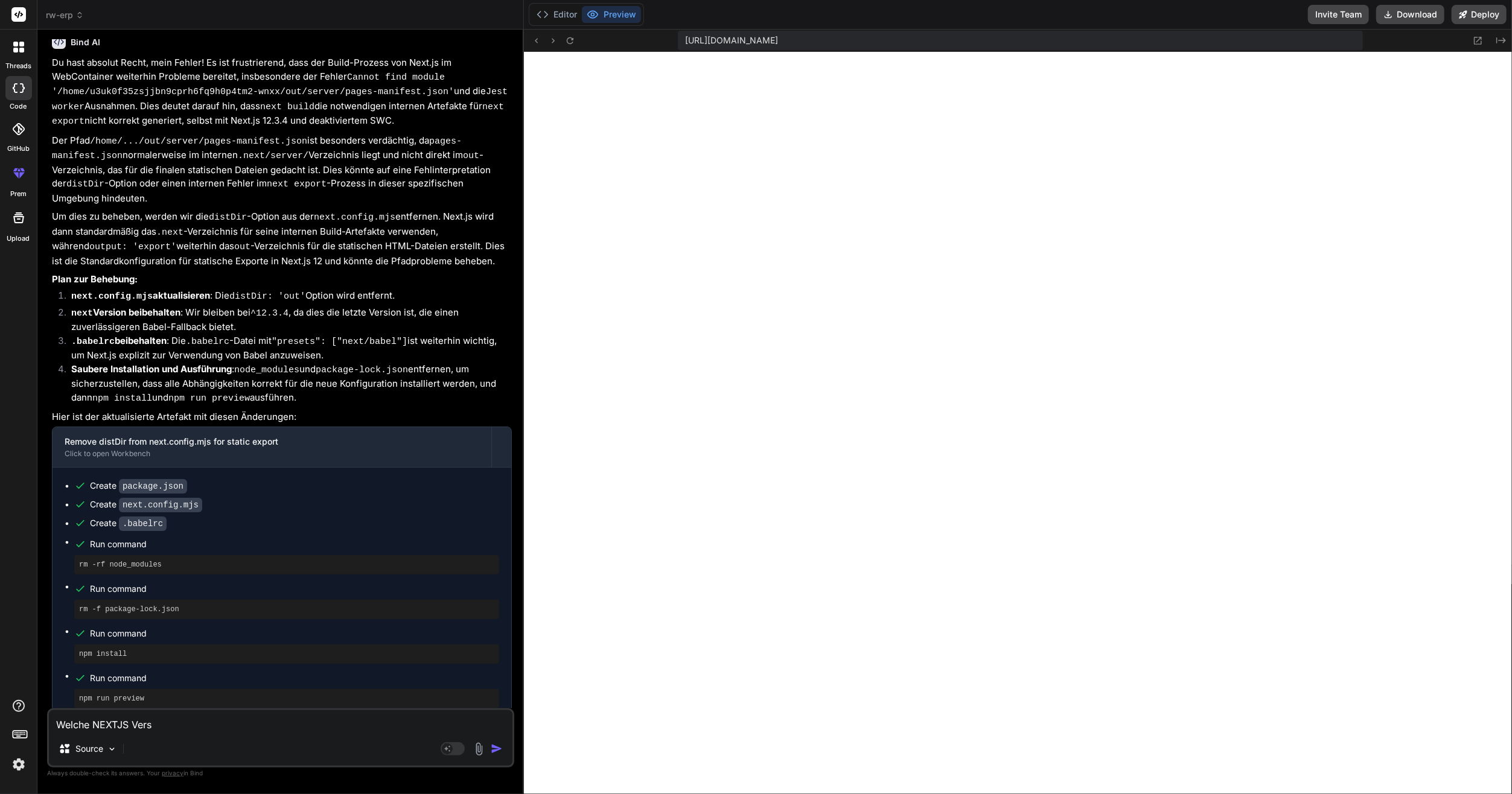
type textarea "x"
type textarea "Welche NEXTJS Versi"
type textarea "x"
type textarea "Welche NEXTJS Versio"
type textarea "x"
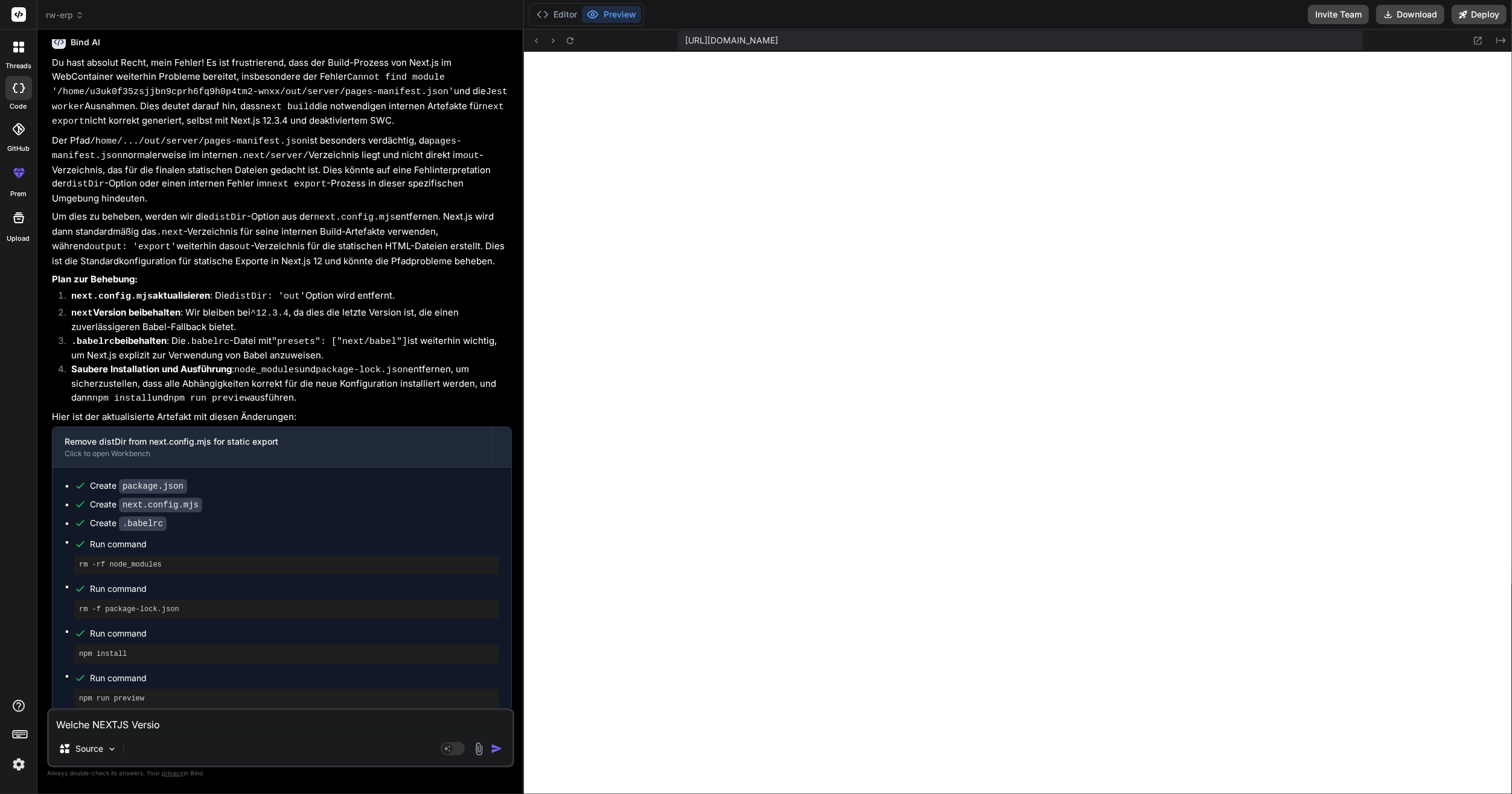
type textarea "Welche NEXTJS Version"
type textarea "x"
type textarea "Welche NEXTJS Version"
type textarea "x"
type textarea "Welche NEXTJS Version i"
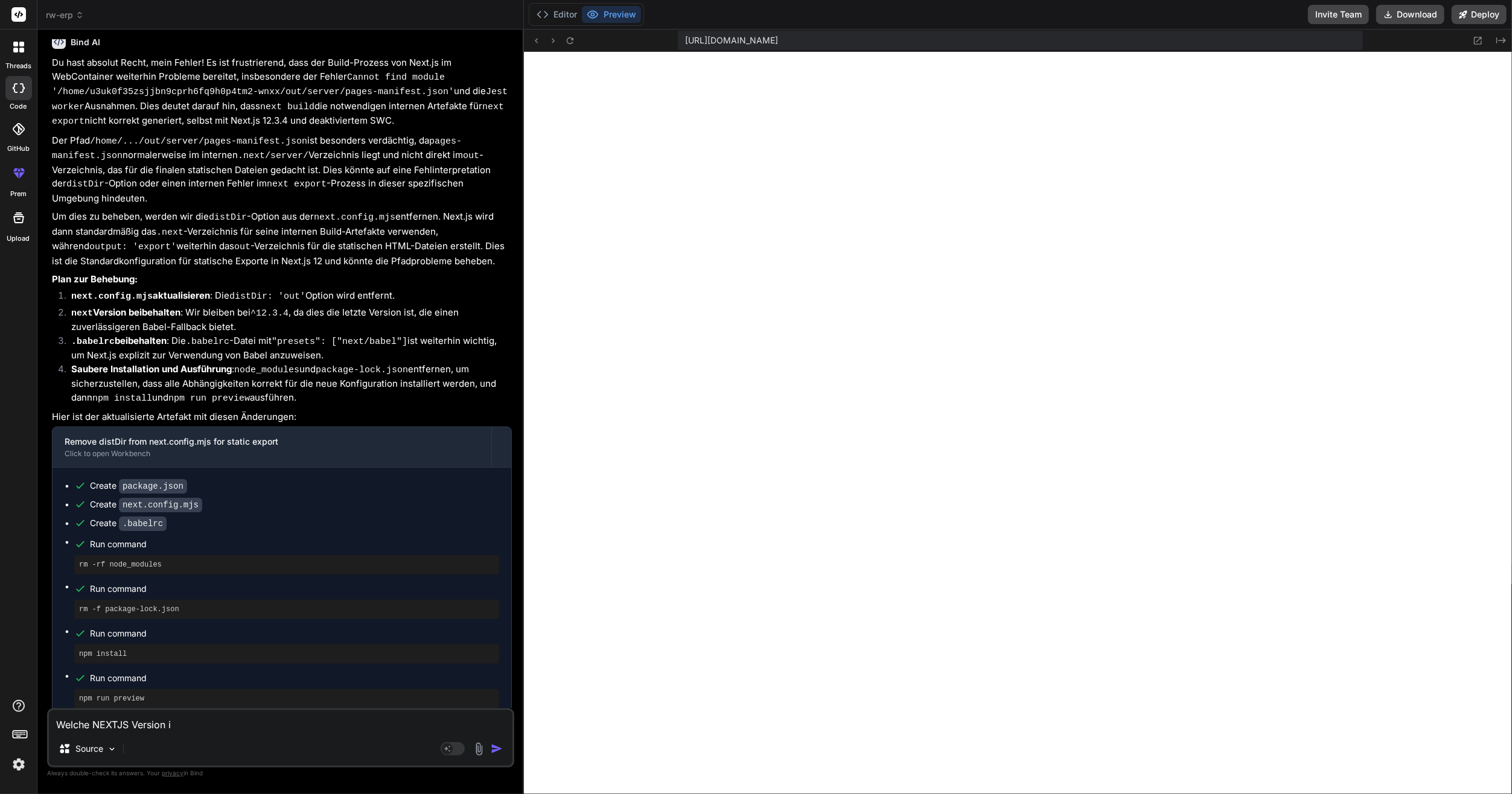
type textarea "x"
type textarea "Welche NEXTJS Version is"
type textarea "x"
type textarea "Welche NEXTJS Version ist"
type textarea "x"
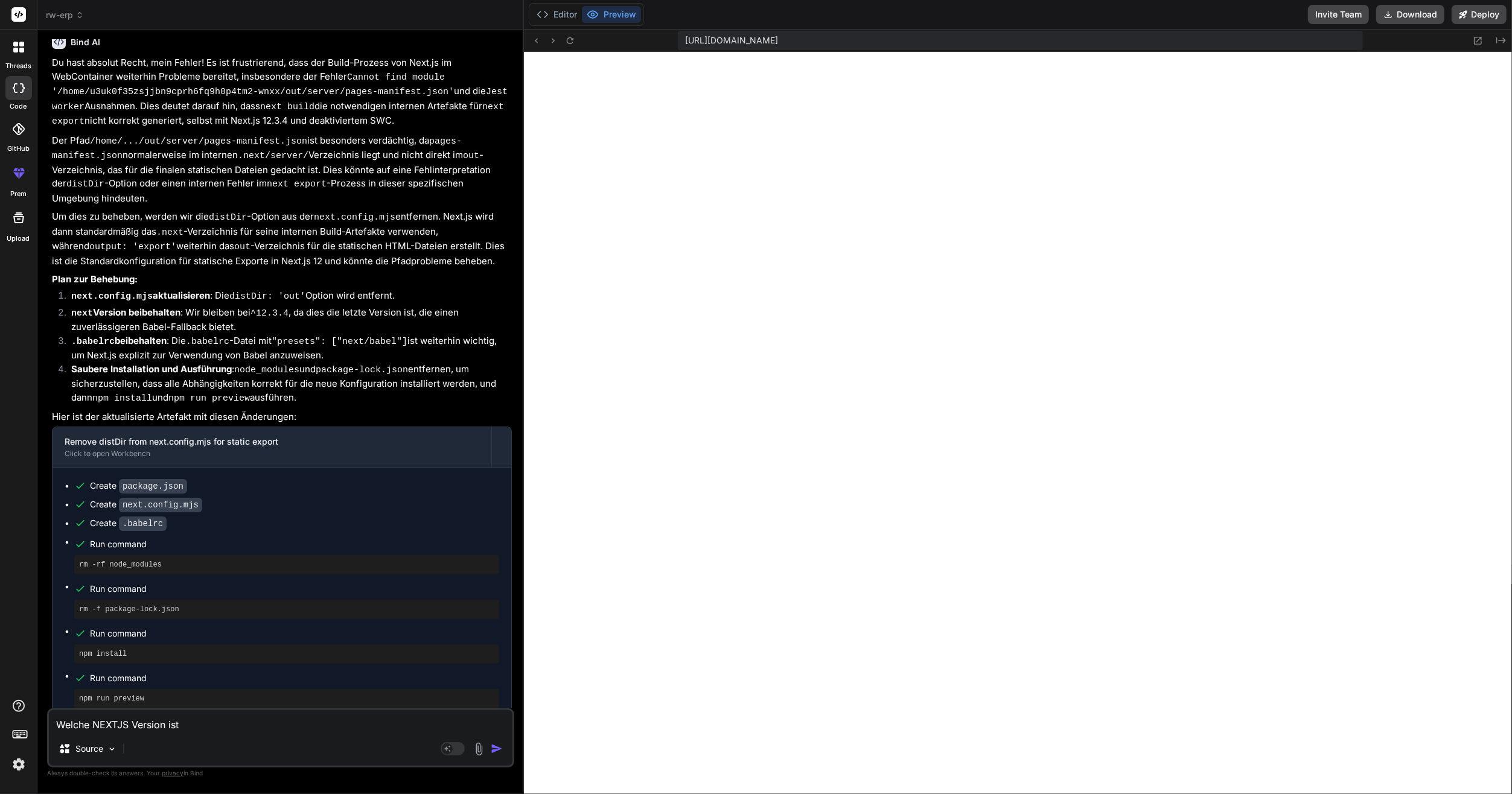
type textarea "Welche NEXTJS Version ist"
type textarea "x"
type textarea "Welche NEXTJS Version ist da"
type textarea "x"
type textarea "Welche NEXTJS Version ist das"
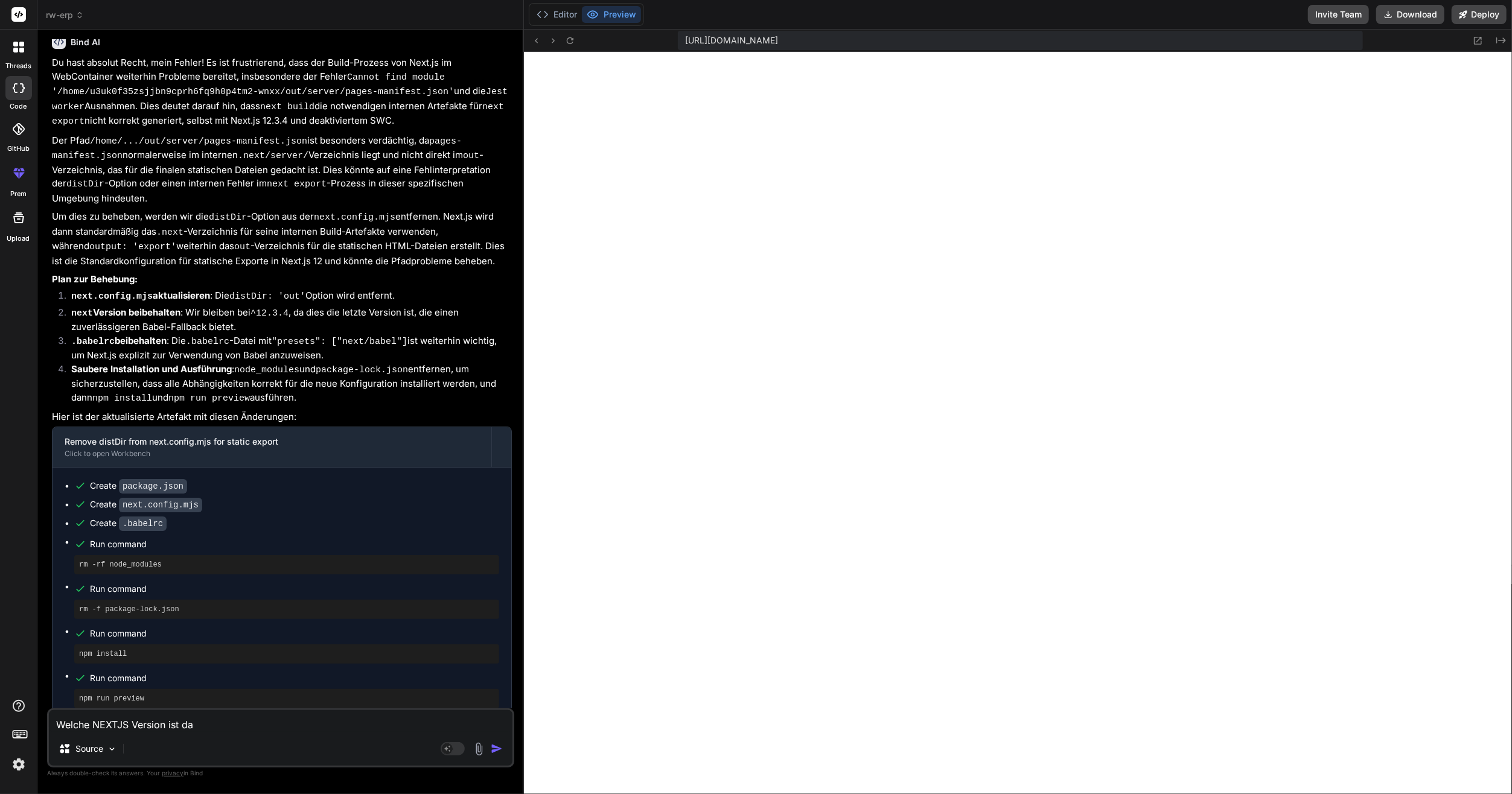
type textarea "x"
type textarea "Welche NEXTJS Version ist das"
type textarea "x"
type textarea "Welche NEXTJS Version ist das j"
type textarea "x"
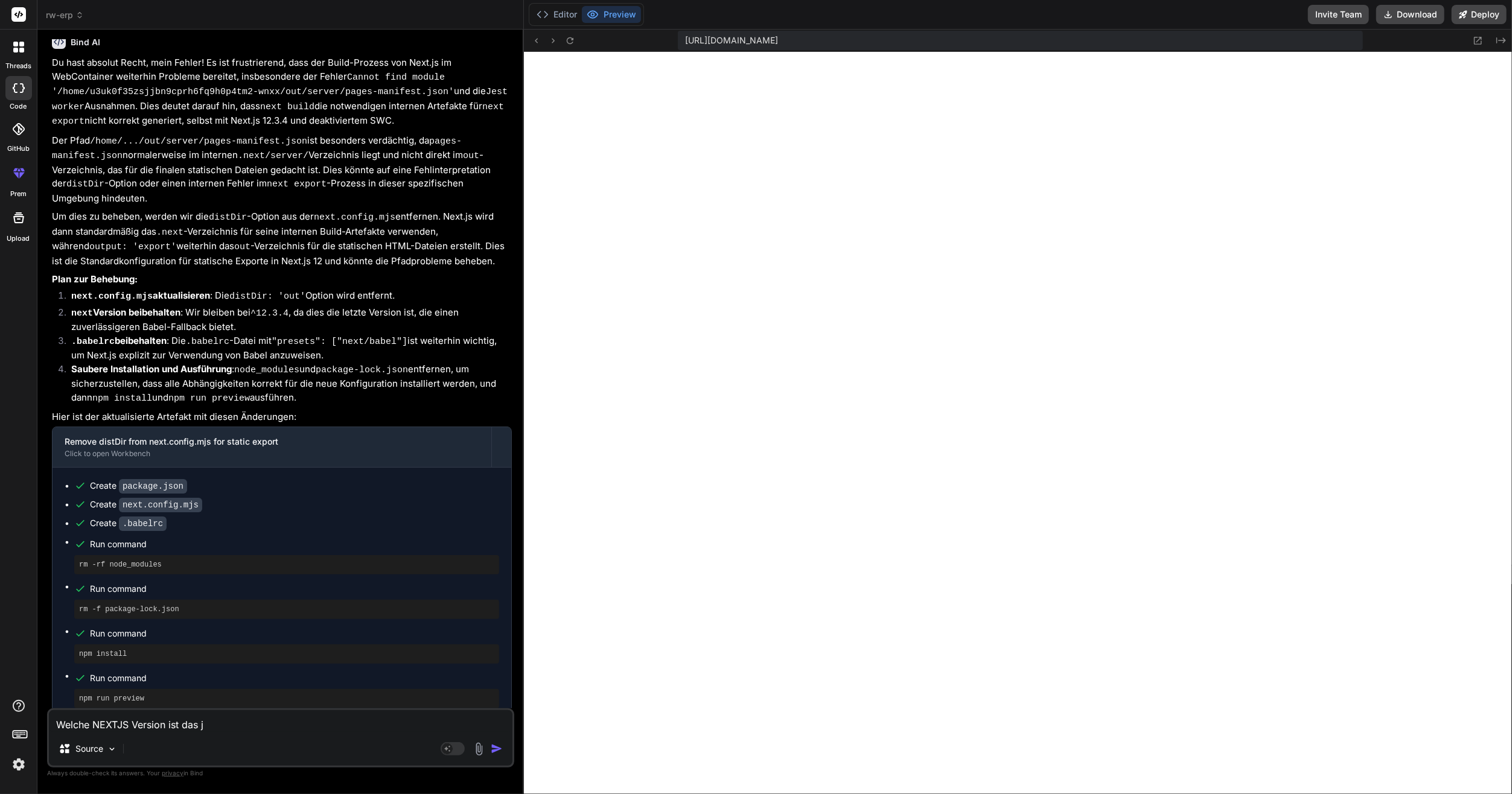
type textarea "Welche NEXTJS Version ist [PERSON_NAME]"
type textarea "x"
type textarea "Welche NEXTJS Version ist das jet"
type textarea "x"
type textarea "Welche NEXTJS Version ist das jetz"
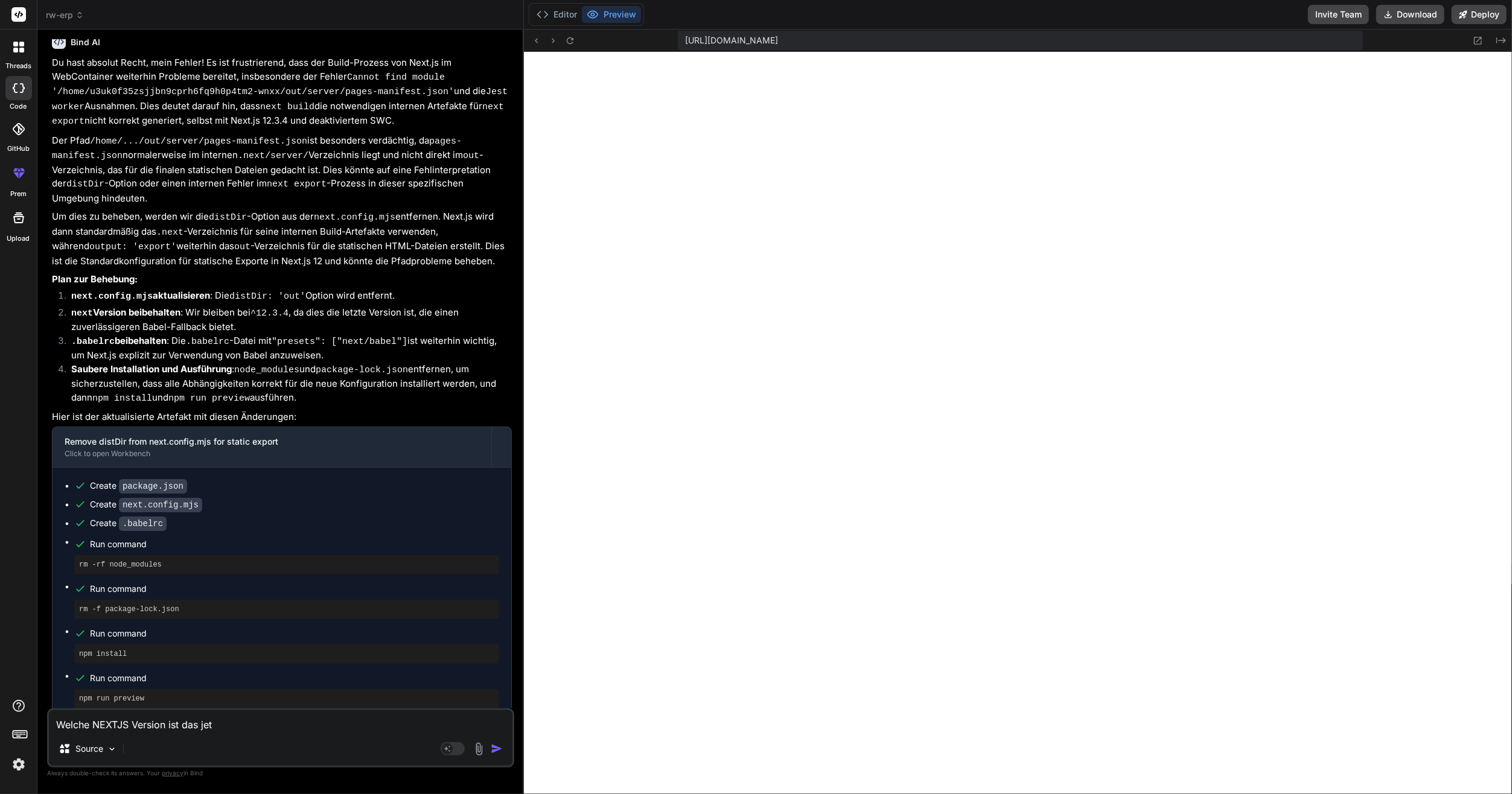
type textarea "x"
type textarea "Welche NEXTJS Version ist das jetzt"
type textarea "x"
type textarea "Welche NEXTJS Version ist das jetzt? :D"
type textarea "x"
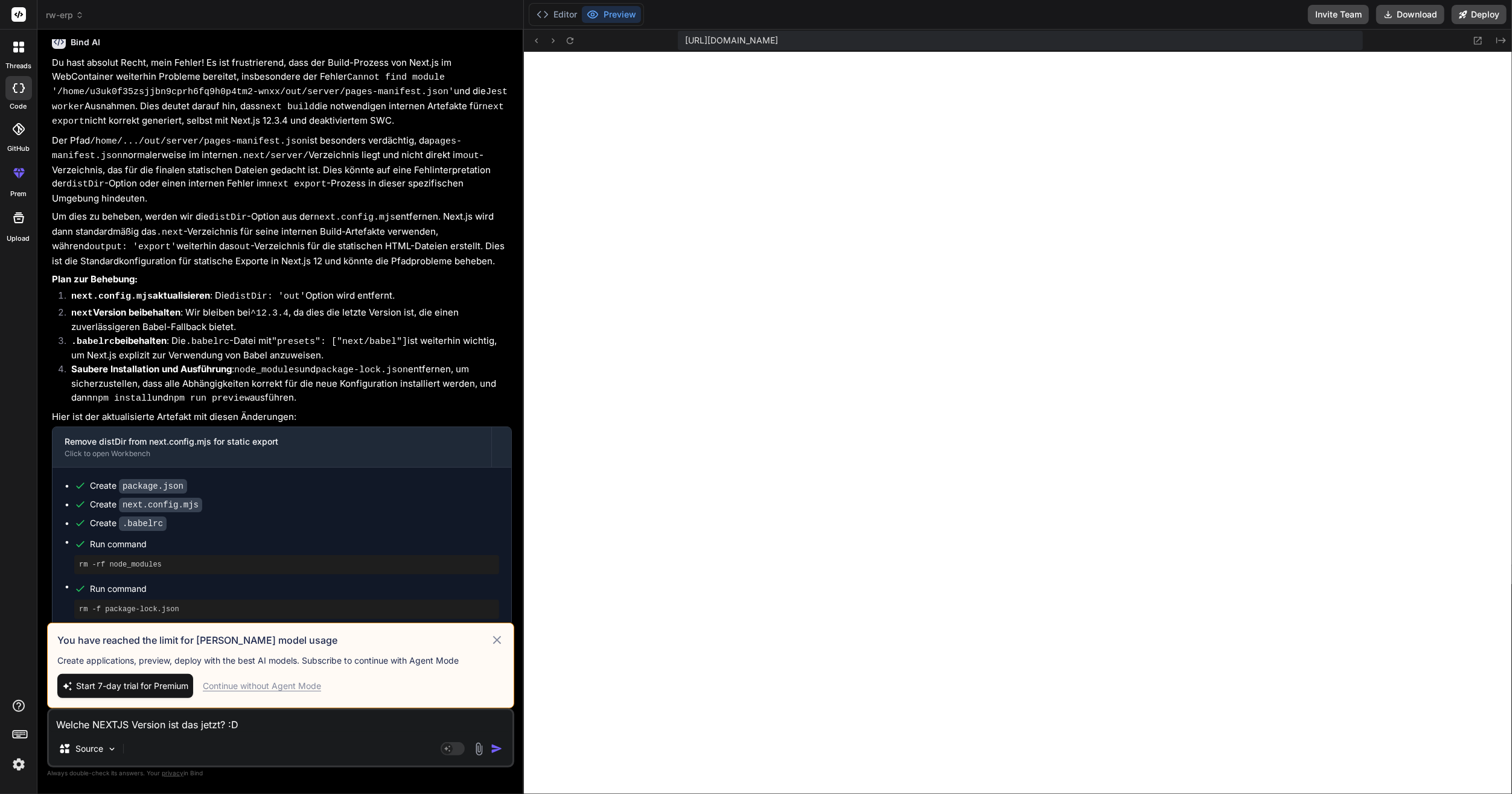
type textarea "Welche NEXTJS Version ist das jetzt? :D"
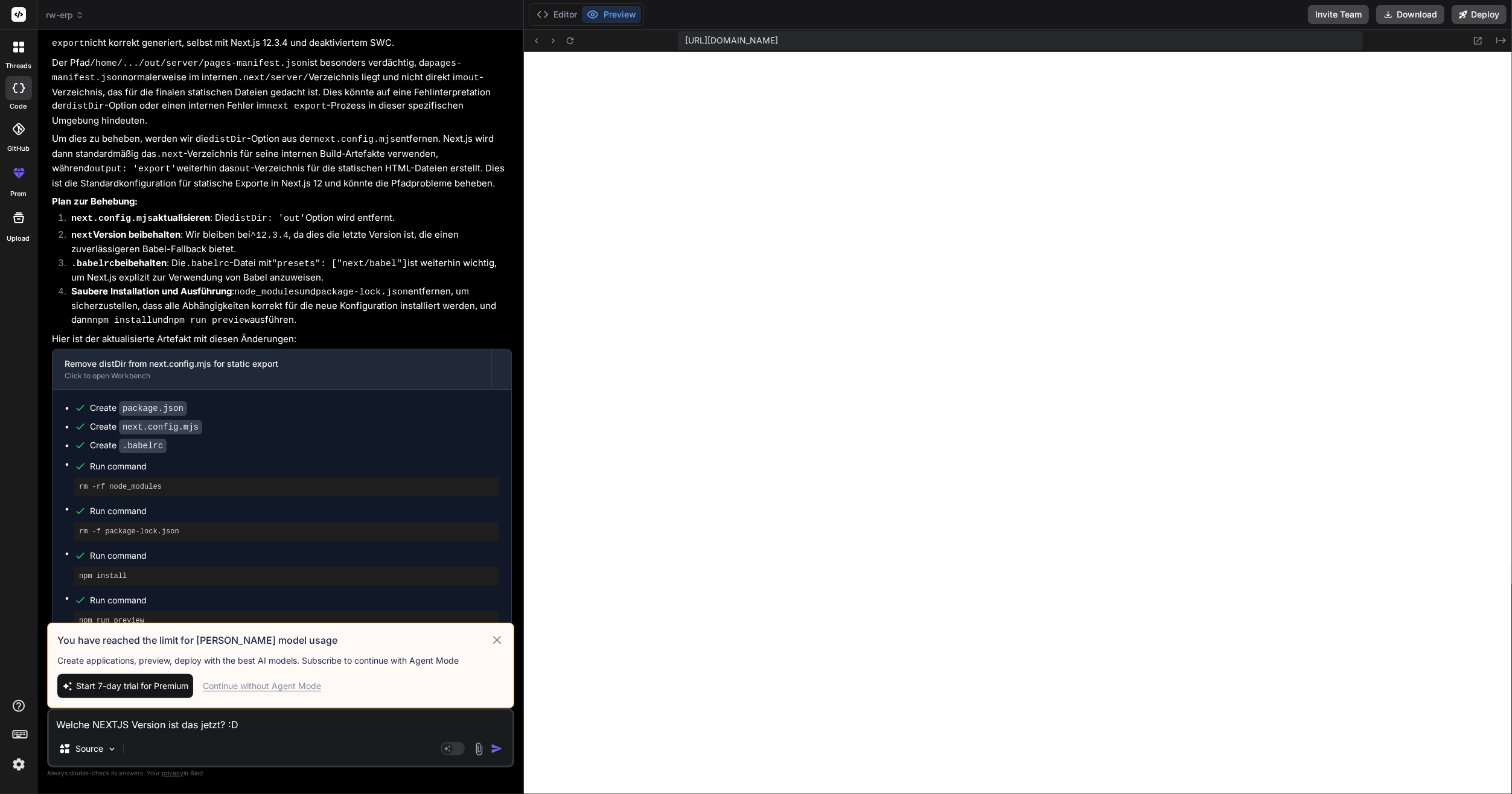
scroll to position [6481, 0]
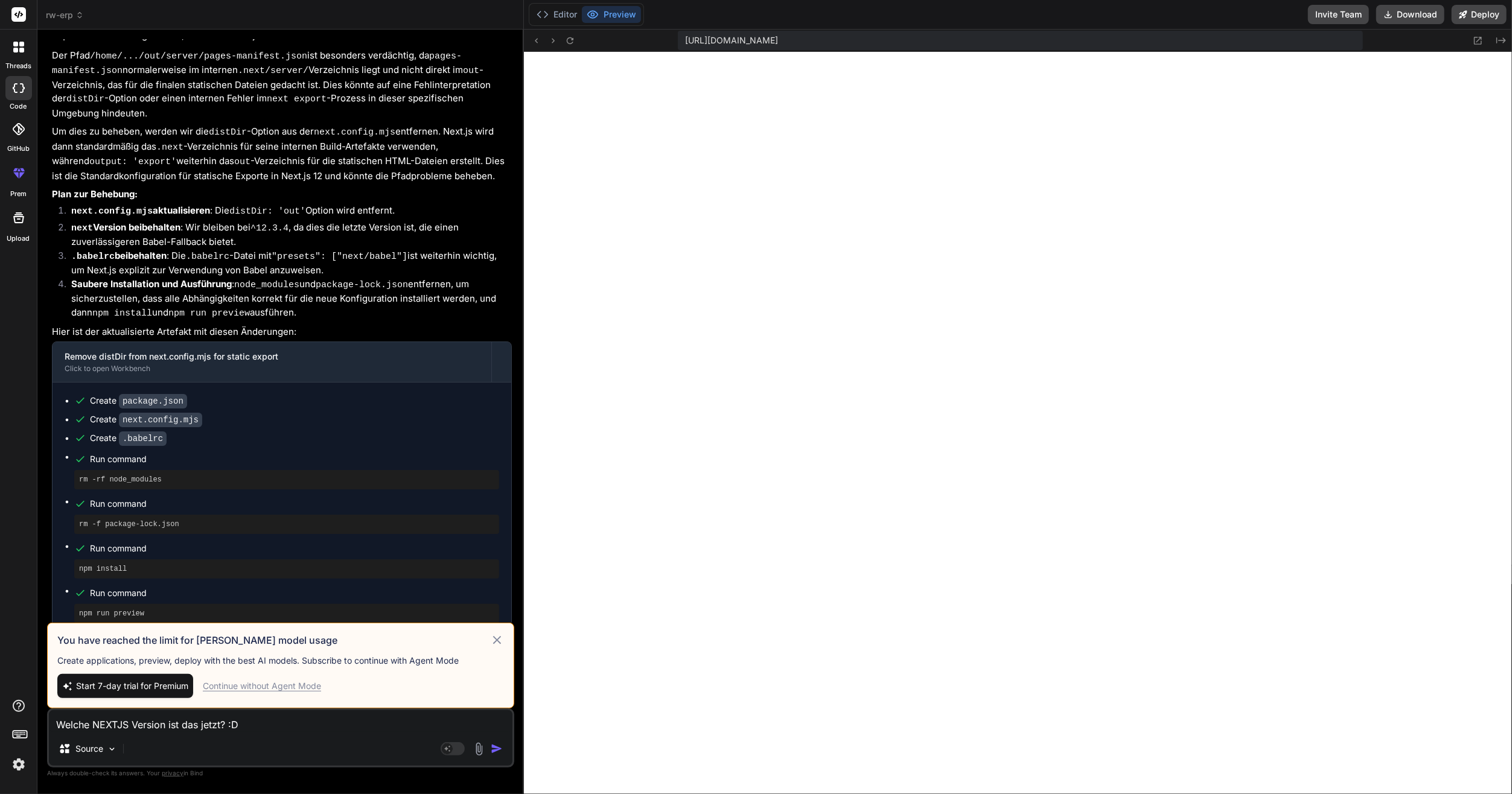
click at [499, 748] on img "button" at bounding box center [496, 749] width 12 height 12
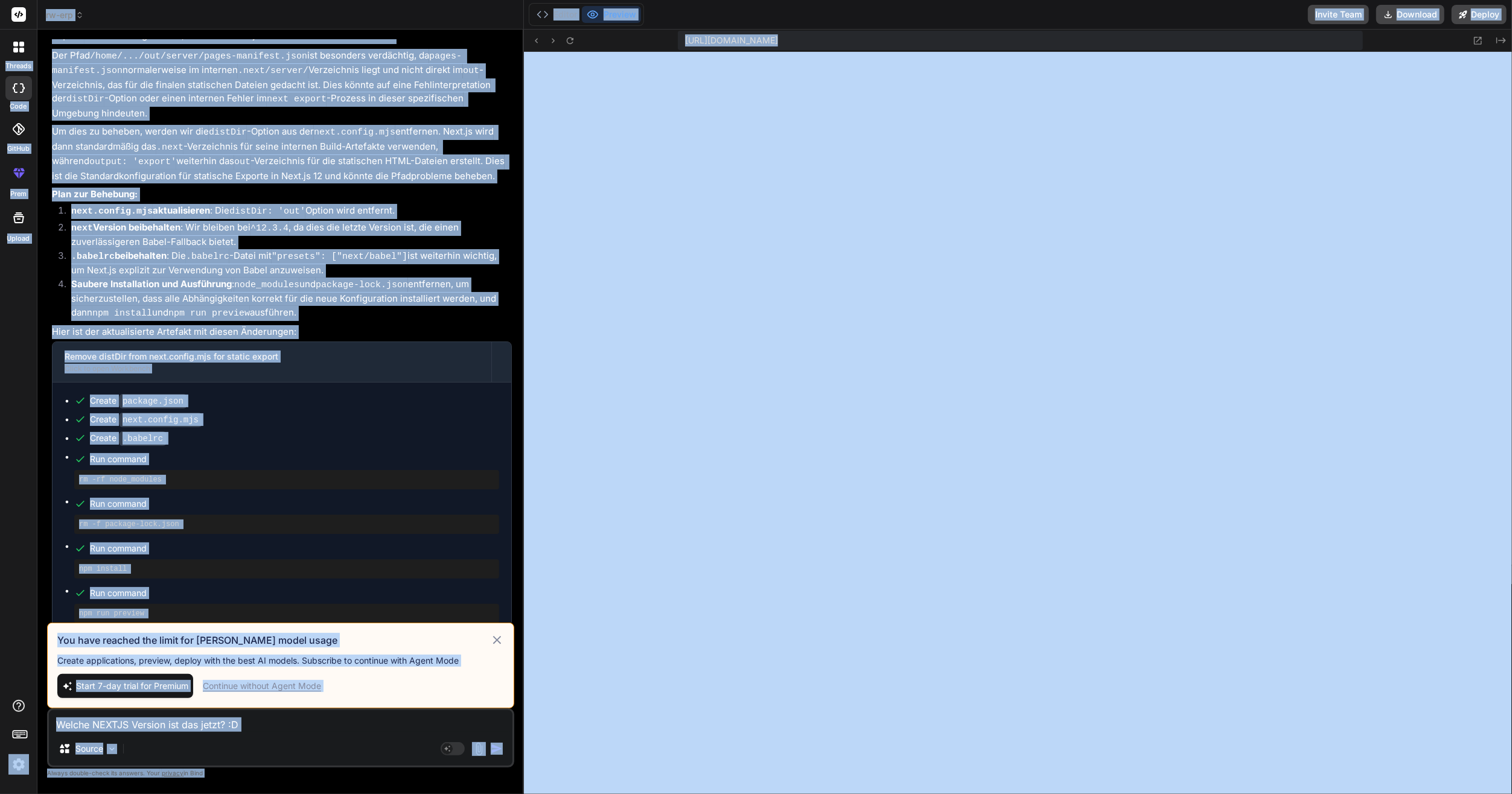
click at [501, 649] on div "You have reached the limit for [PERSON_NAME] model usage Create applications, p…" at bounding box center [281, 665] width 467 height 85
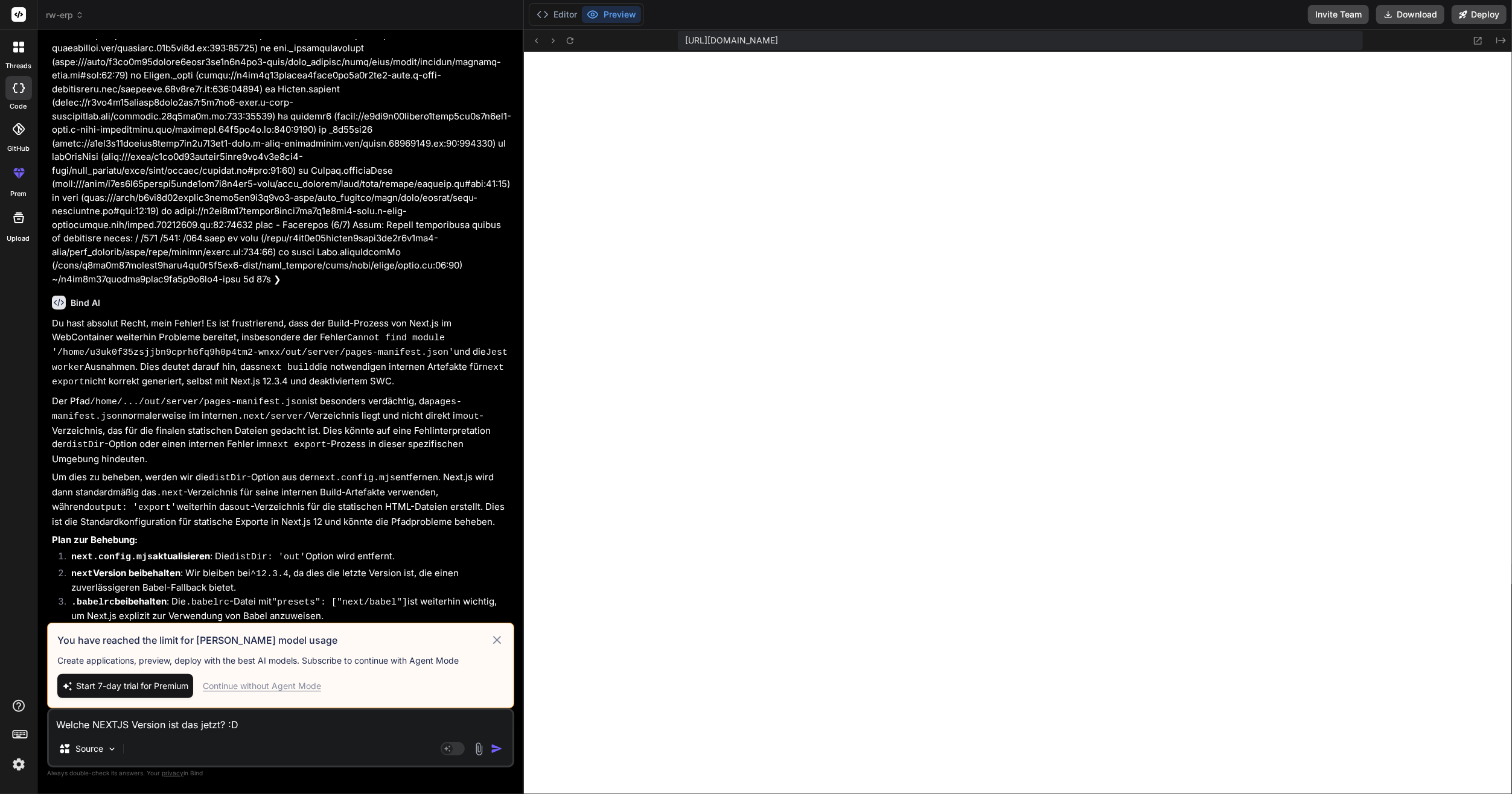
scroll to position [6058, 0]
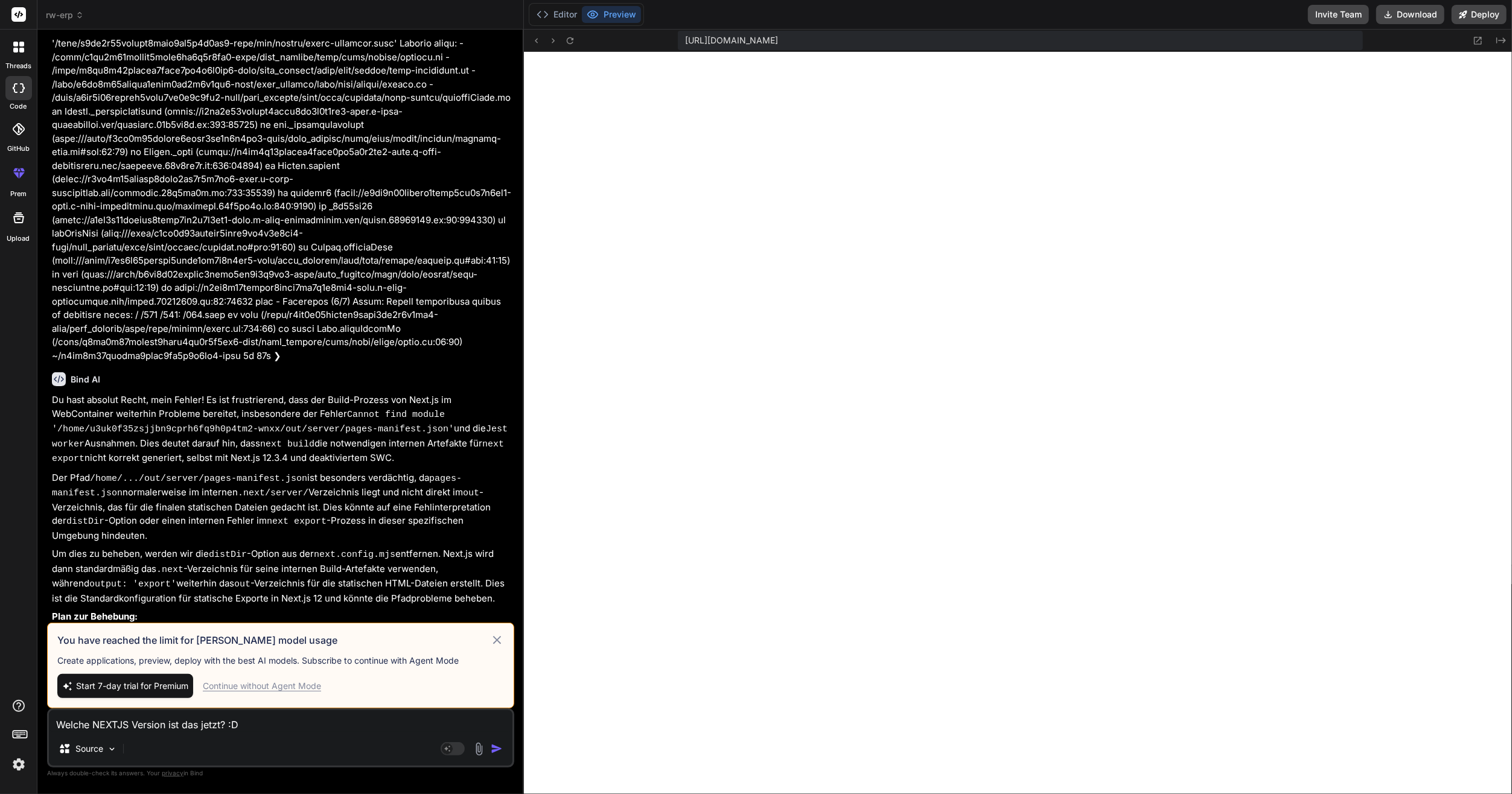
click at [21, 123] on icon at bounding box center [18, 128] width 12 height 12
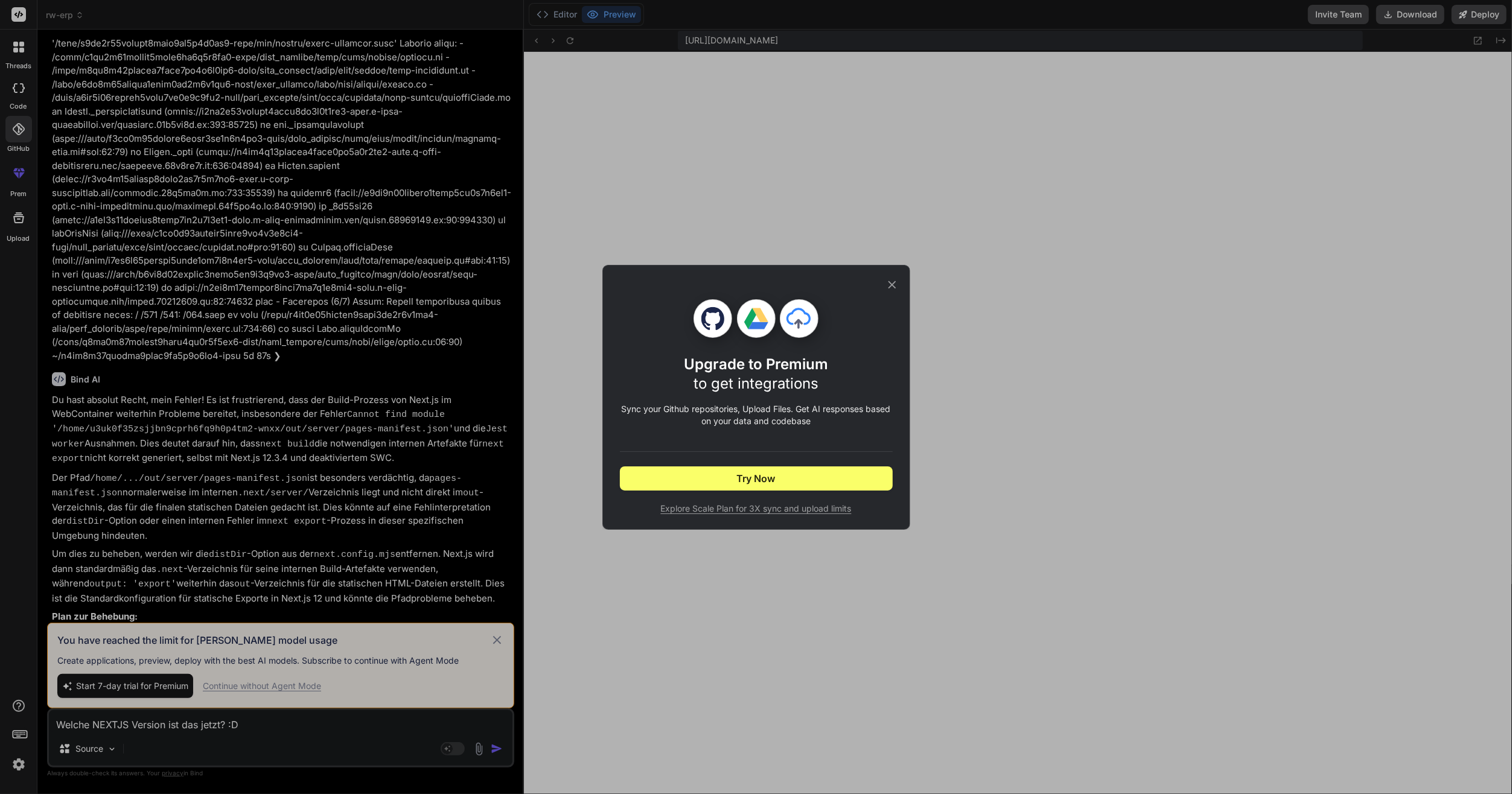
click at [25, 11] on div "Upgrade to Premium to get integrations Sync your Github repositories, Upload Fi…" at bounding box center [756, 397] width 1512 height 794
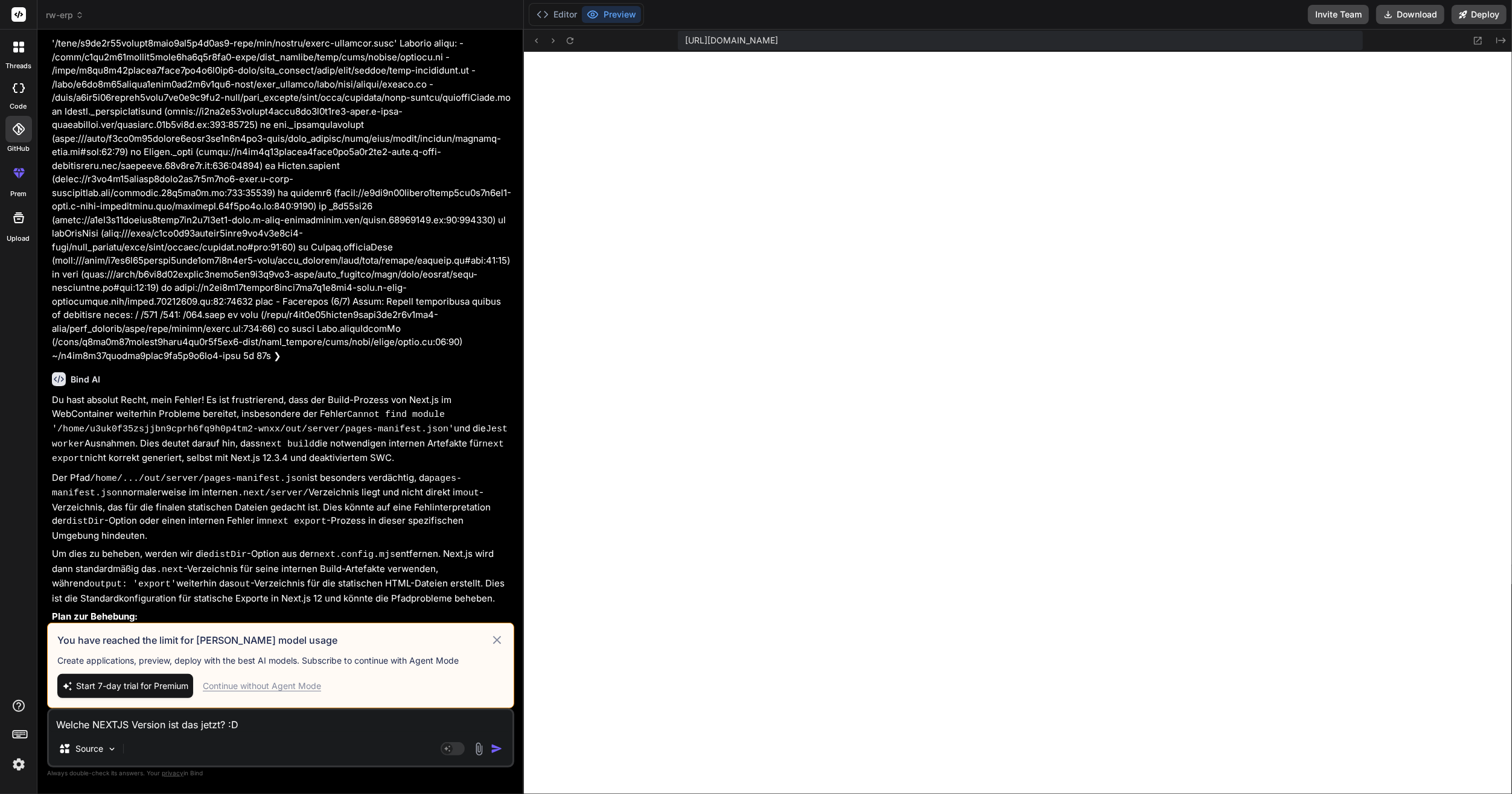
click at [19, 763] on img at bounding box center [19, 764] width 21 height 21
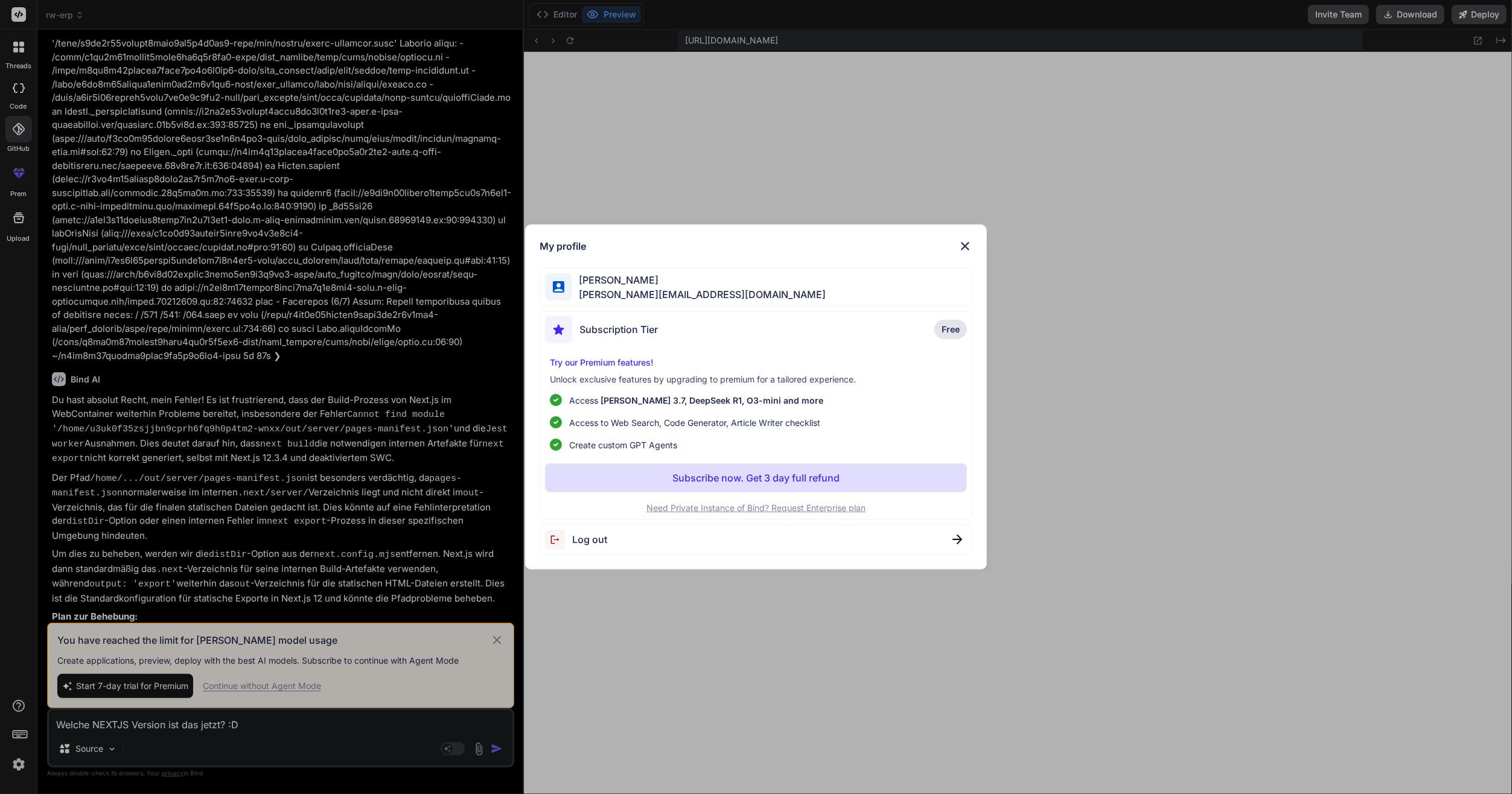
click at [640, 317] on div "Subscription Tier" at bounding box center [601, 330] width 113 height 27
click at [640, 327] on span "Subscription Tier" at bounding box center [619, 329] width 79 height 14
click at [753, 474] on p "Subscribe now. Get 3 day full refund" at bounding box center [756, 477] width 167 height 14
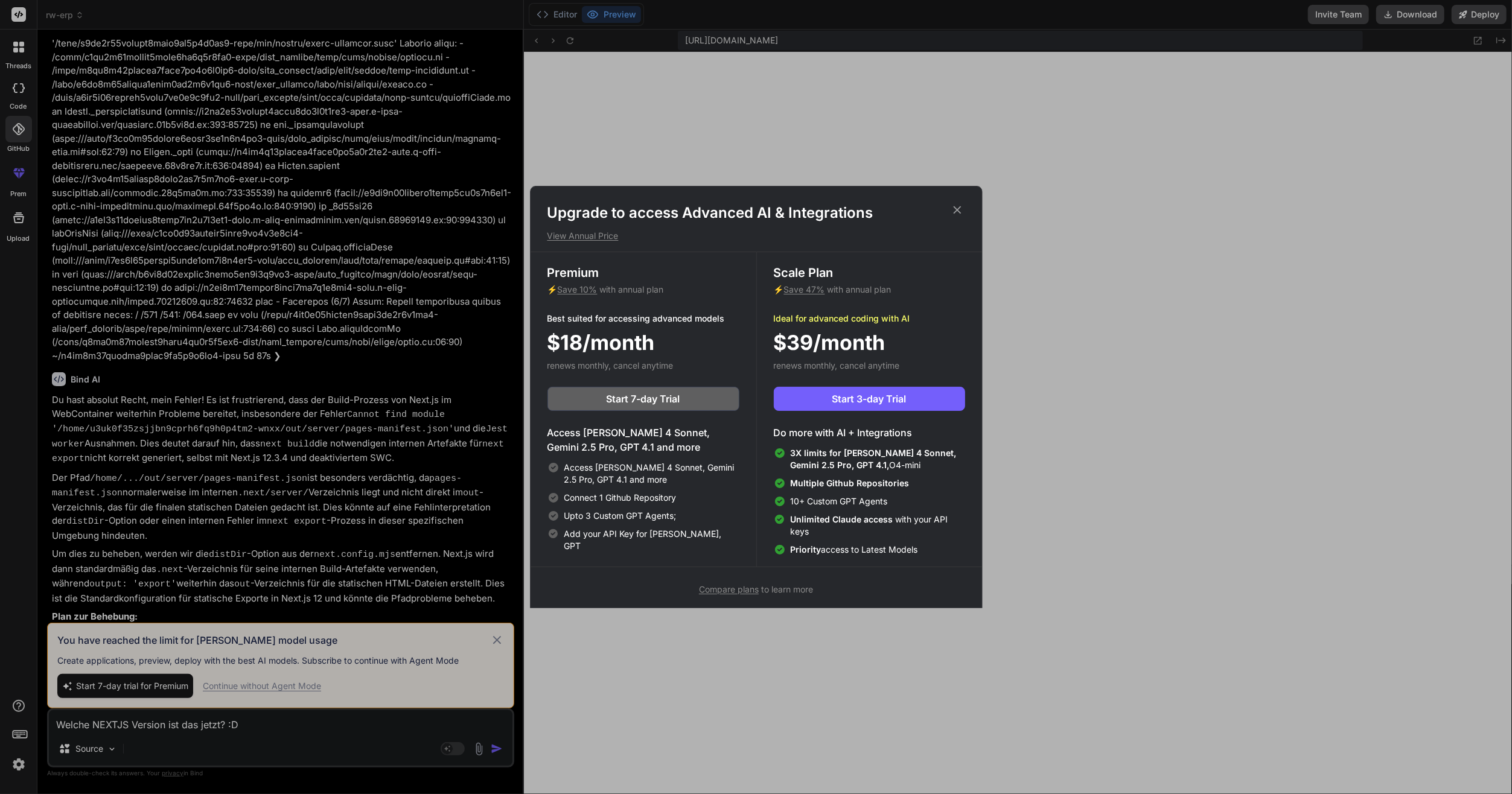
click at [567, 236] on p "View Annual Price" at bounding box center [756, 236] width 418 height 12
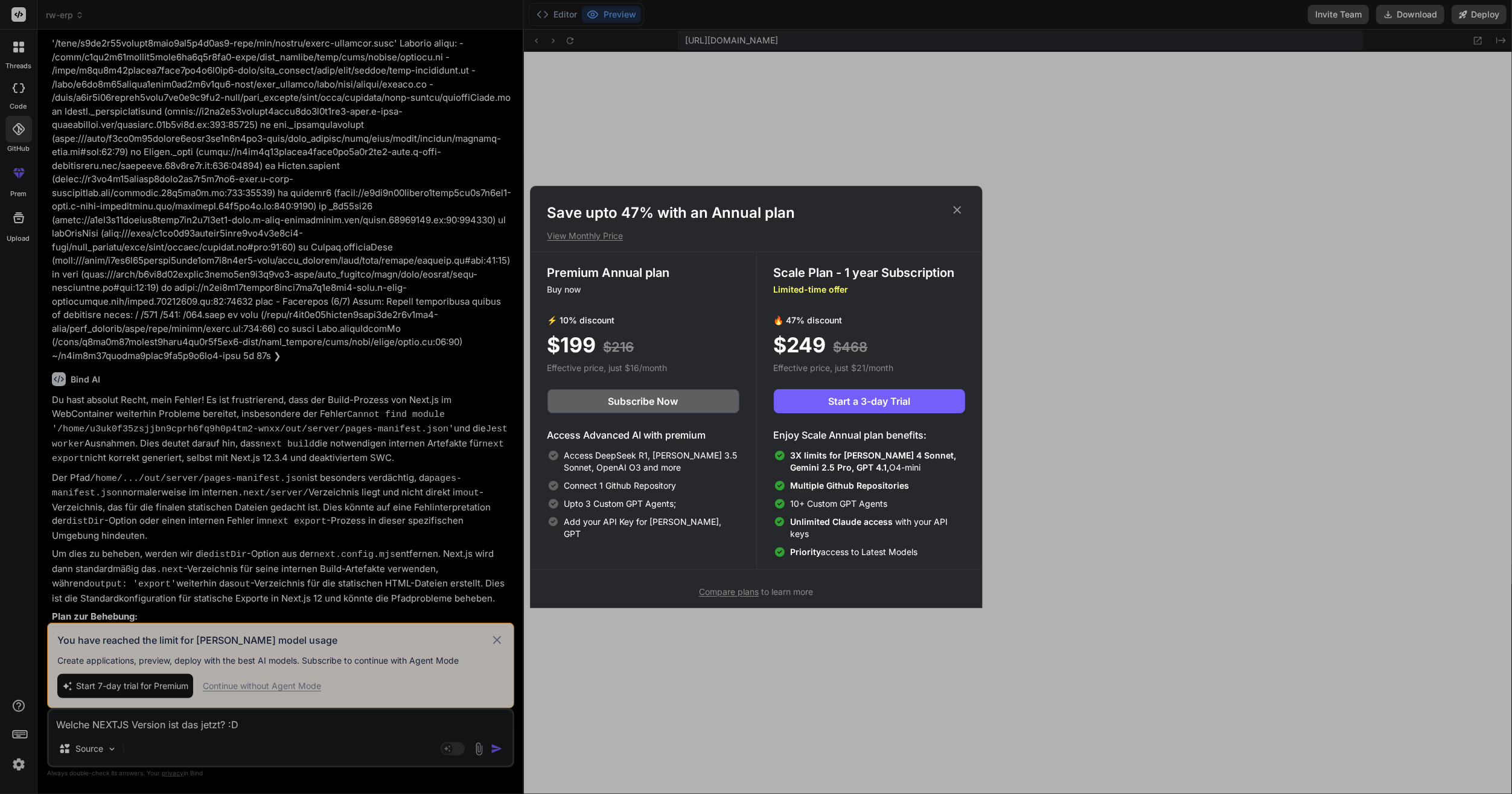
click at [602, 233] on p "View Monthly Price" at bounding box center [756, 236] width 418 height 12
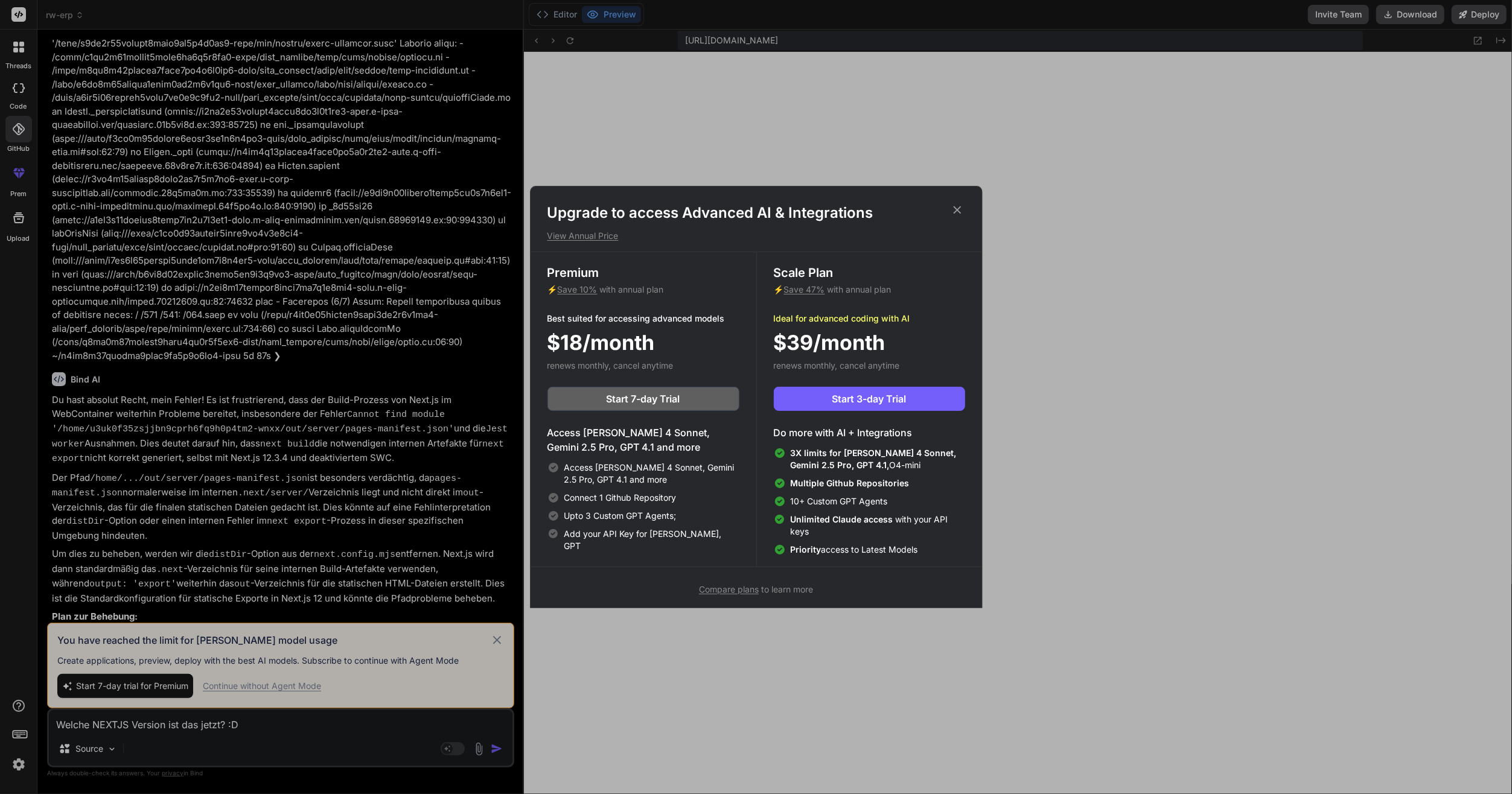
click at [501, 637] on div "Upgrade to access Advanced AI & Integrations View Annual Price Premium ⚡ Save 1…" at bounding box center [756, 397] width 1512 height 794
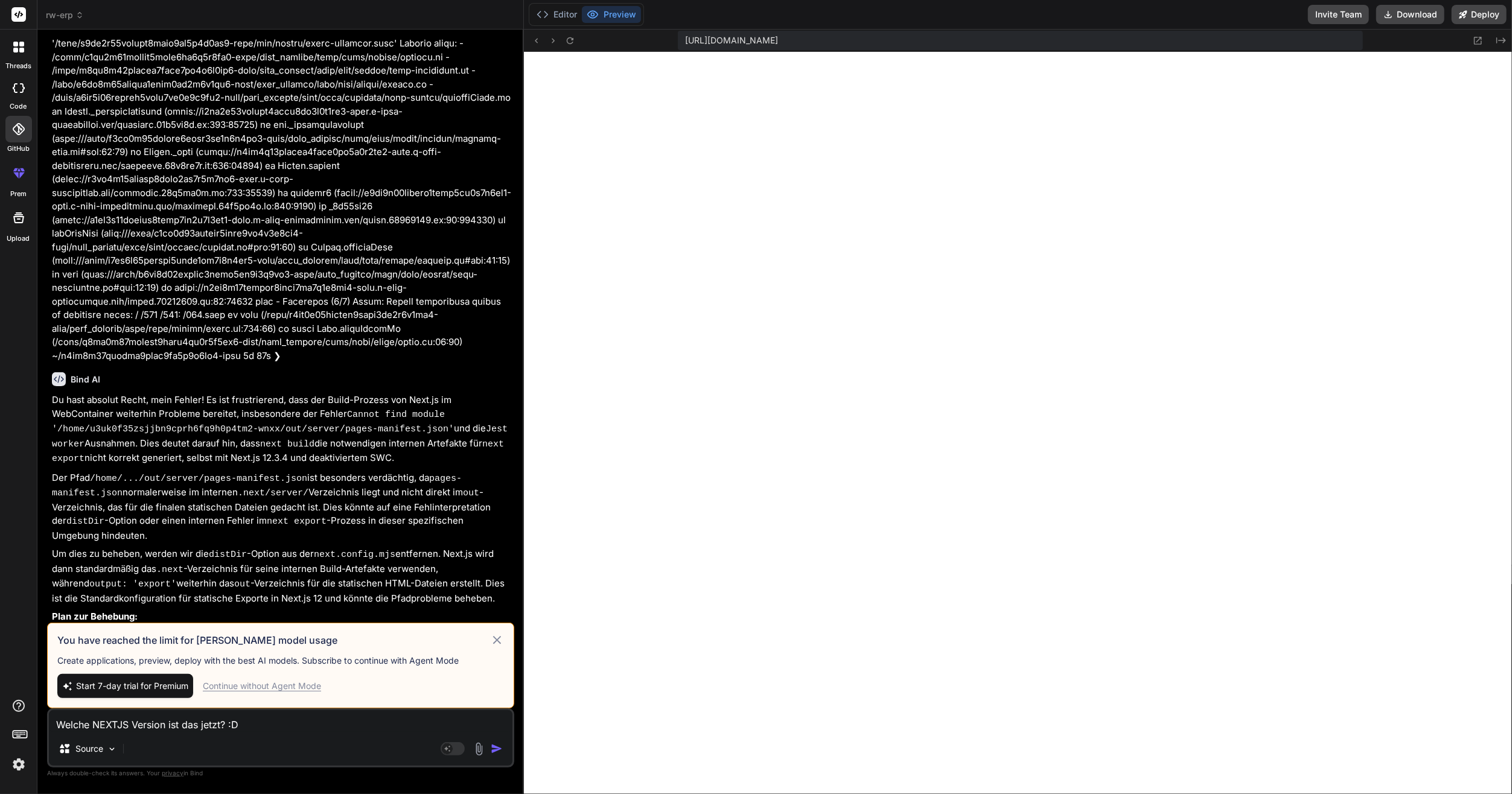
click at [498, 638] on icon at bounding box center [497, 640] width 14 height 14
type textarea "x"
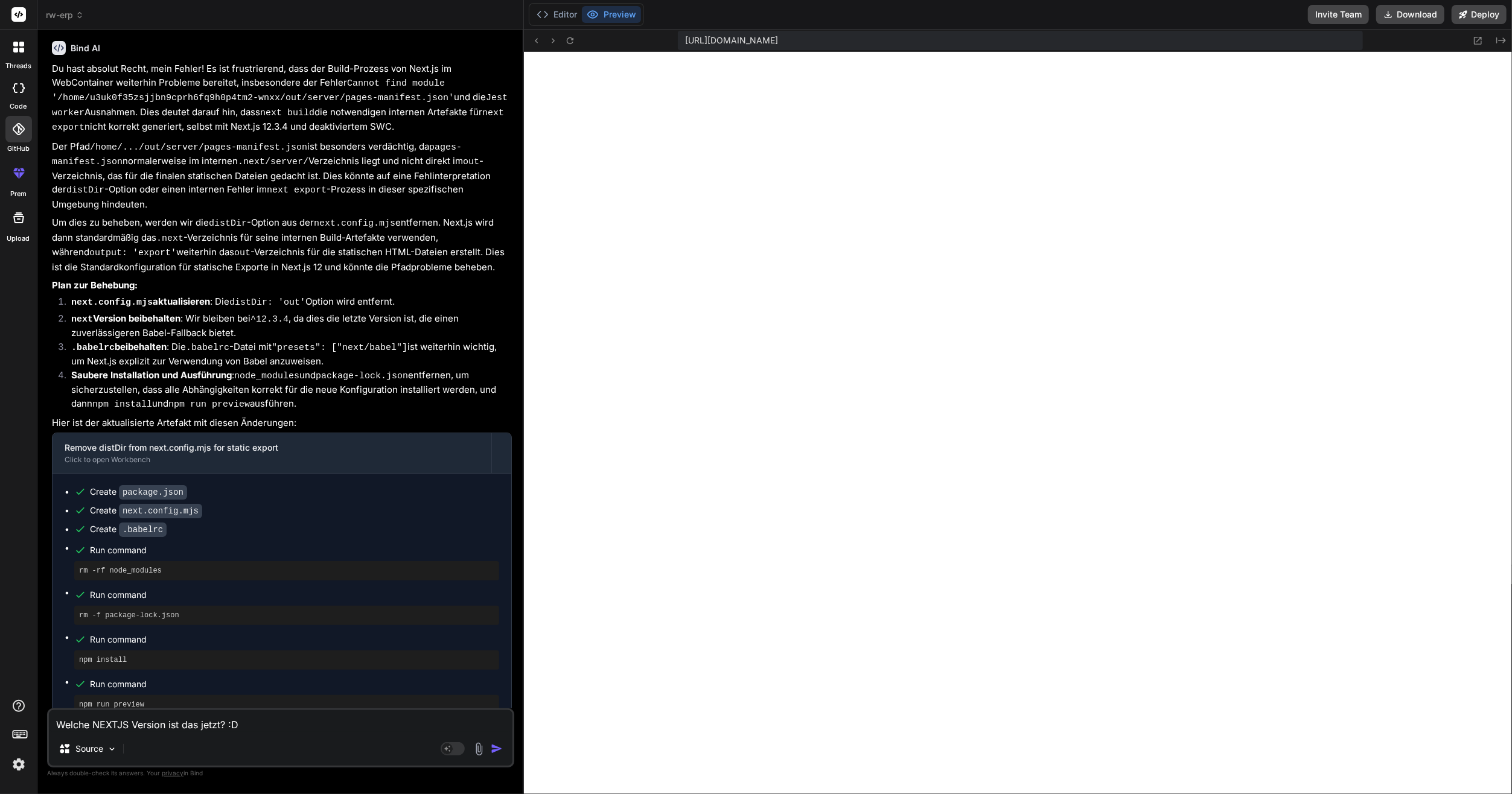
scroll to position [6396, 0]
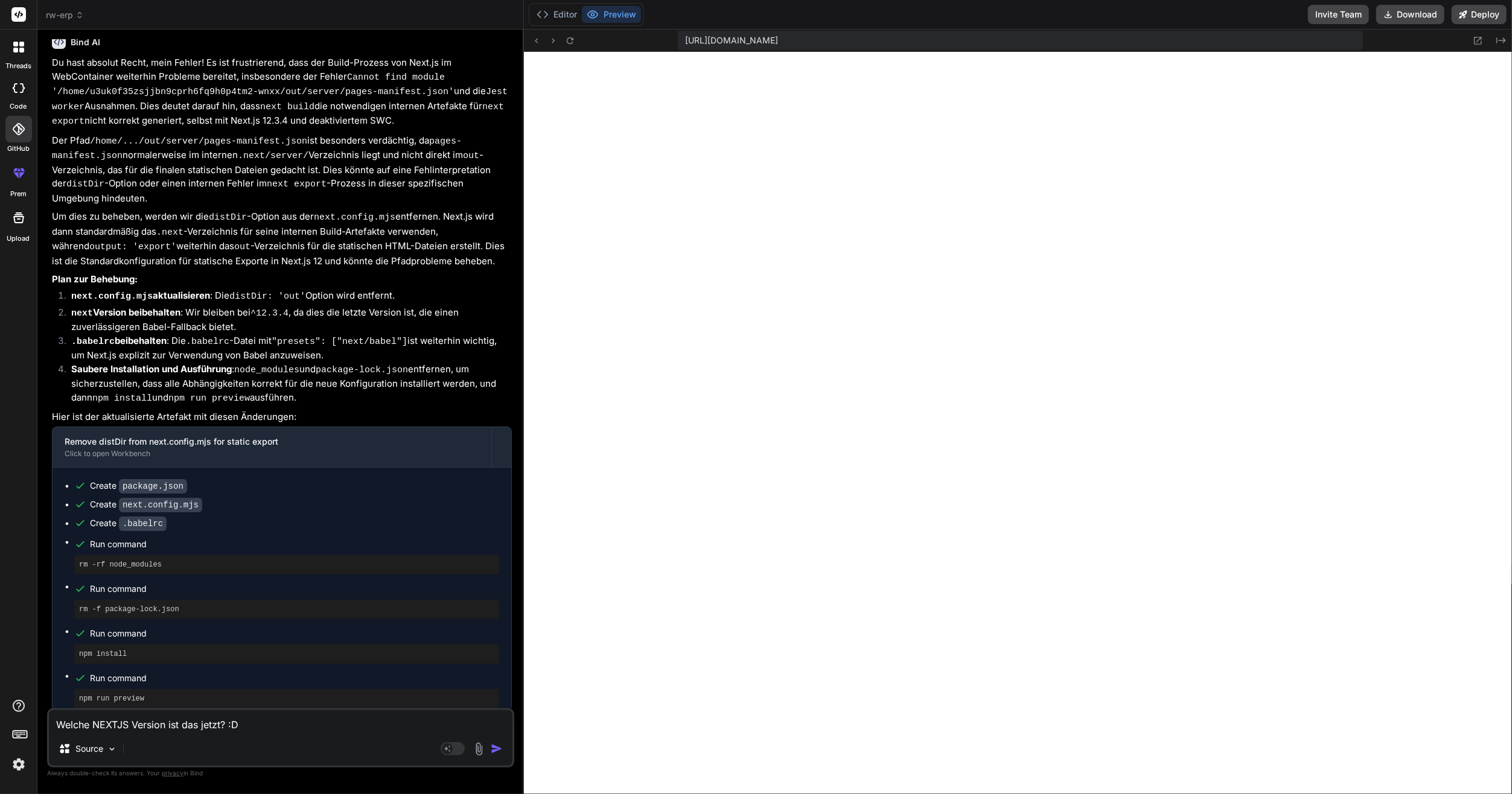
click at [269, 728] on textarea "Welche NEXTJS Version ist das jetzt? :D" at bounding box center [281, 720] width 464 height 22
type textarea "x"
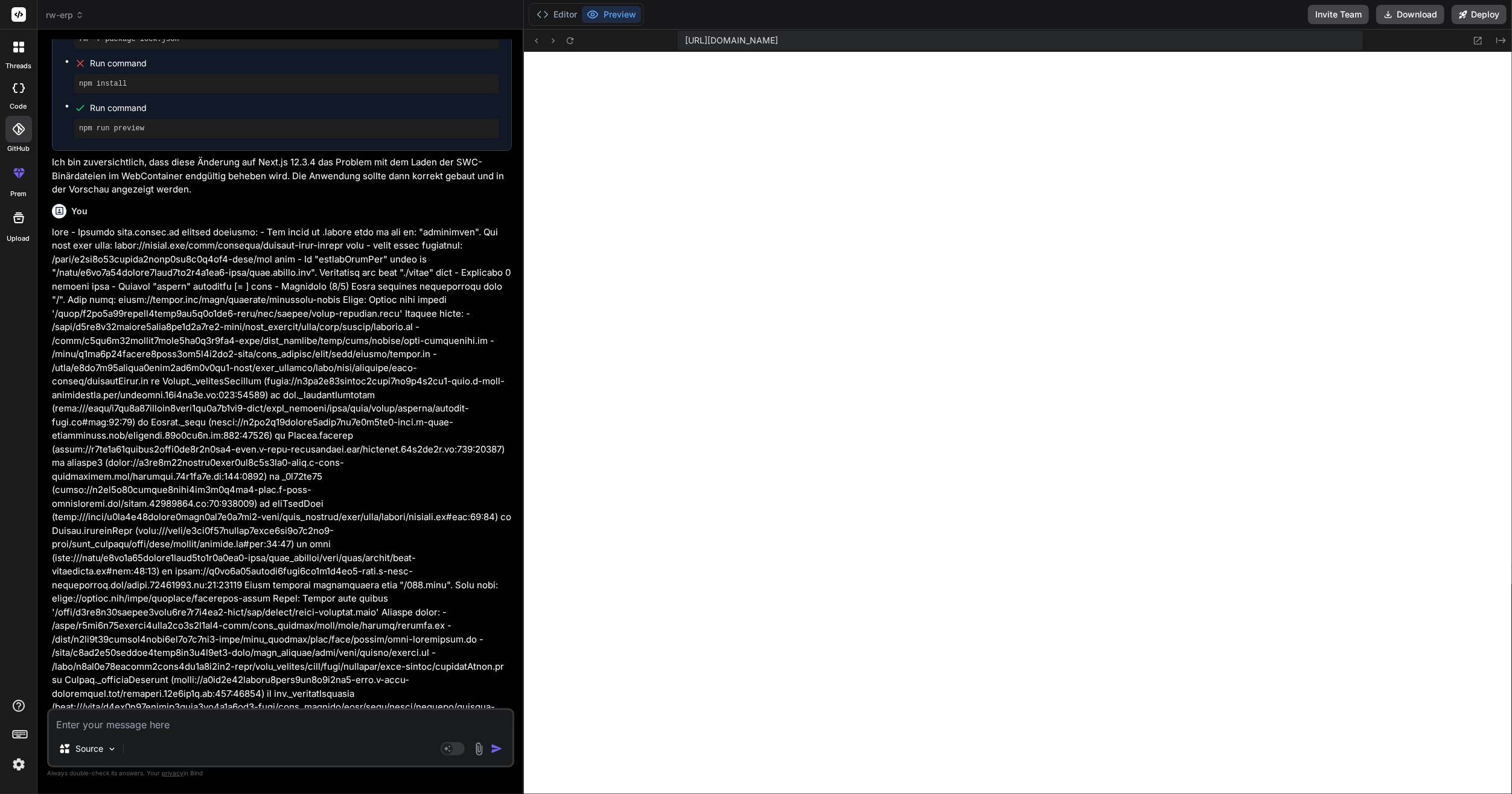
scroll to position [5008, 0]
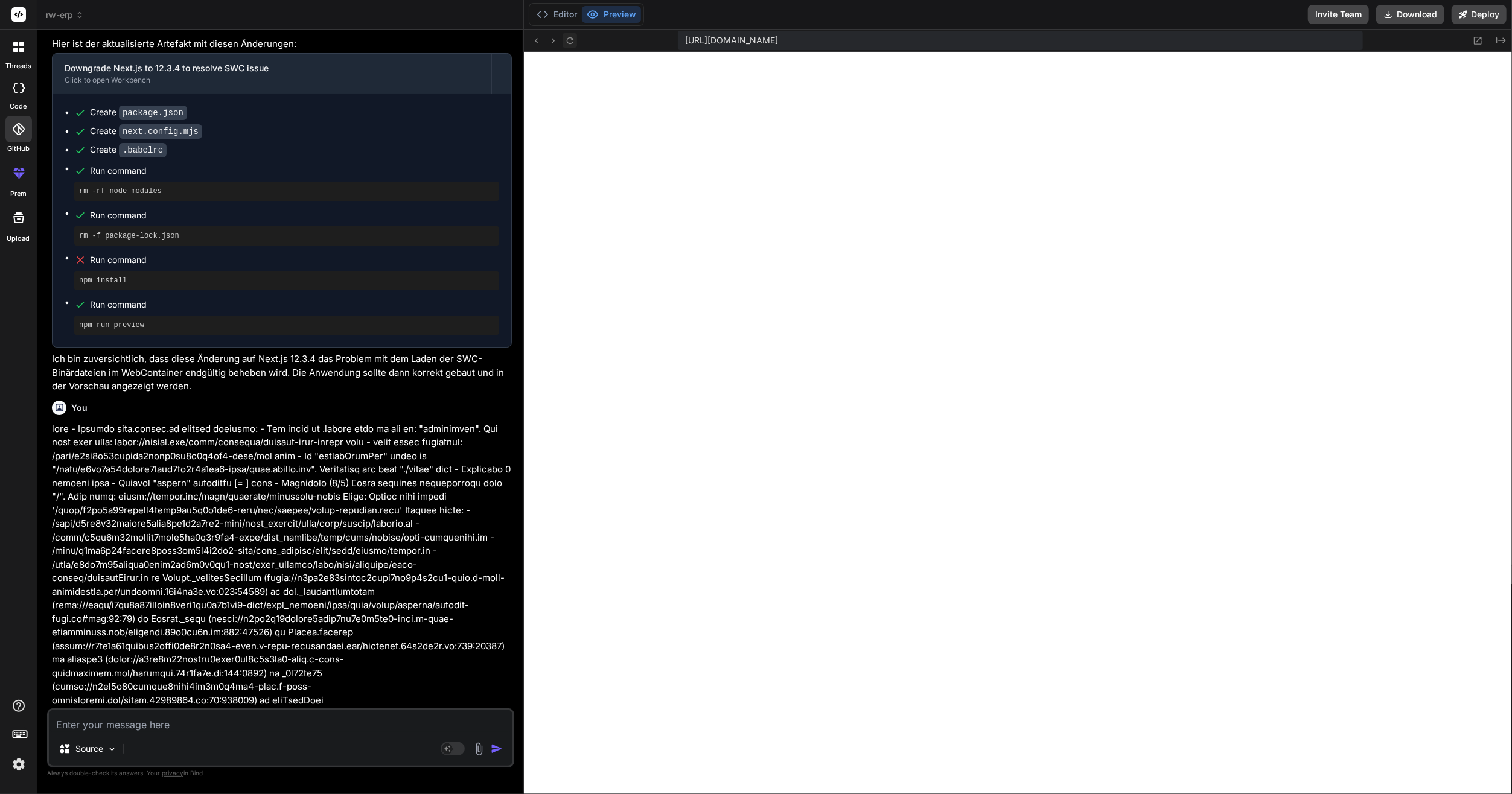
click at [571, 34] on button at bounding box center [569, 40] width 14 height 14
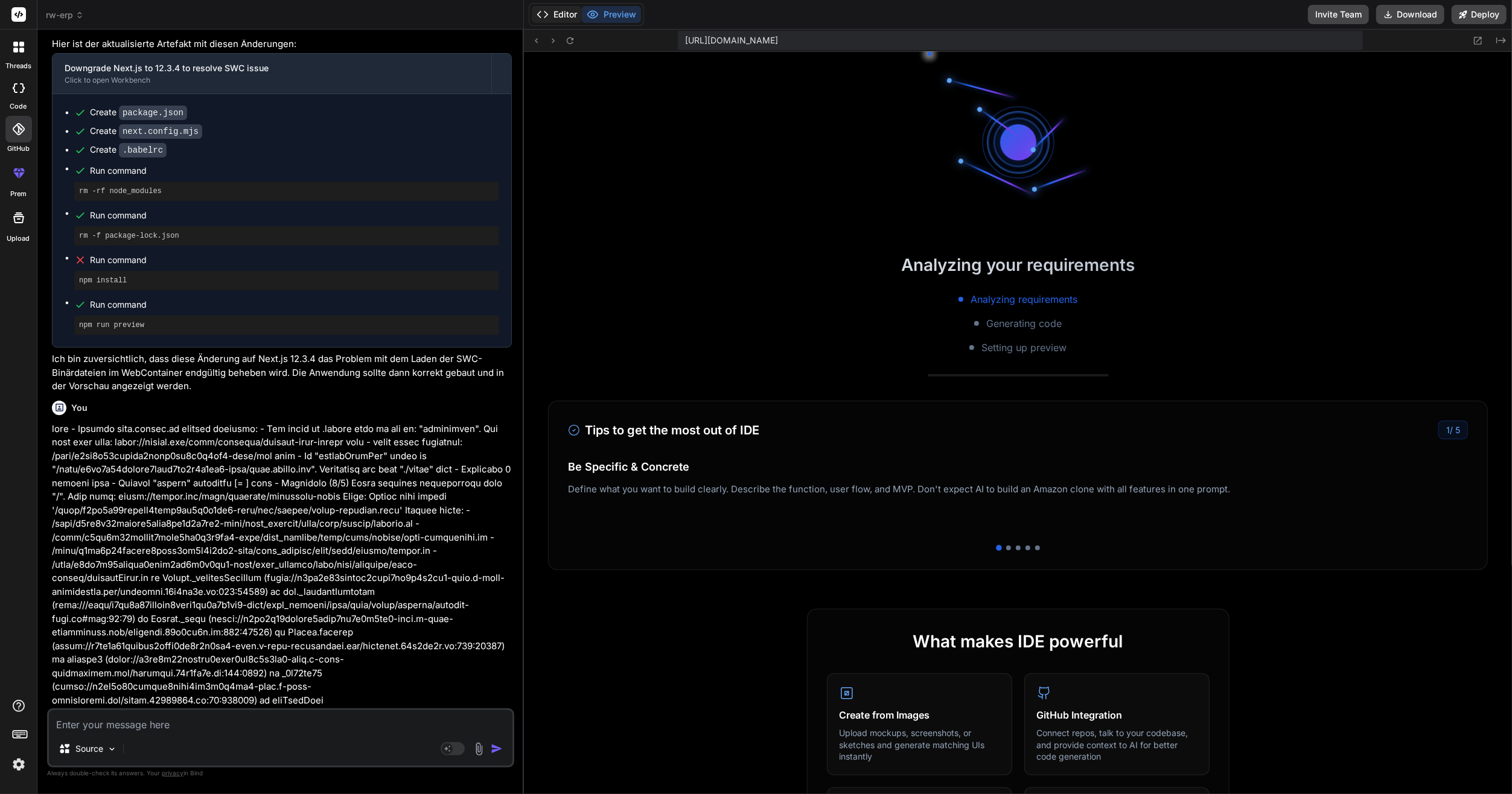
scroll to position [5609, 0]
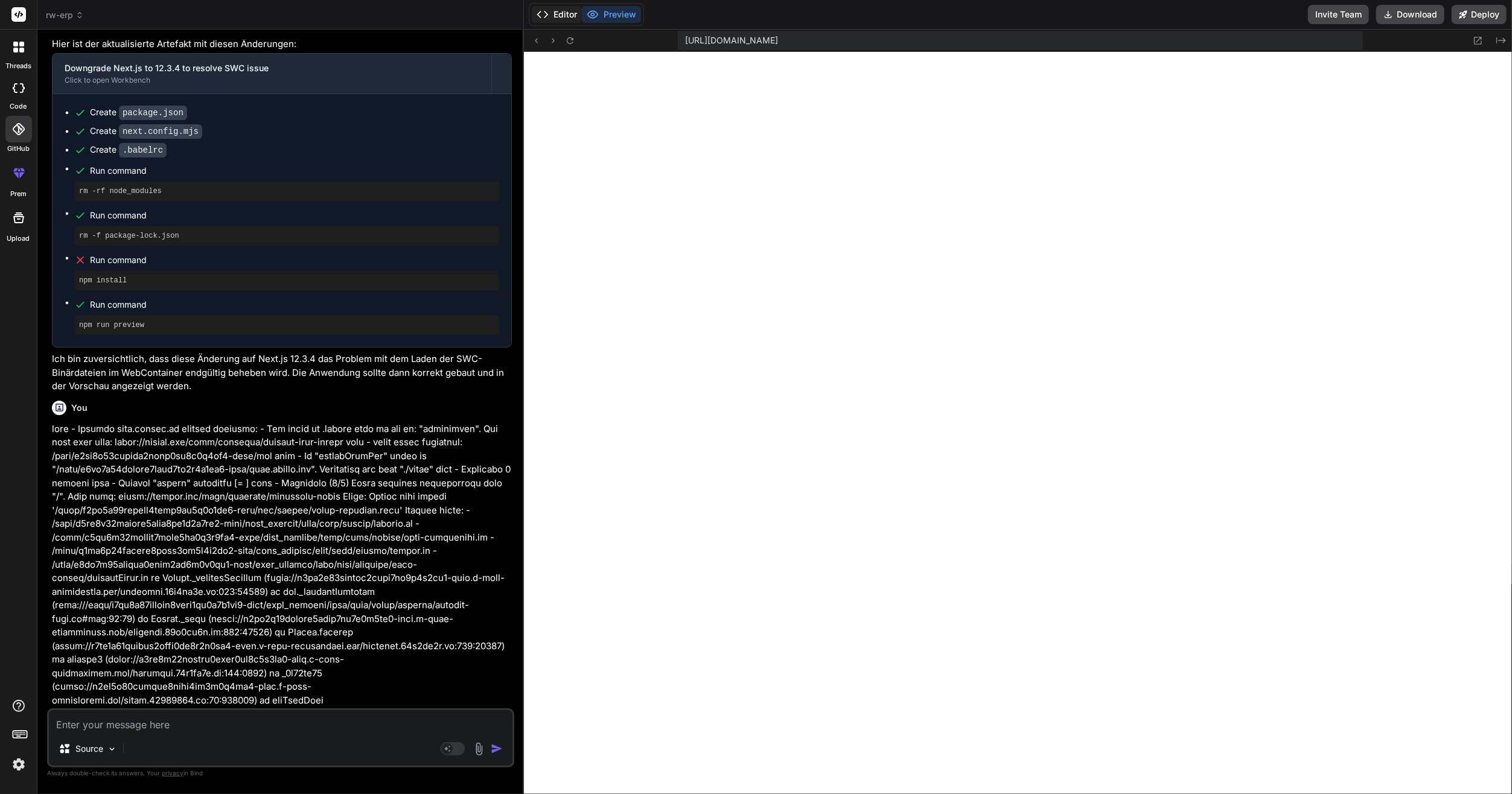
click at [557, 9] on button "Editor" at bounding box center [557, 14] width 50 height 17
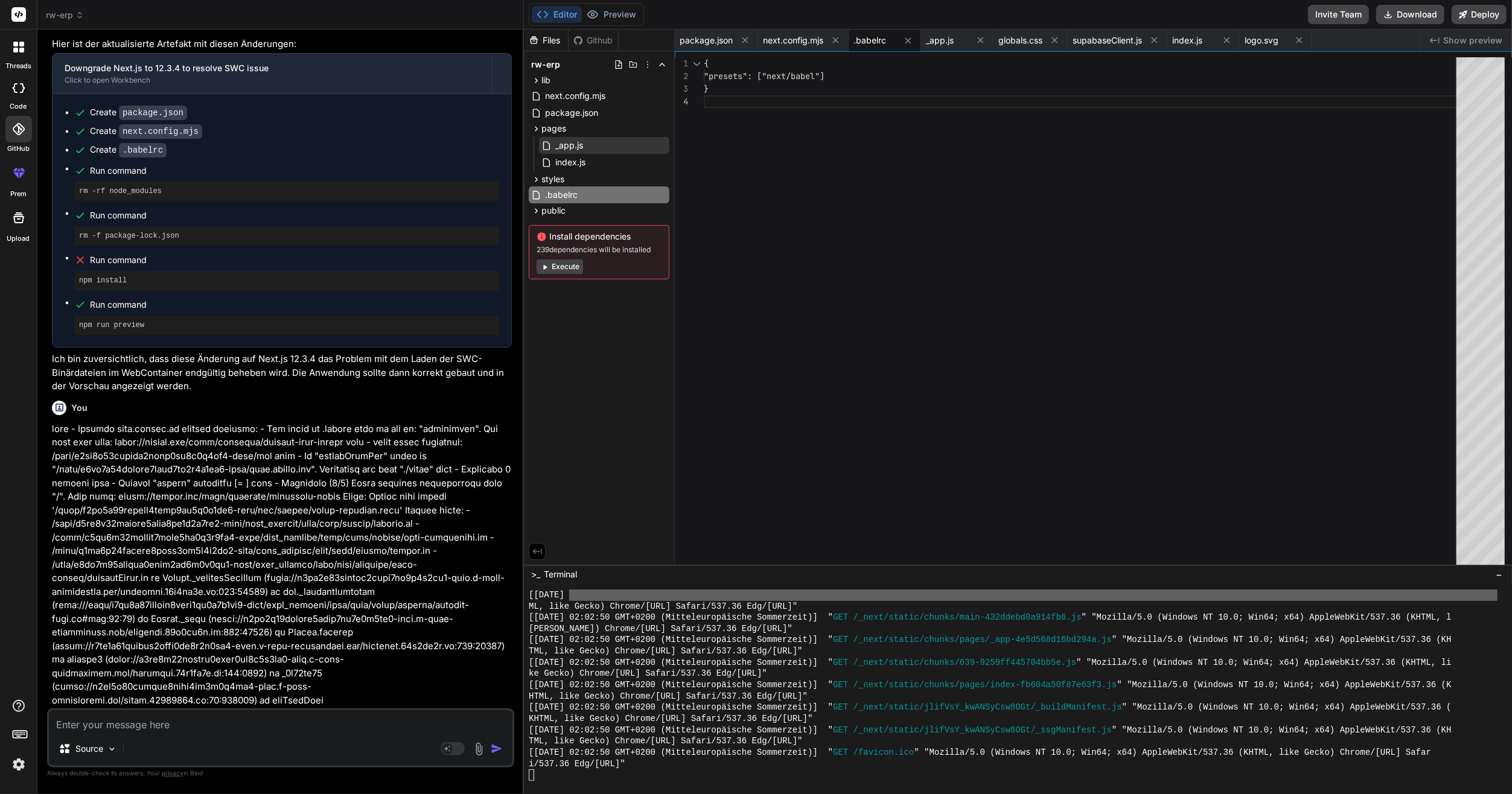
click at [591, 146] on div "_app.js" at bounding box center [604, 145] width 130 height 17
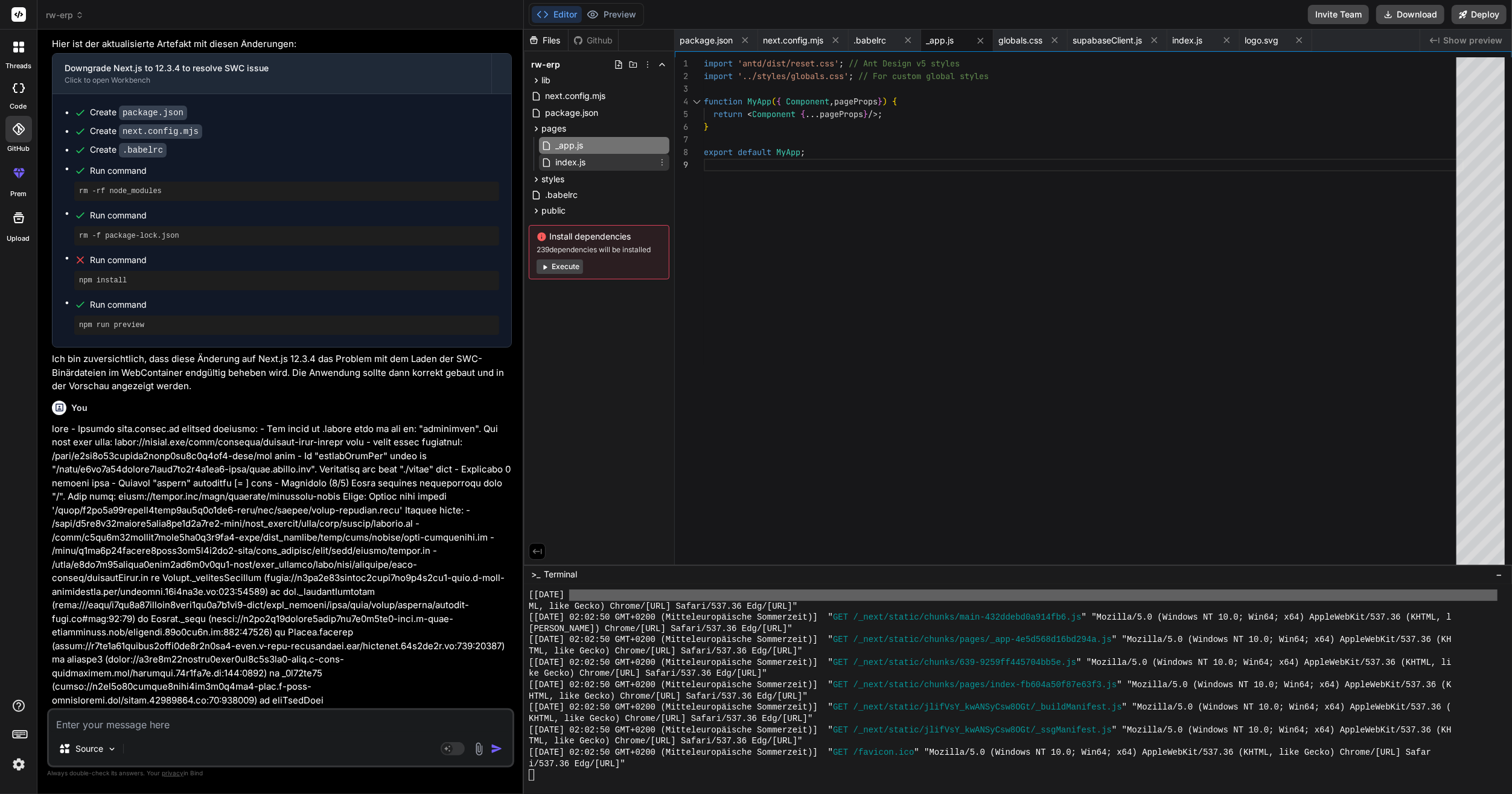
click at [579, 160] on span "index.js" at bounding box center [571, 162] width 32 height 14
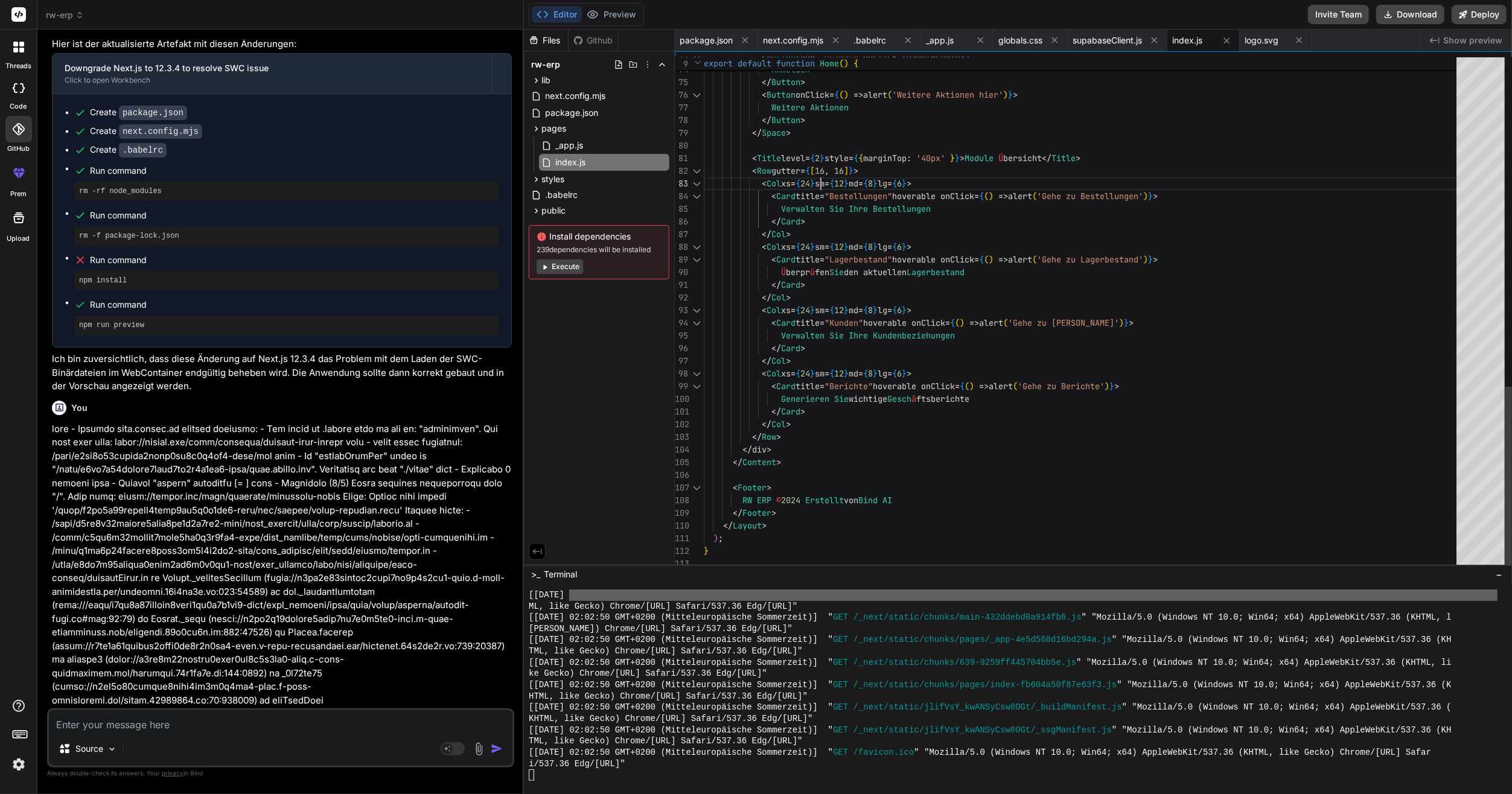
scroll to position [0, 0]
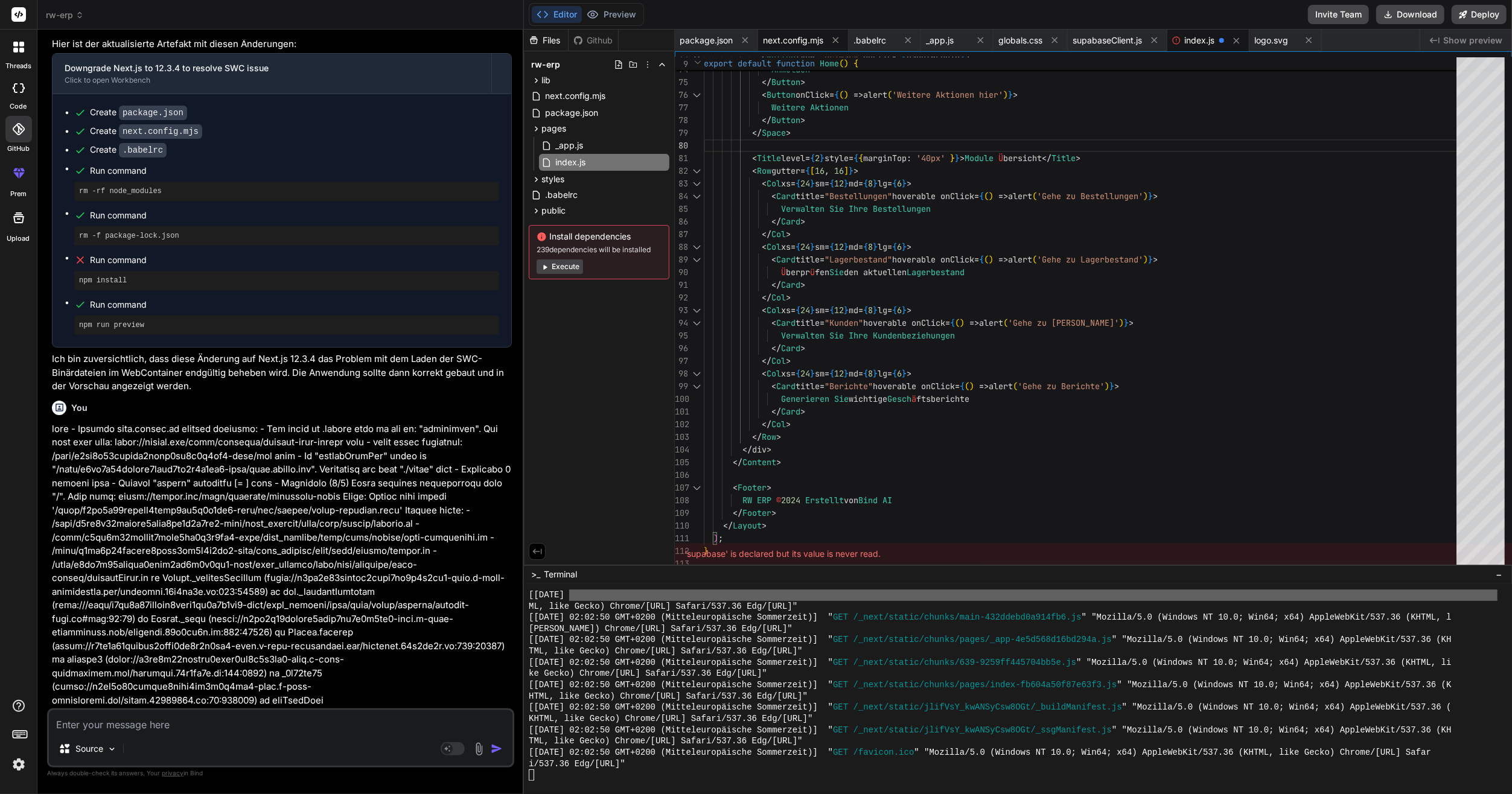
click at [813, 35] on span "next.config.mjs" at bounding box center [793, 40] width 60 height 12
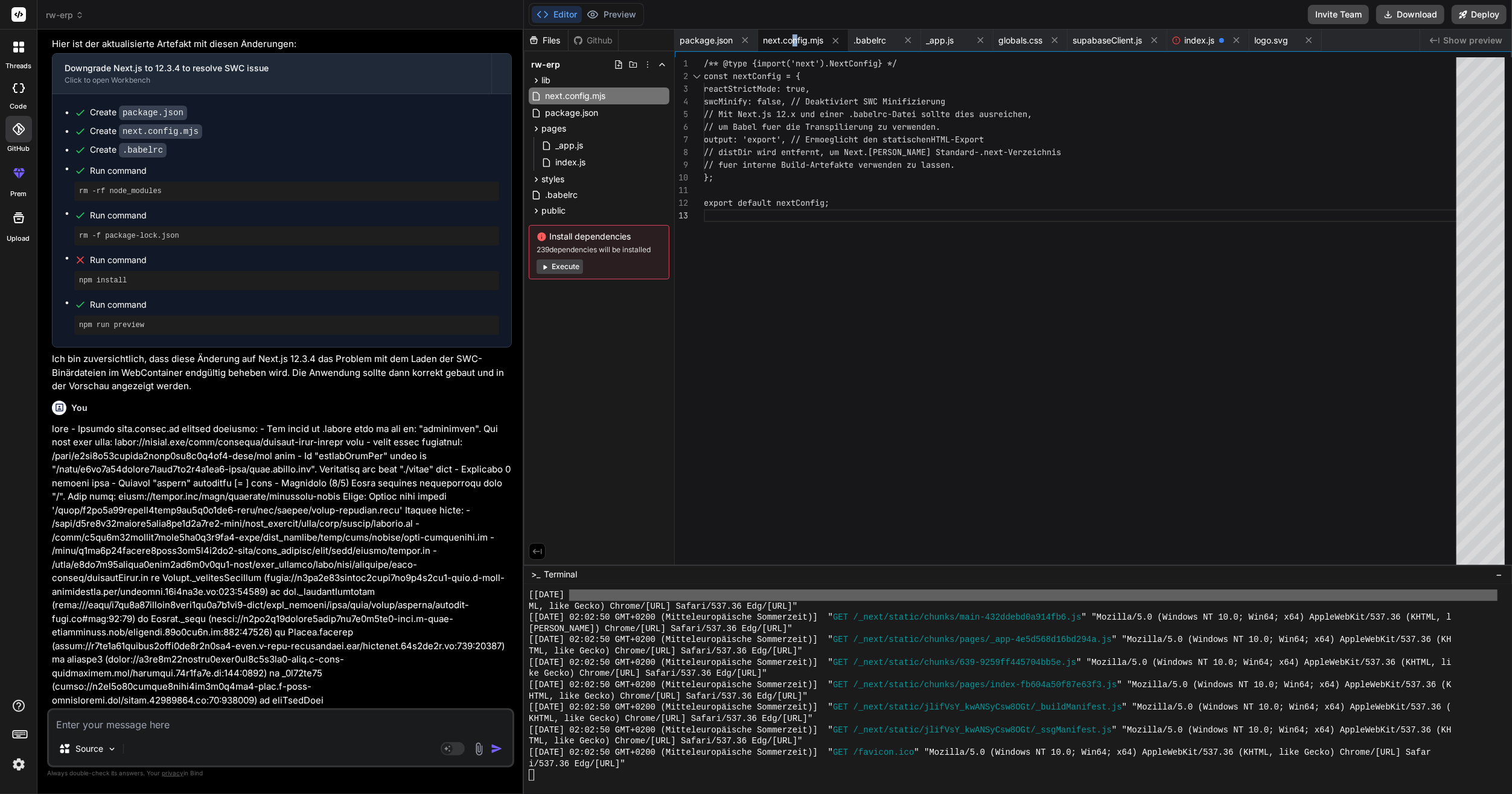
drag, startPoint x: 817, startPoint y: 36, endPoint x: 795, endPoint y: 39, distance: 22.2
click at [795, 39] on span "next.config.mjs" at bounding box center [793, 40] width 60 height 12
click at [1462, 47] on div "Created with Pixso. Show preview" at bounding box center [1466, 40] width 92 height 22
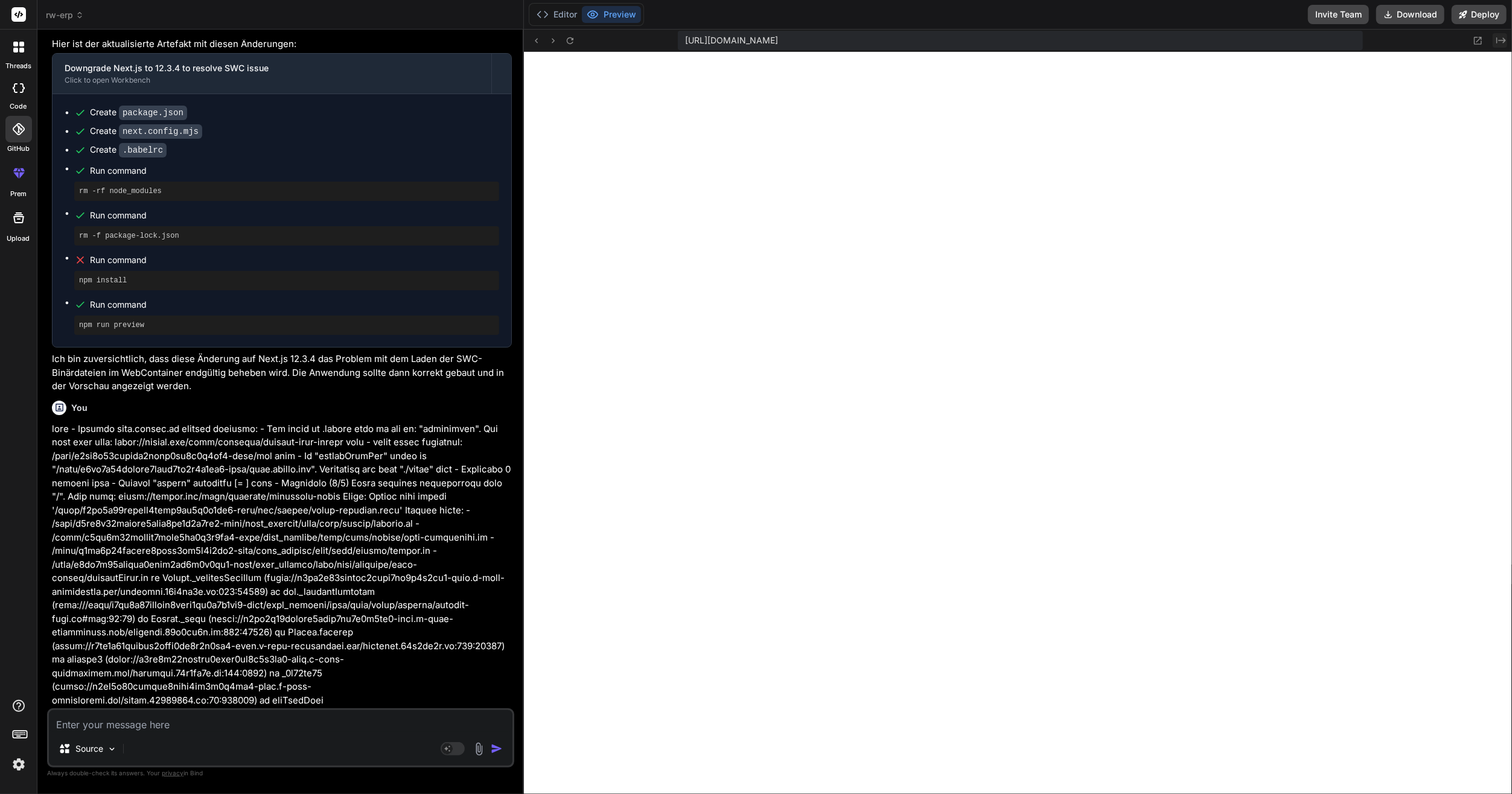
click at [1502, 40] on icon "Created with Pixso." at bounding box center [1501, 40] width 9 height 9
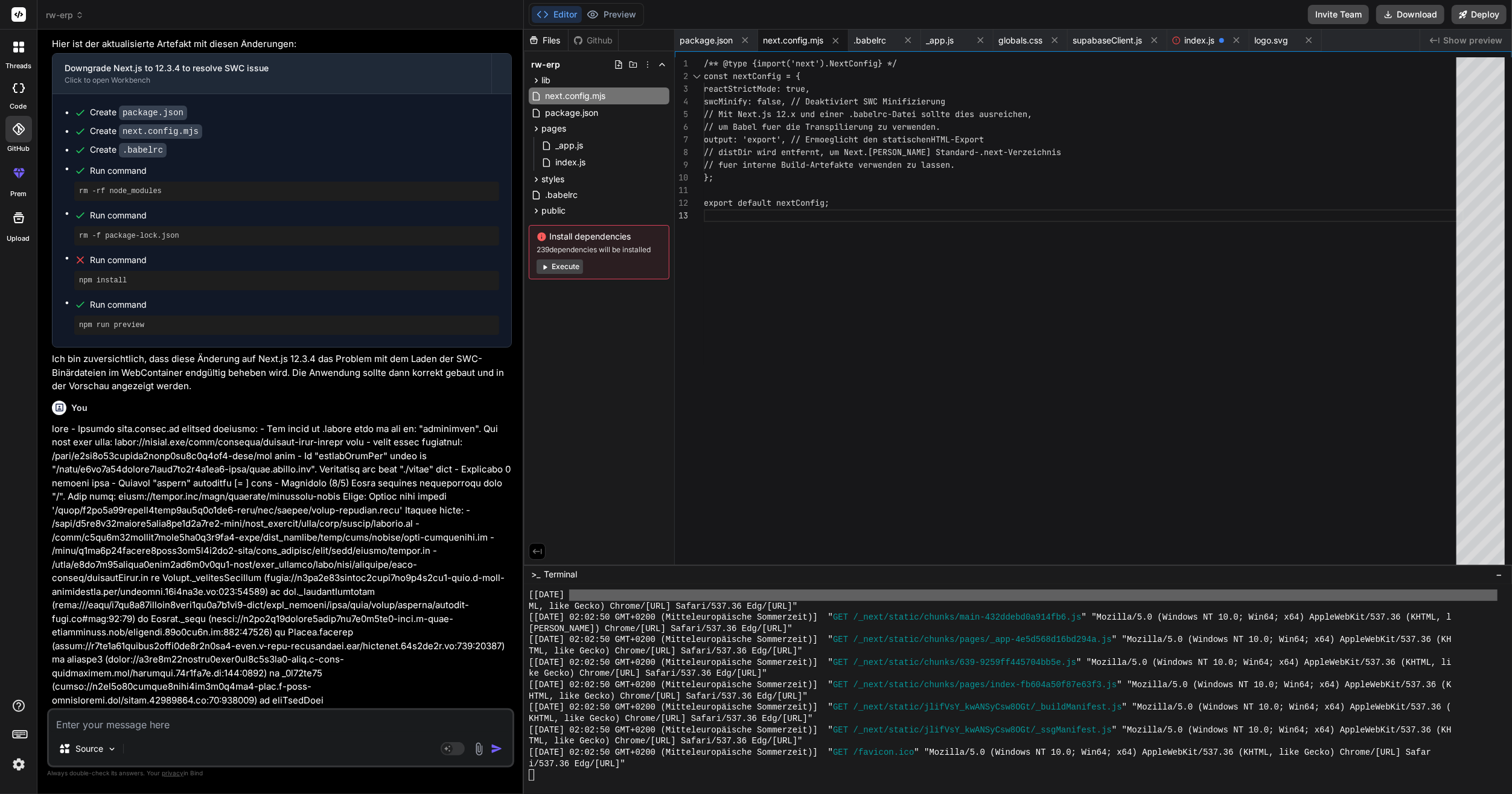
click at [590, 40] on div "Github" at bounding box center [593, 40] width 49 height 12
drag, startPoint x: 590, startPoint y: 40, endPoint x: 583, endPoint y: 40, distance: 7.0
click at [587, 40] on div "Github" at bounding box center [593, 40] width 49 height 12
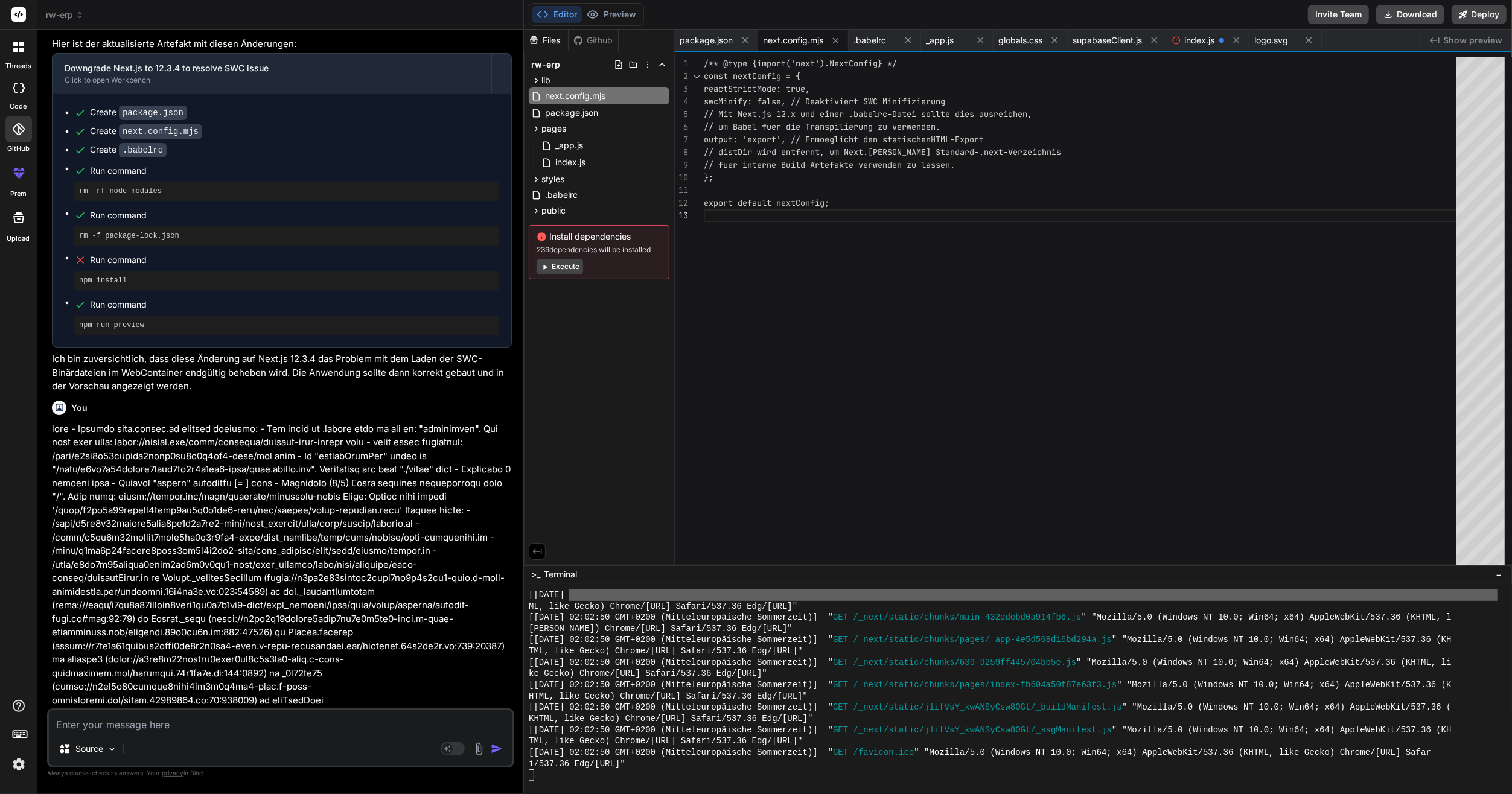
drag, startPoint x: 583, startPoint y: 40, endPoint x: 552, endPoint y: 40, distance: 31.0
click at [552, 40] on div "Files" at bounding box center [546, 40] width 44 height 12
click at [546, 74] on span "lib" at bounding box center [546, 80] width 9 height 12
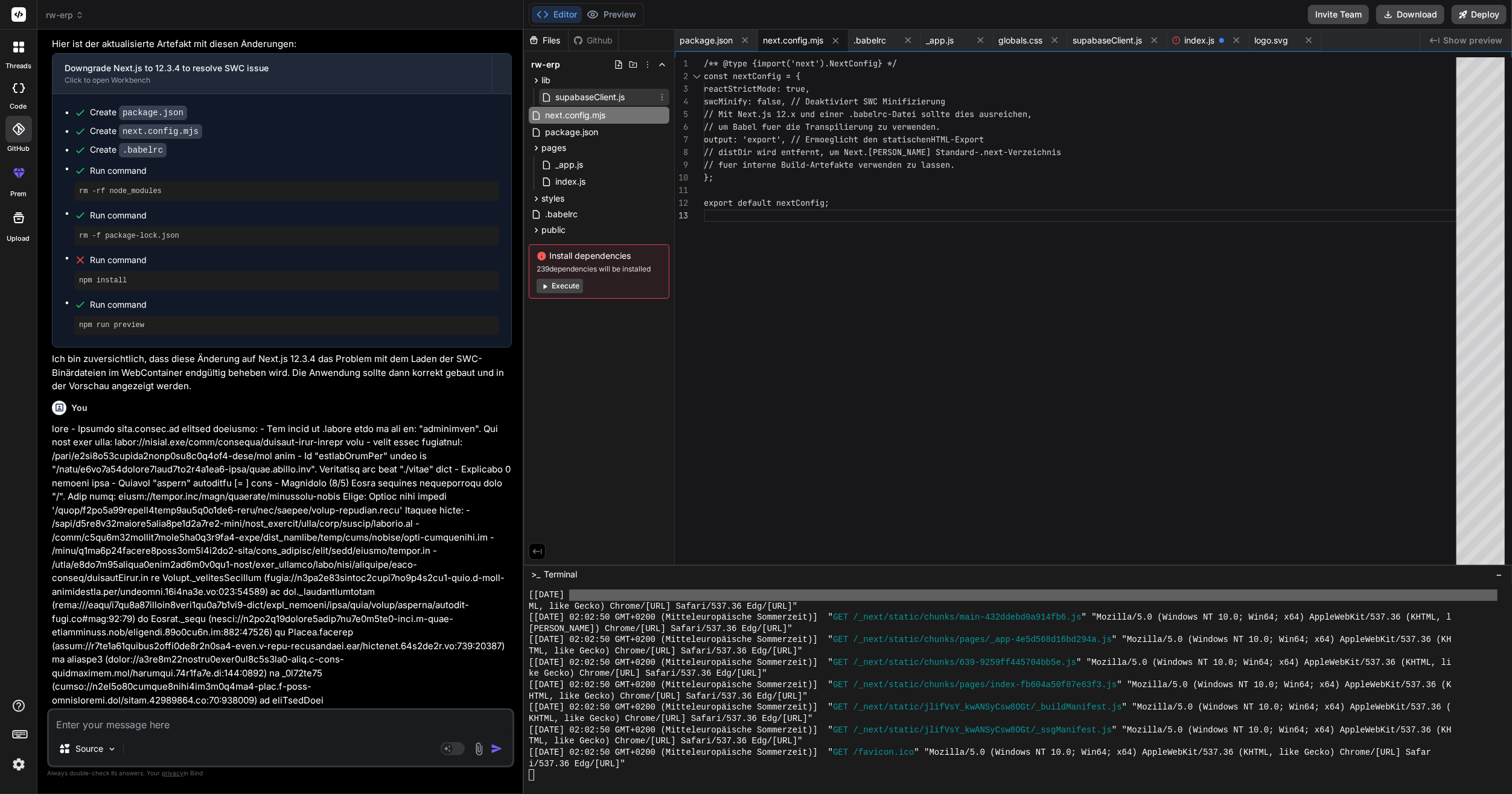
click at [580, 103] on span "supabaseClient.js" at bounding box center [590, 97] width 72 height 14
type textarea "export const supabase = createClient(supabaseUrl, supabaseAnonKey); // Beispiel…"
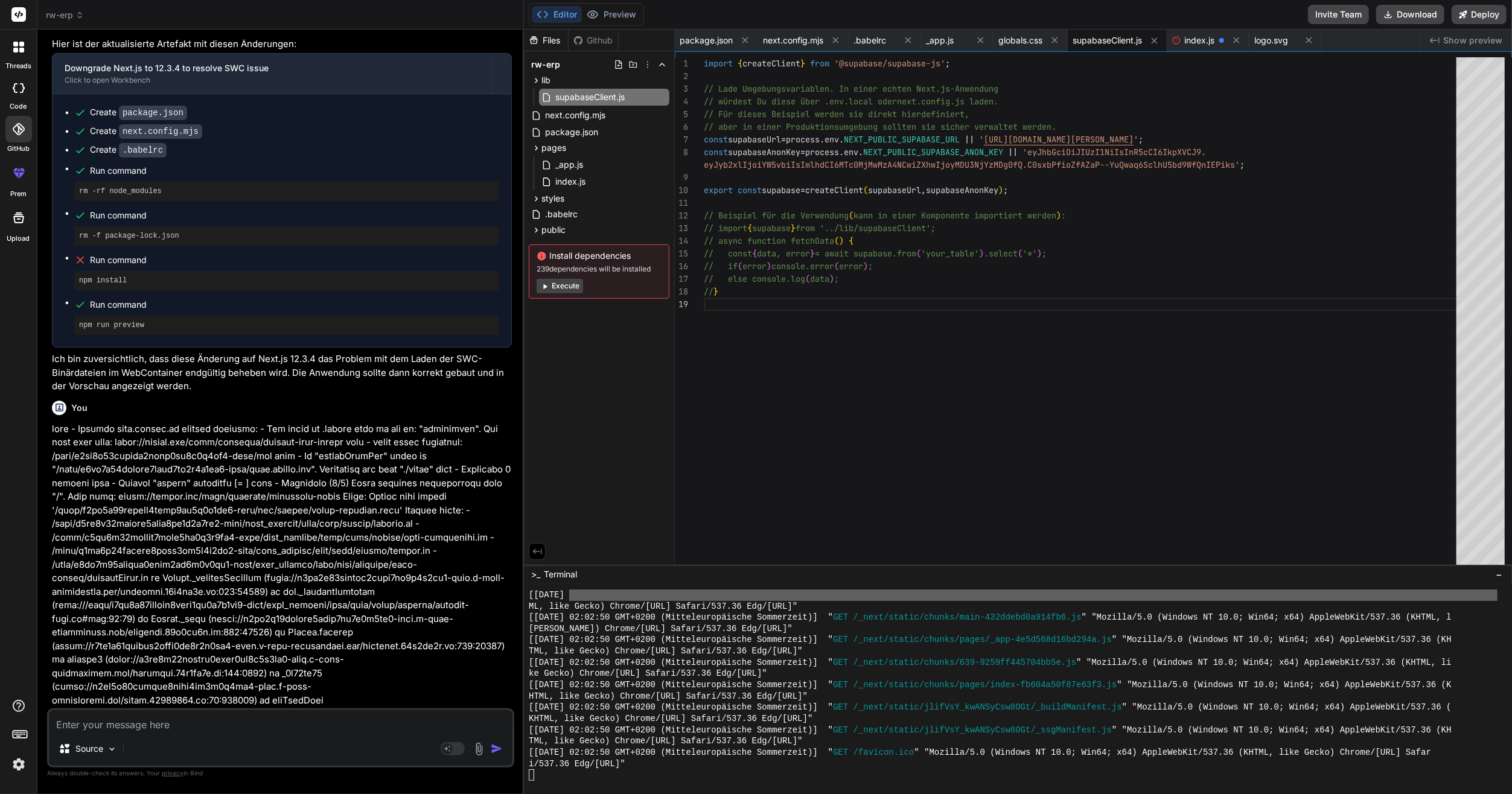
click at [573, 280] on button "Execute" at bounding box center [560, 285] width 47 height 14
type textarea "x"
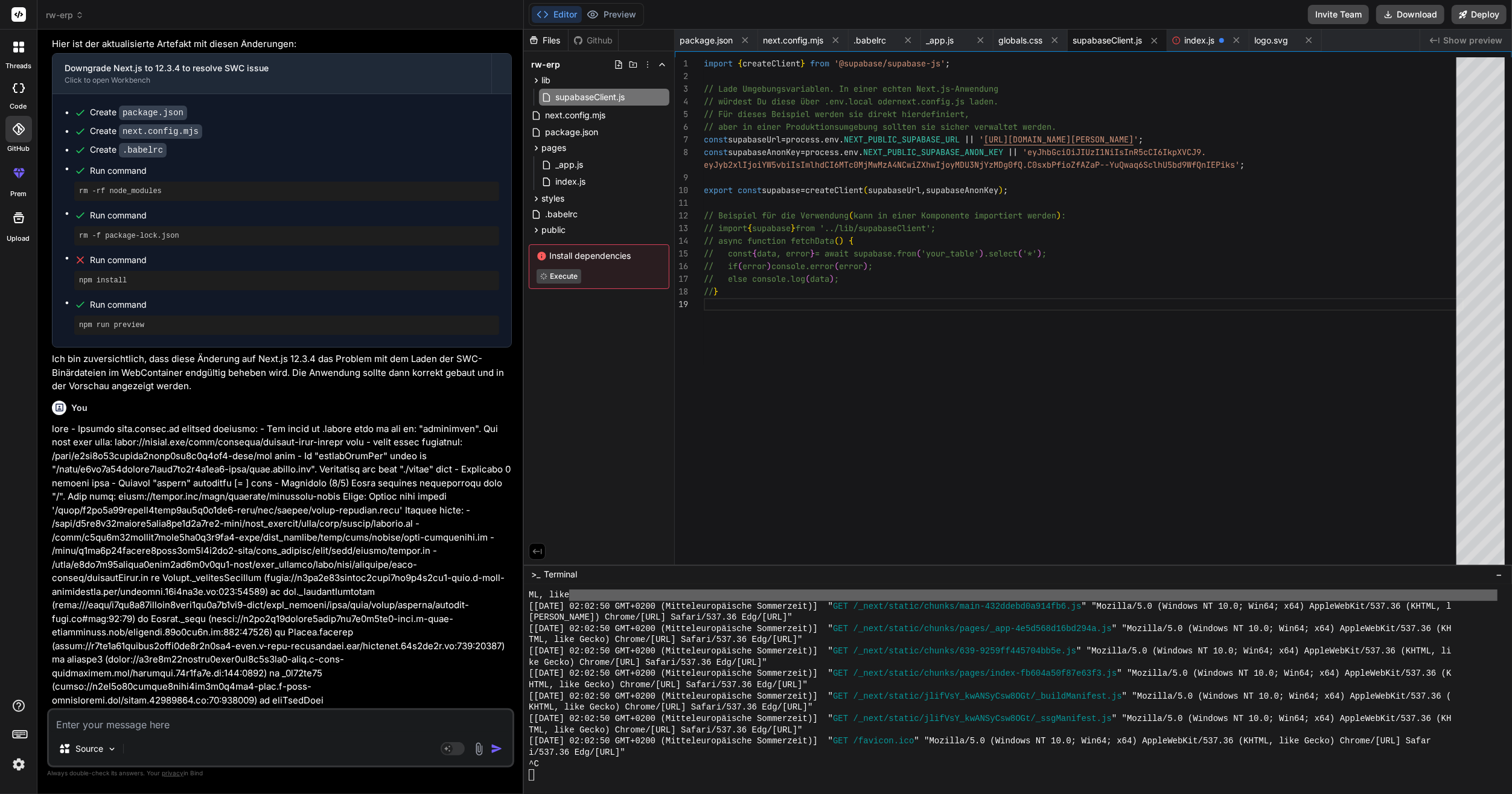
scroll to position [5620, 0]
click at [614, 21] on button "Preview" at bounding box center [611, 14] width 59 height 17
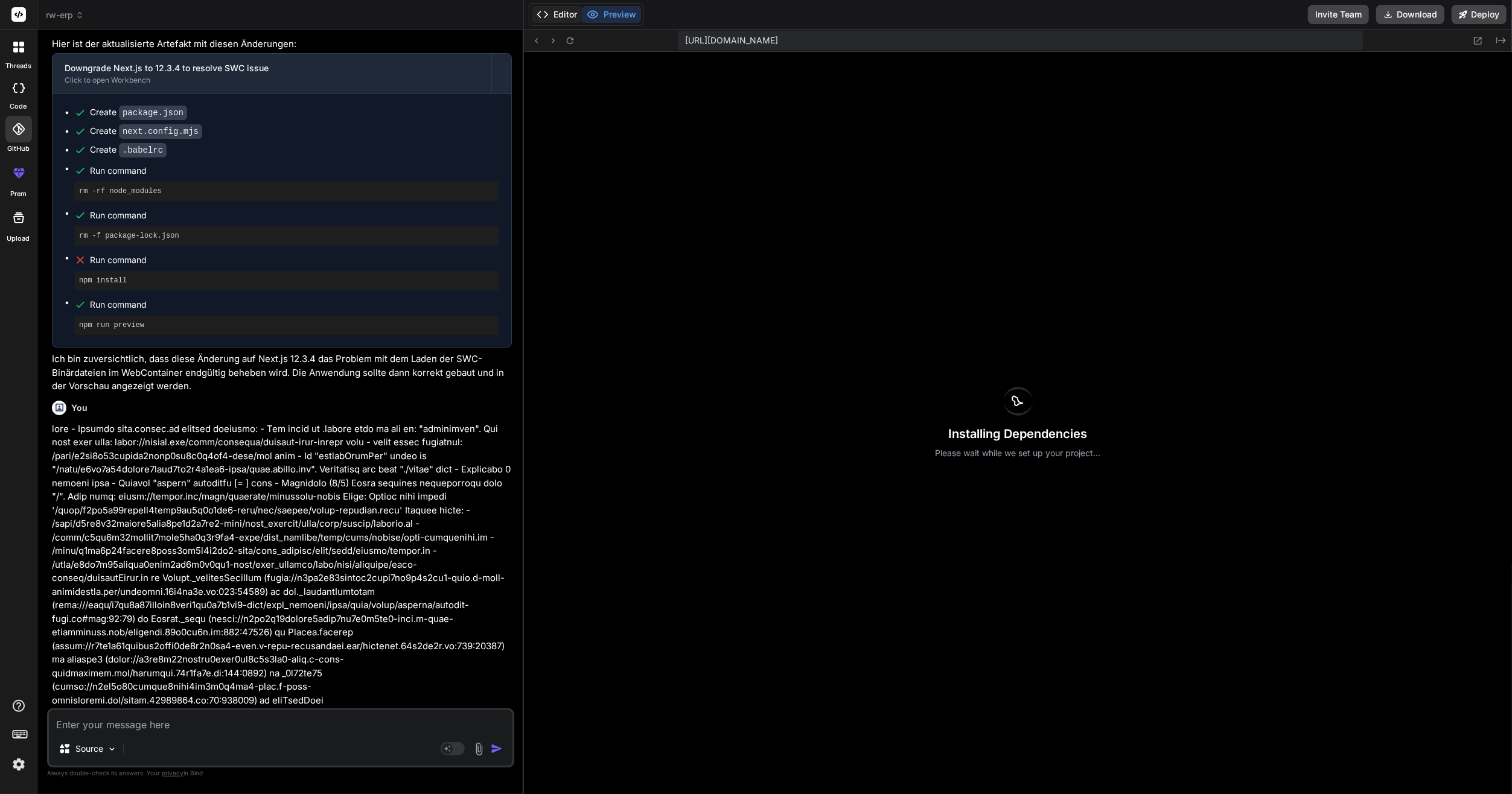
click at [551, 16] on button "Editor" at bounding box center [557, 14] width 50 height 17
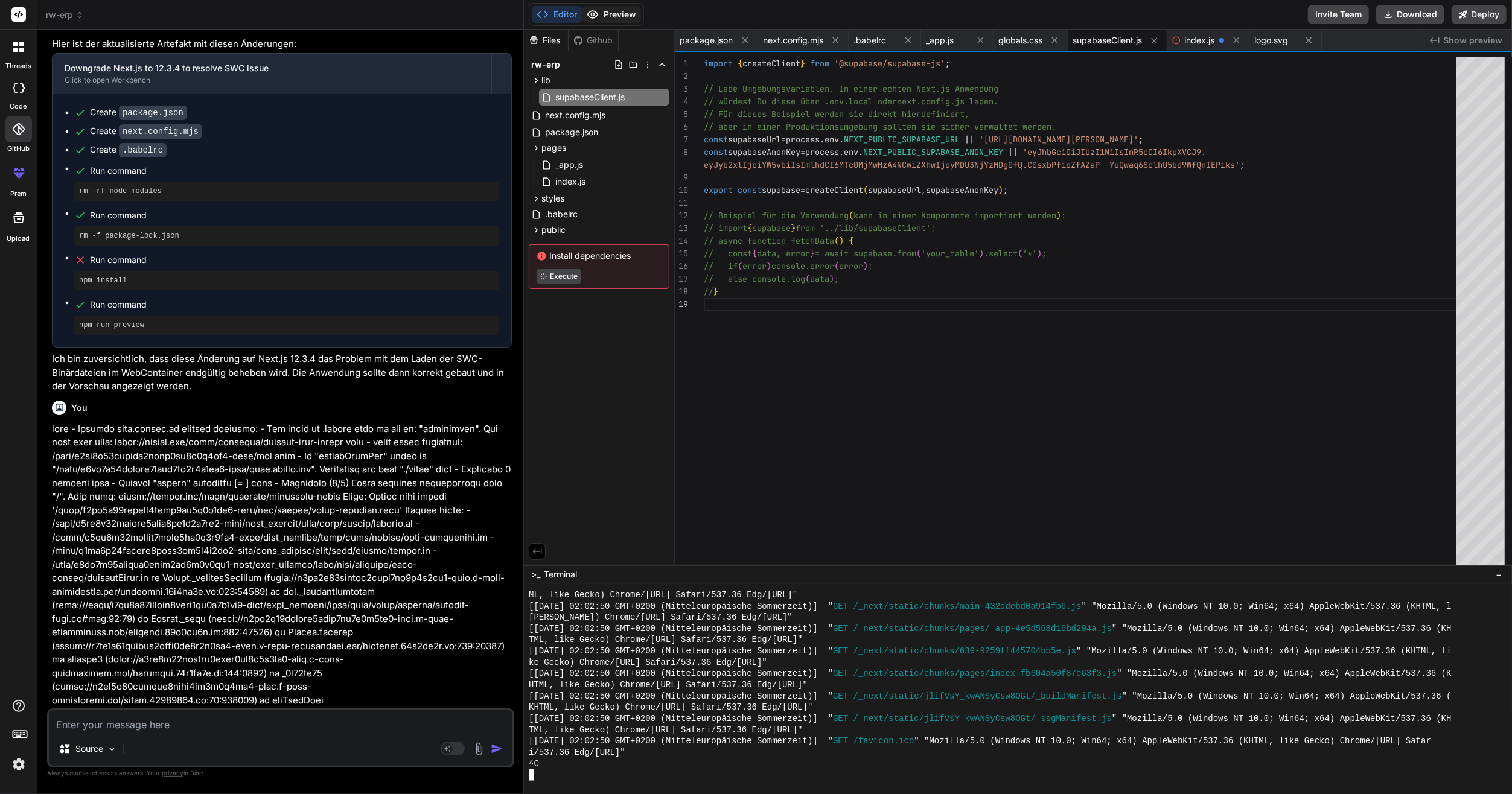
click at [619, 14] on button "Preview" at bounding box center [611, 14] width 59 height 17
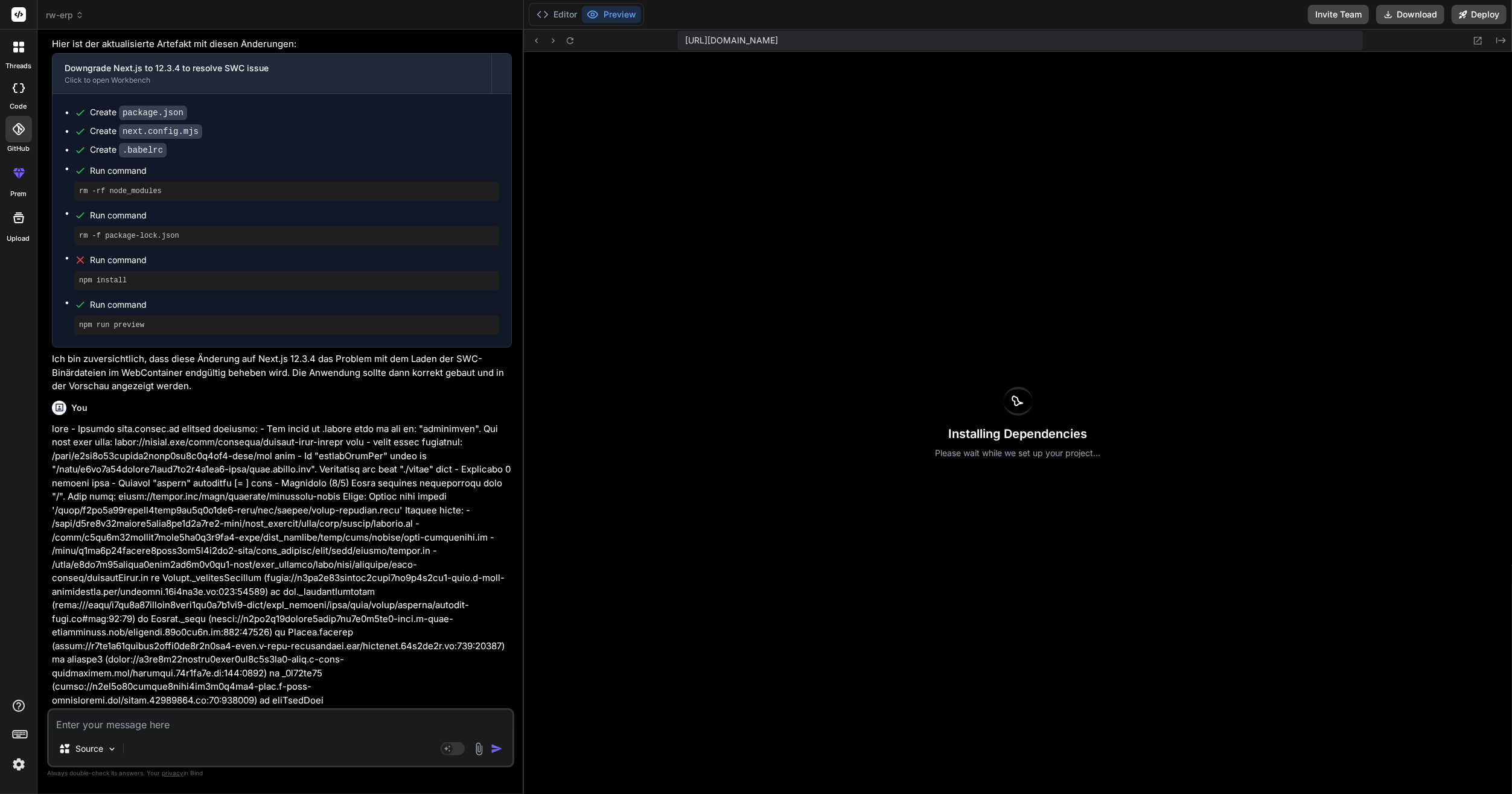
click at [851, 572] on div "Installing Dependencies Please wait while we set up your project..." at bounding box center [1018, 423] width 988 height 742
type textarea "x"
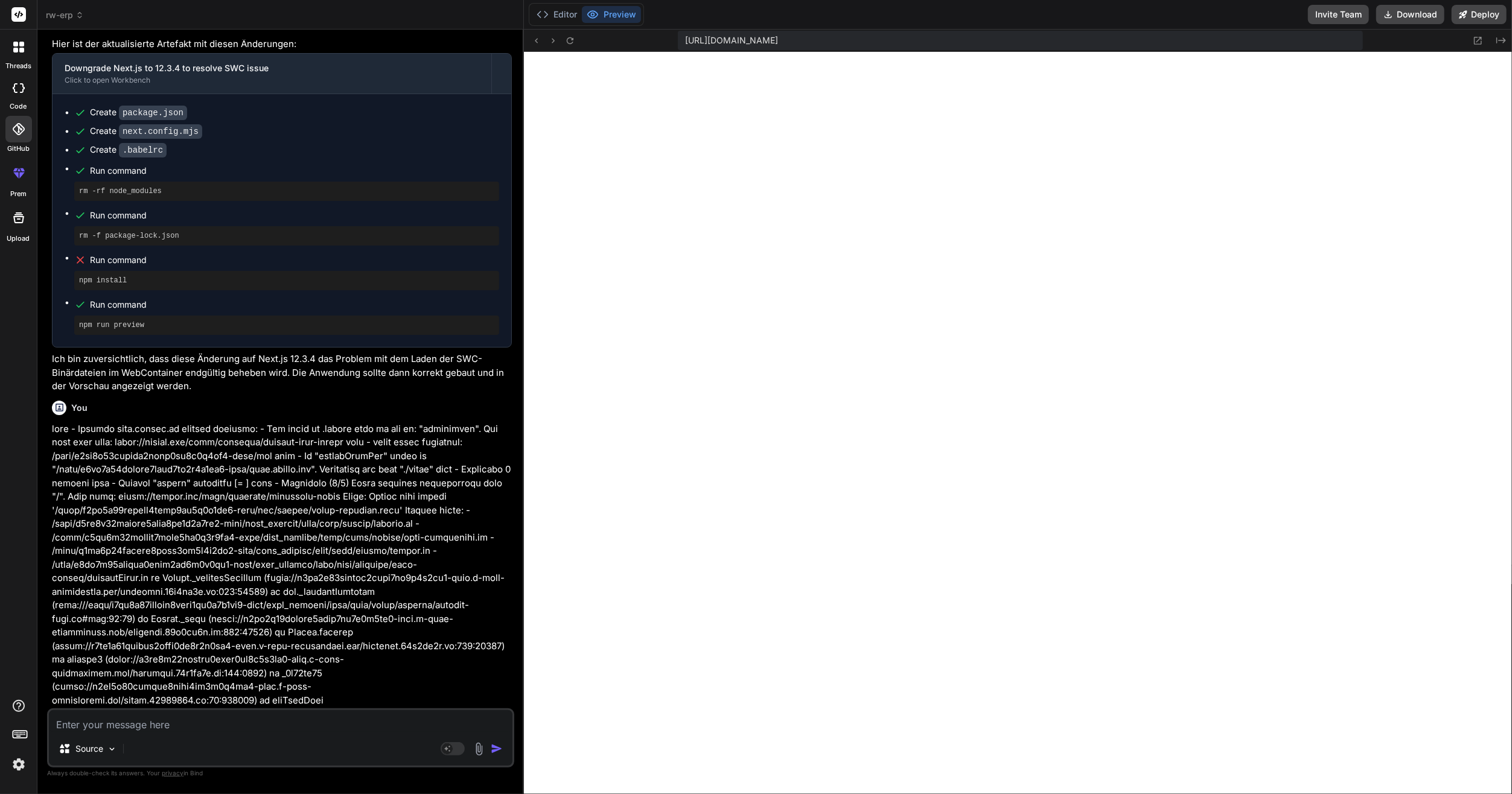
scroll to position [5890, 0]
